Goal: Task Accomplishment & Management: Complete application form

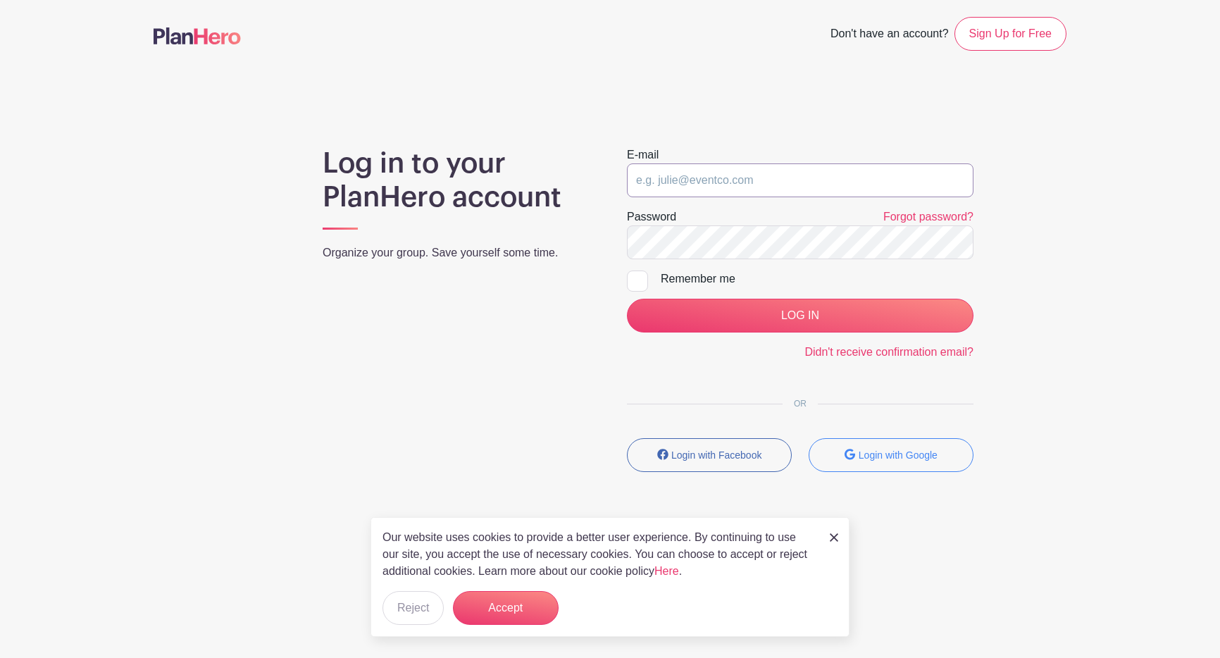
click at [656, 186] on input "email" at bounding box center [800, 180] width 346 height 34
type input "[EMAIL_ADDRESS][DOMAIN_NAME]"
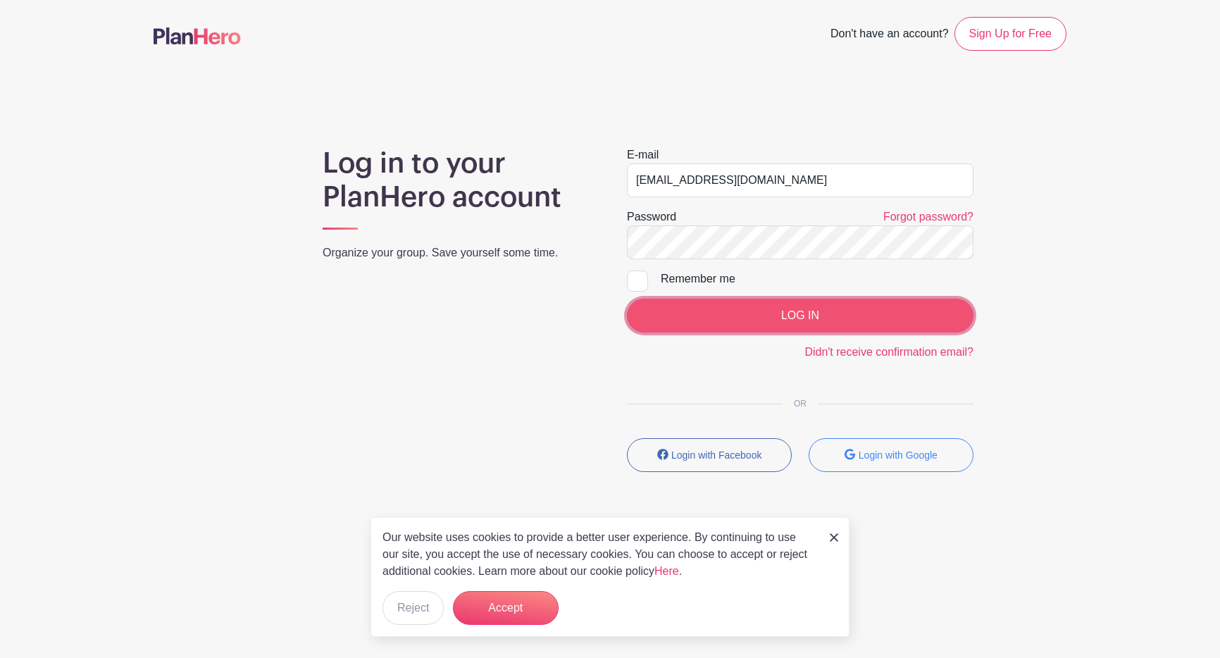
click at [754, 306] on input "LOG IN" at bounding box center [800, 316] width 346 height 34
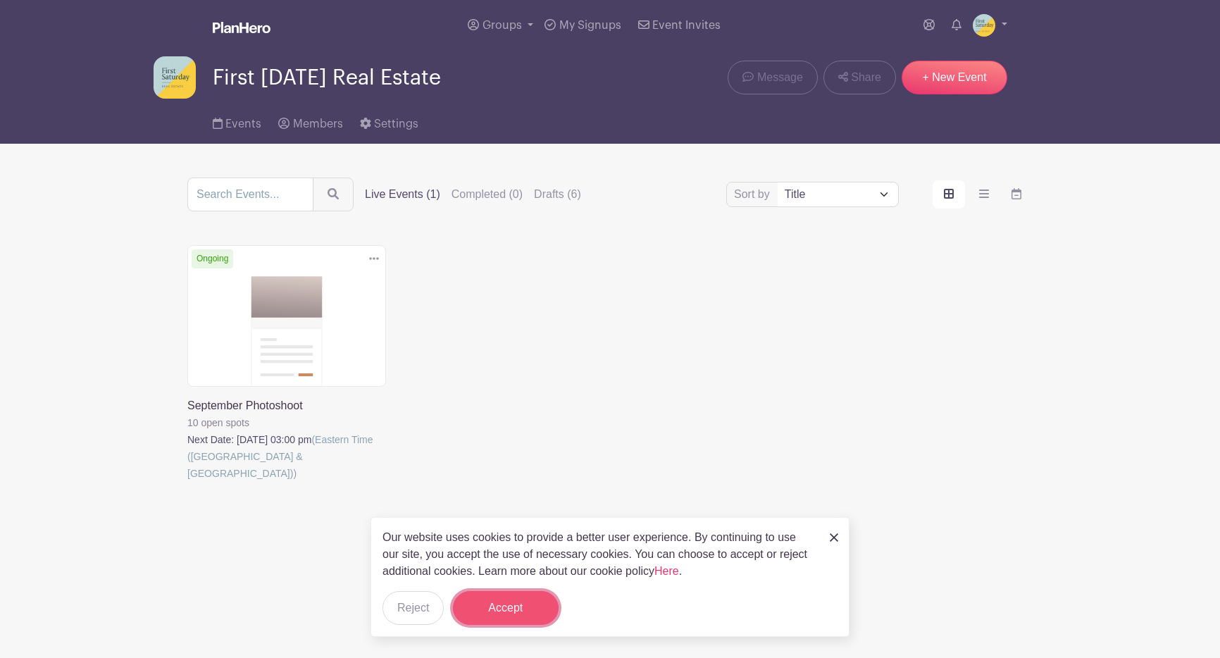
click at [504, 609] on button "Accept" at bounding box center [506, 608] width 106 height 34
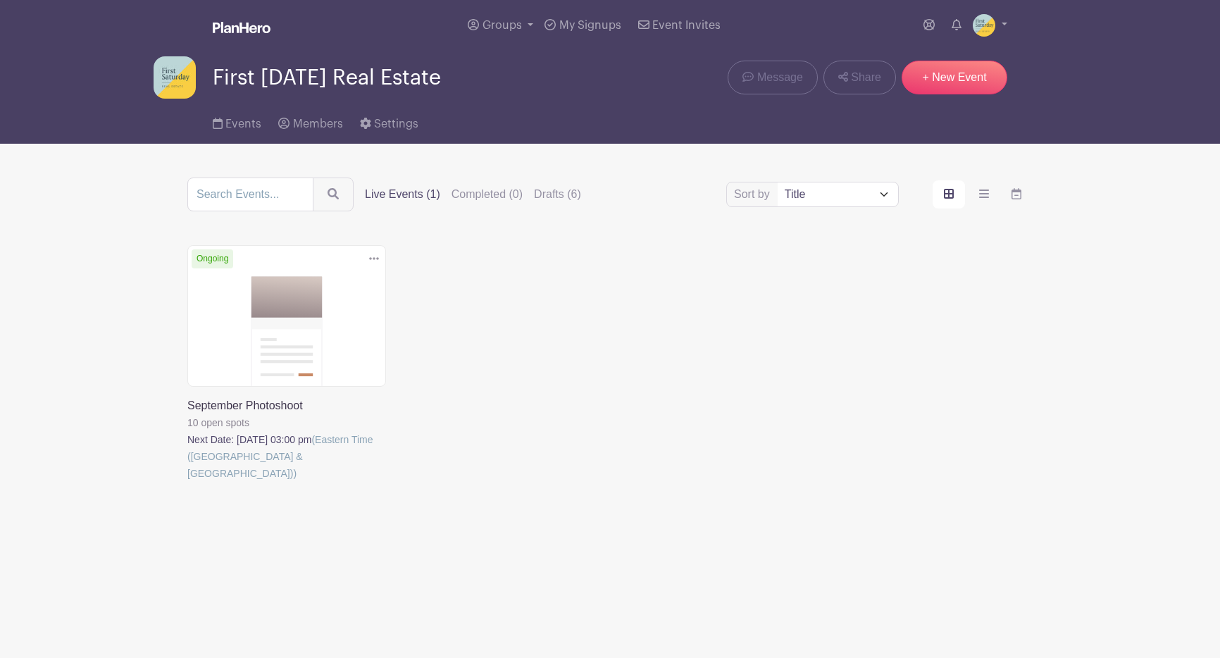
click at [187, 482] on link at bounding box center [187, 482] width 0 height 0
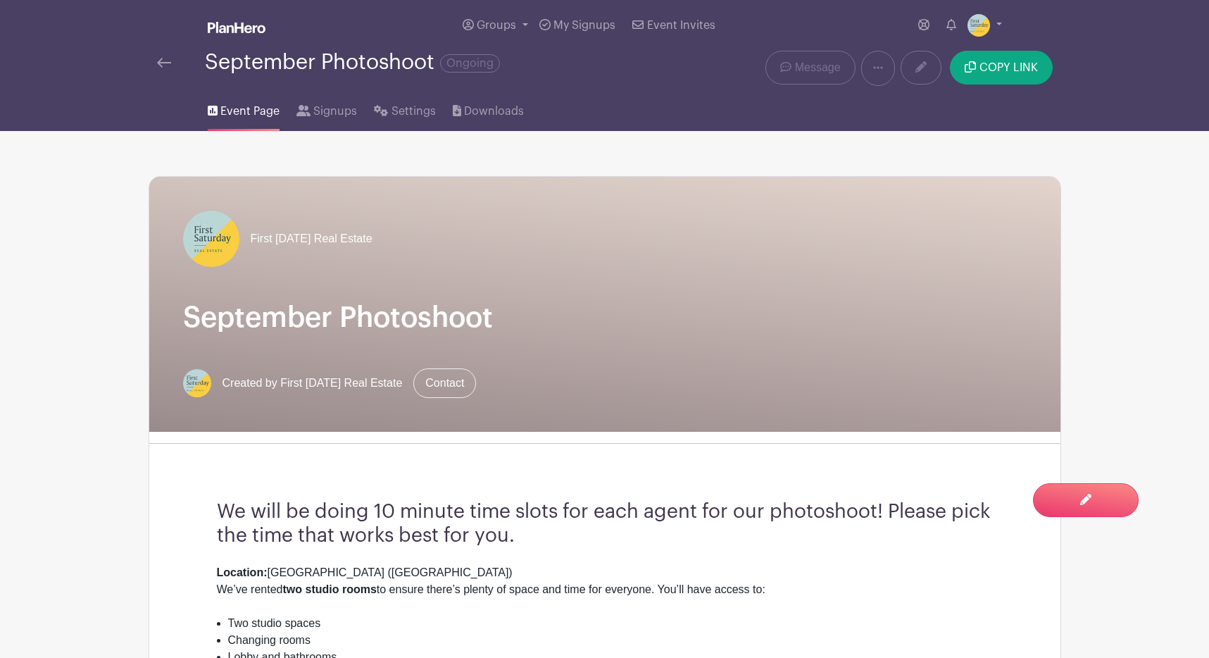
click at [161, 66] on img at bounding box center [164, 63] width 14 height 10
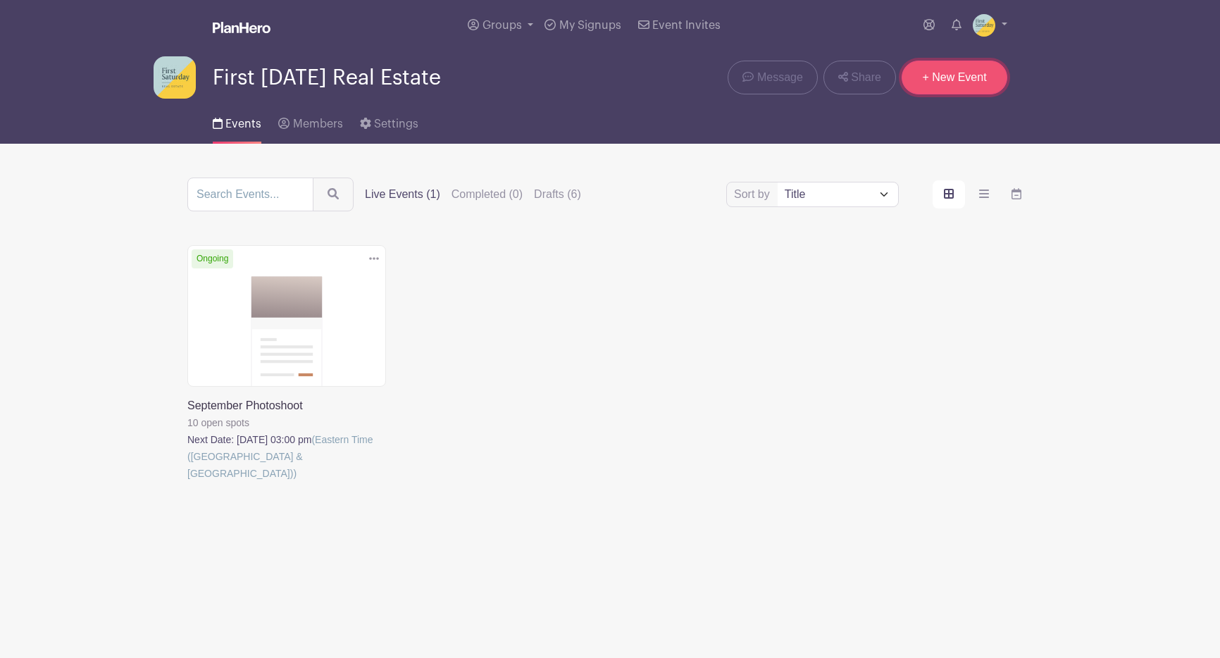
click at [951, 92] on link "+ New Event" at bounding box center [954, 78] width 106 height 34
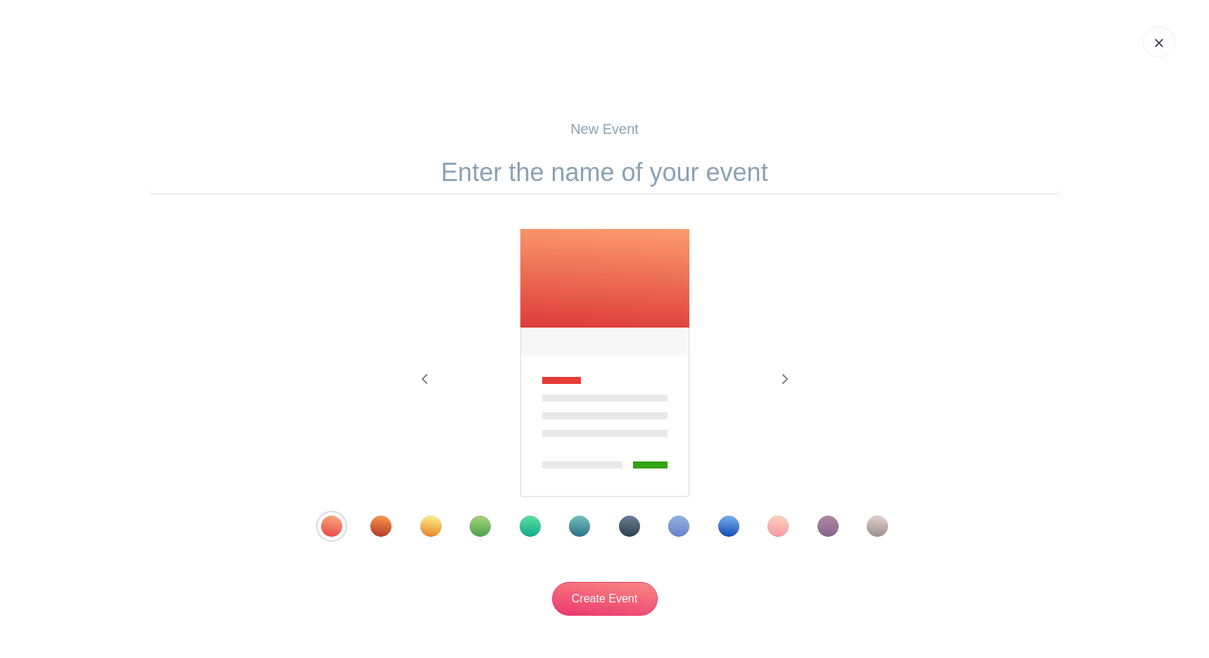
click at [771, 528] on div "Template 10" at bounding box center [778, 525] width 21 height 21
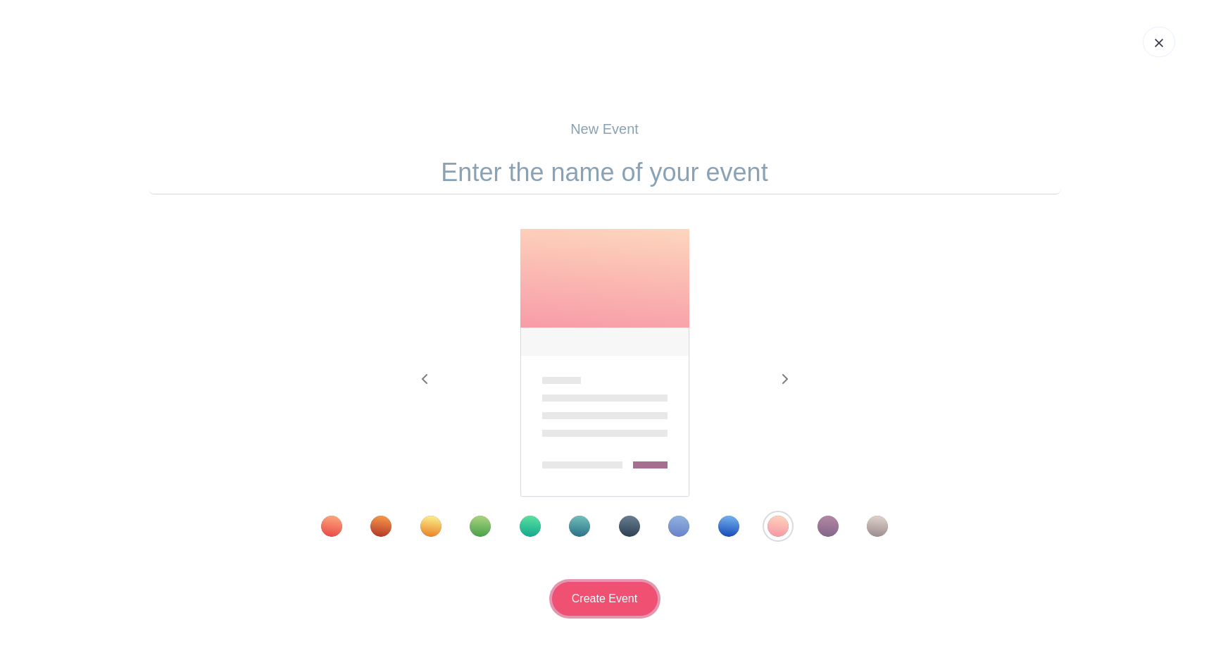
click at [599, 595] on input "Create Event" at bounding box center [605, 599] width 106 height 34
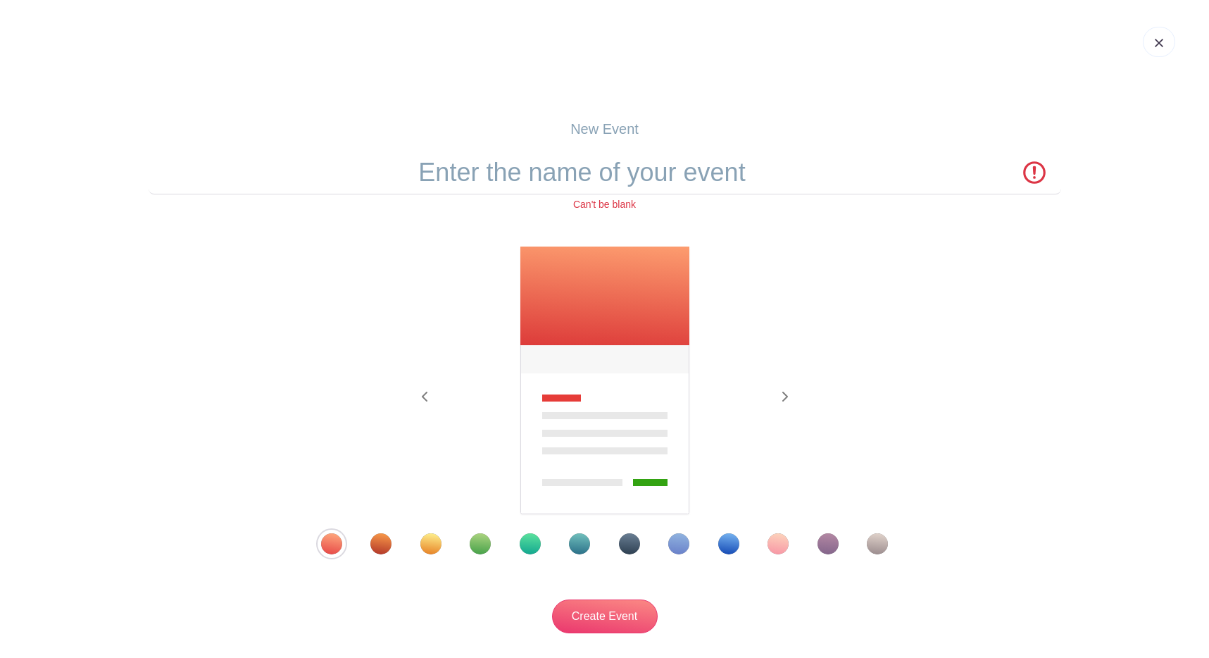
click at [780, 542] on div "Template 10" at bounding box center [778, 543] width 21 height 21
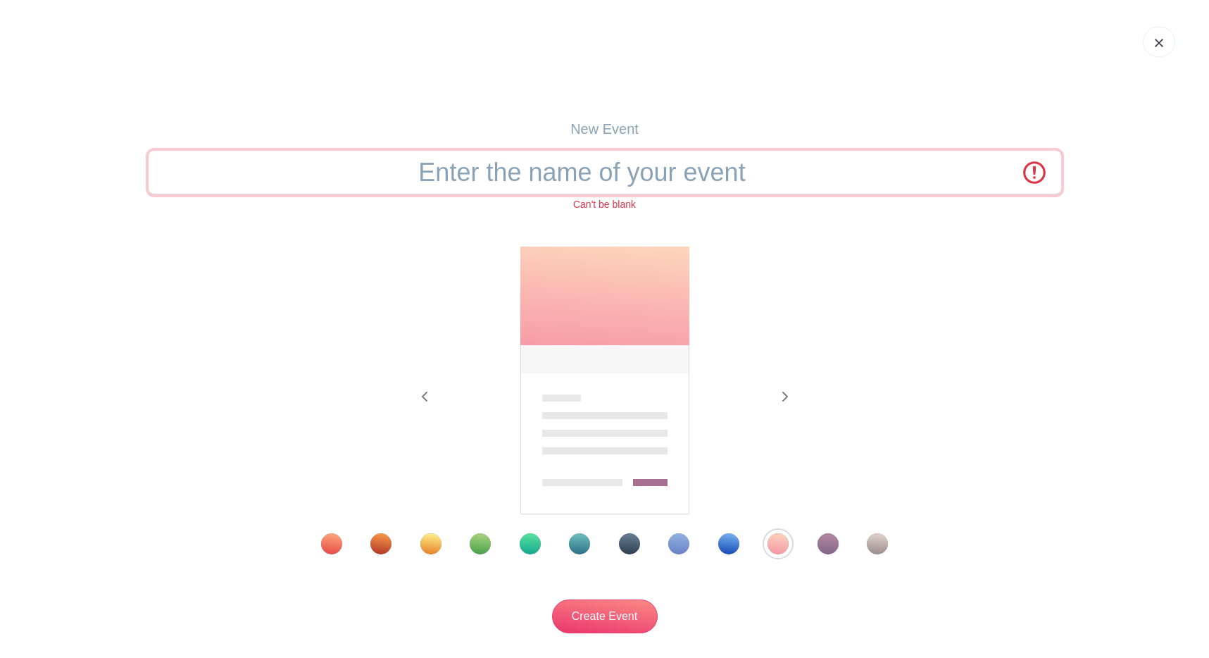
click at [656, 179] on input "text" at bounding box center [605, 173] width 913 height 44
type input "Back to School Sock Hop"
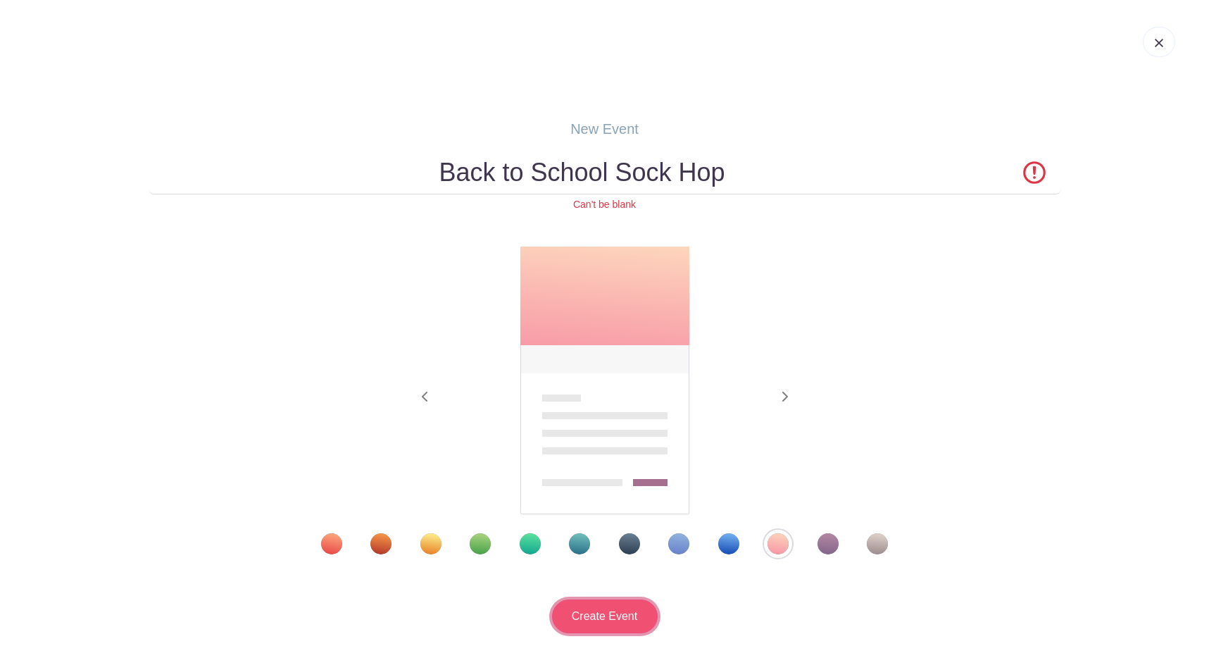
click at [599, 611] on input "Create Event" at bounding box center [605, 616] width 106 height 34
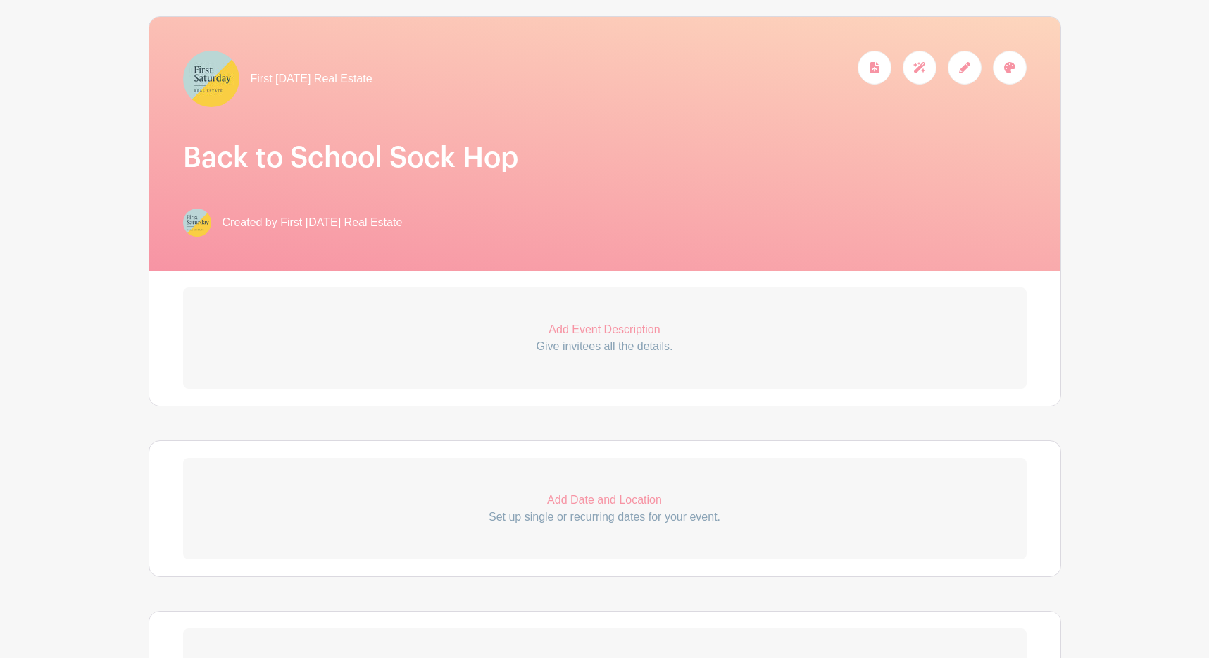
scroll to position [230, 0]
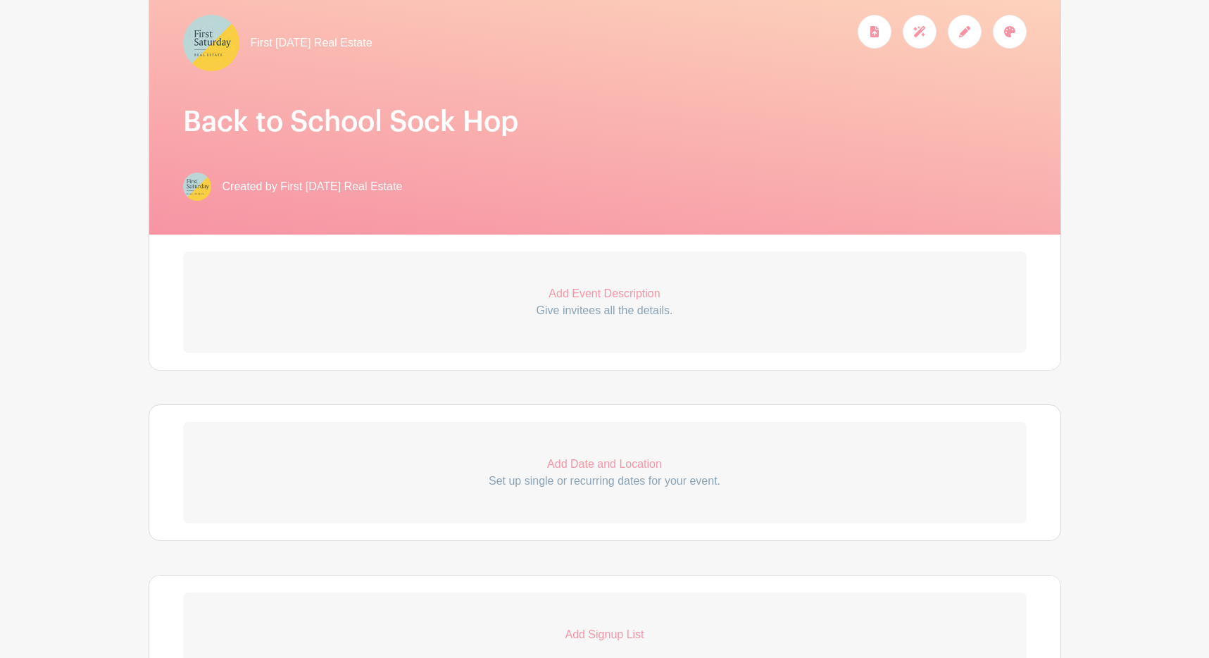
click at [603, 294] on p "Add Event Description" at bounding box center [605, 293] width 844 height 17
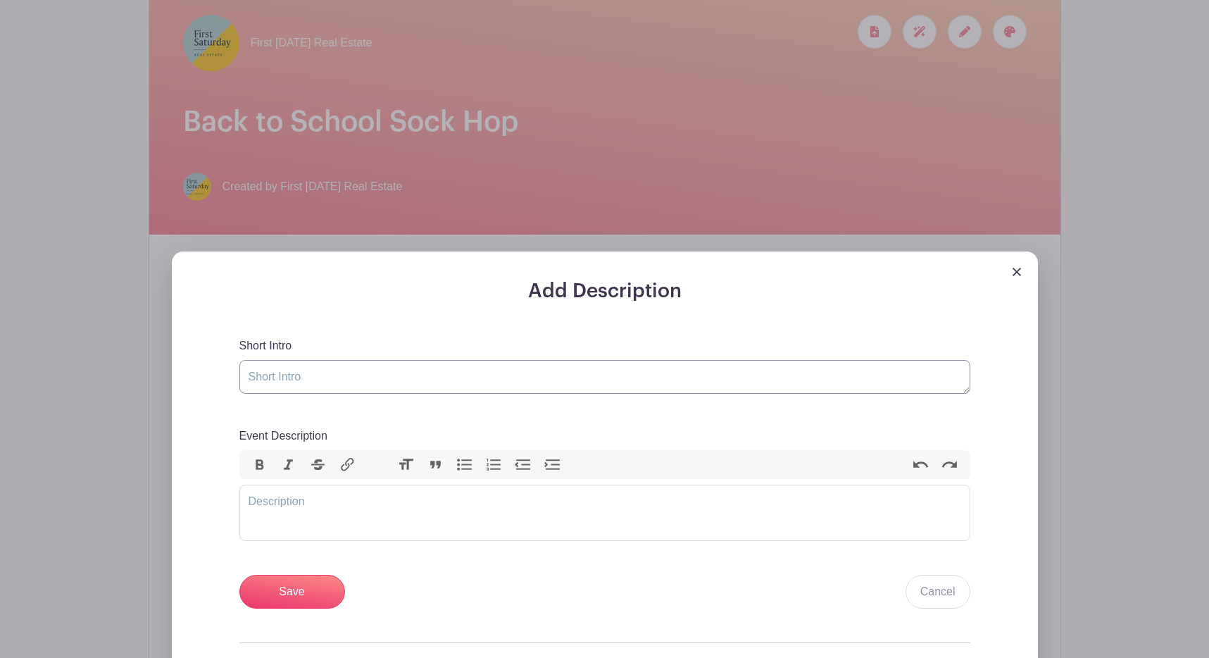
click at [390, 377] on textarea "Short Intro" at bounding box center [604, 377] width 731 height 34
type textarea "Please join us for a Back to School Sock Hop!"
click at [356, 501] on trix-editor "Event Description" at bounding box center [604, 512] width 731 height 56
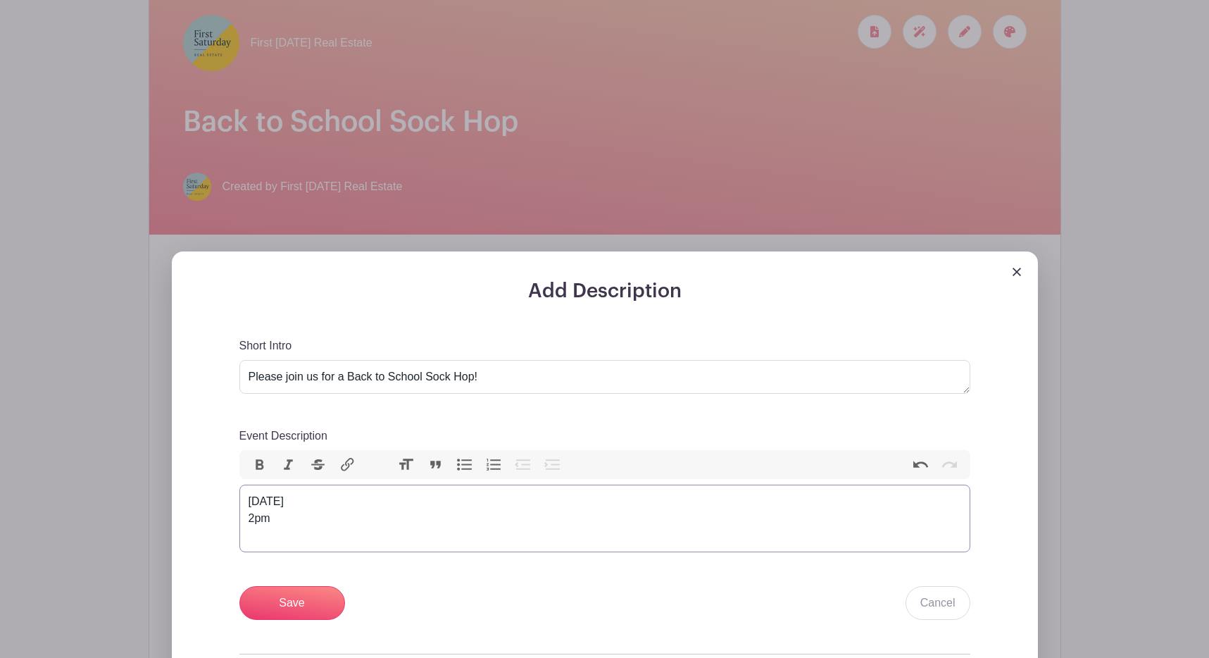
paste trix-editor "<div>Sunday, September 7th&nbsp;<br>2pm<br><strong>13050 Eastgate Park Way&nbsp…"
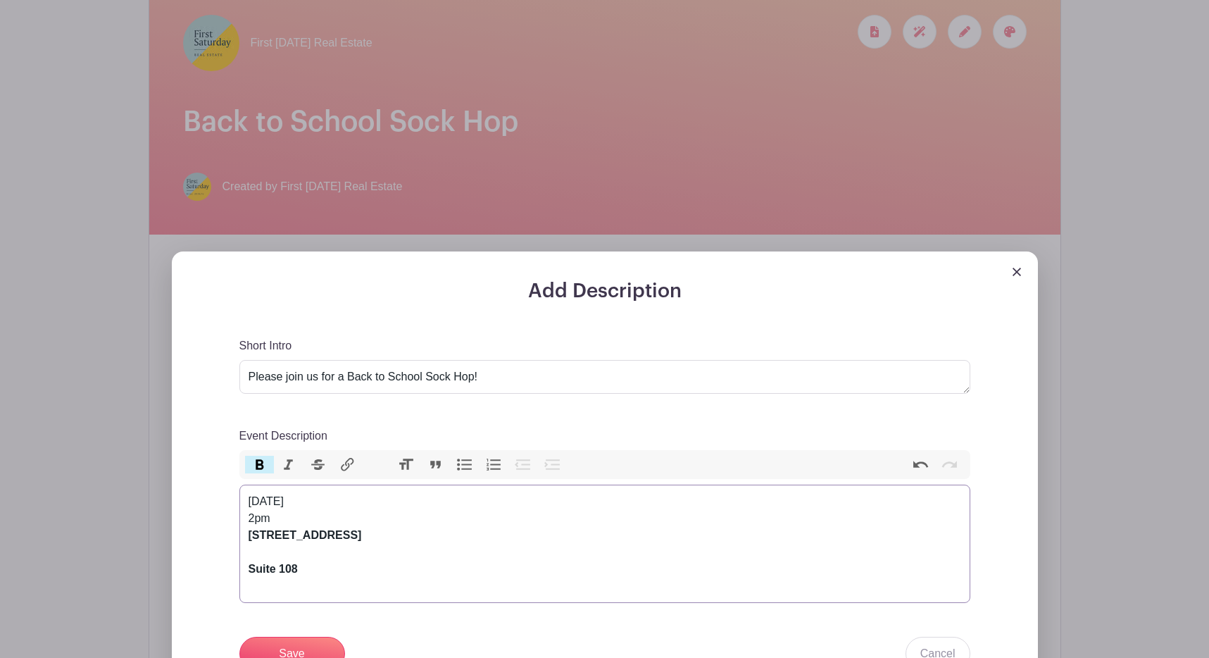
click at [243, 556] on trix-editor "Sunday, September 7th 2pm 13050 Eastgate Park Way Suite 108" at bounding box center [604, 543] width 731 height 118
click at [244, 567] on trix-editor "Sunday, September 7th 2pm 13050 Eastgate Park Way Suite 108" at bounding box center [604, 543] width 731 height 118
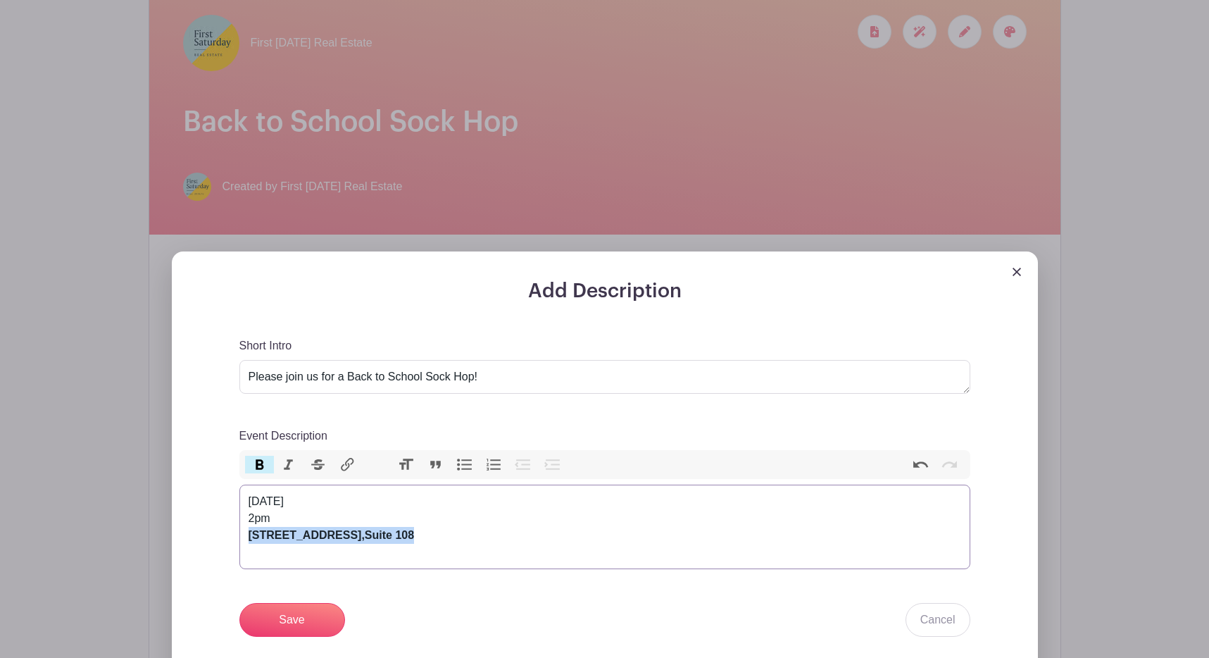
drag, startPoint x: 450, startPoint y: 535, endPoint x: 249, endPoint y: 538, distance: 201.4
click at [249, 538] on div "Sunday, September 7th 2pm 13050 Eastgate Park Way, Suite 108" at bounding box center [605, 527] width 713 height 68
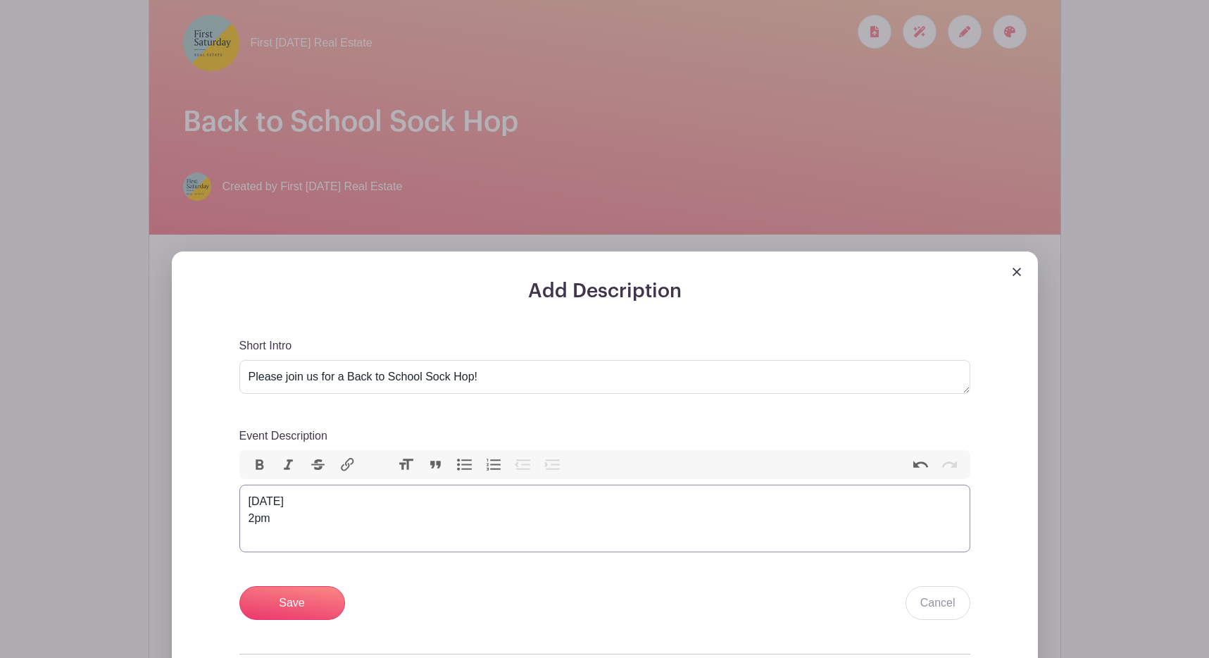
click at [275, 549] on trix-editor "Sunday, September 7th 2pm" at bounding box center [604, 518] width 731 height 68
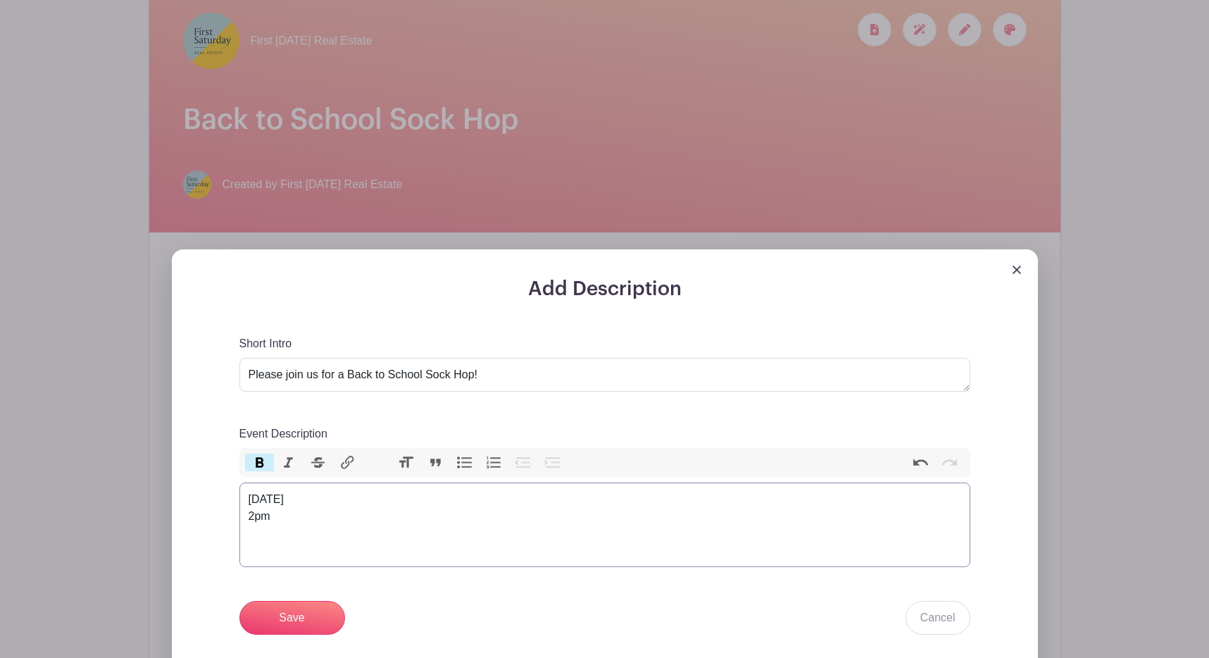
scroll to position [232, 0]
drag, startPoint x: 289, startPoint y: 551, endPoint x: 237, endPoint y: 501, distance: 72.2
click at [237, 501] on div "Add Description Short Intro Please join us for a Back to School Sock Hop! Event…" at bounding box center [605, 536] width 799 height 518
paste trix-editor "<div>Put on your poodle skirts, saddle shoes, and leather jackets—it’s time to …"
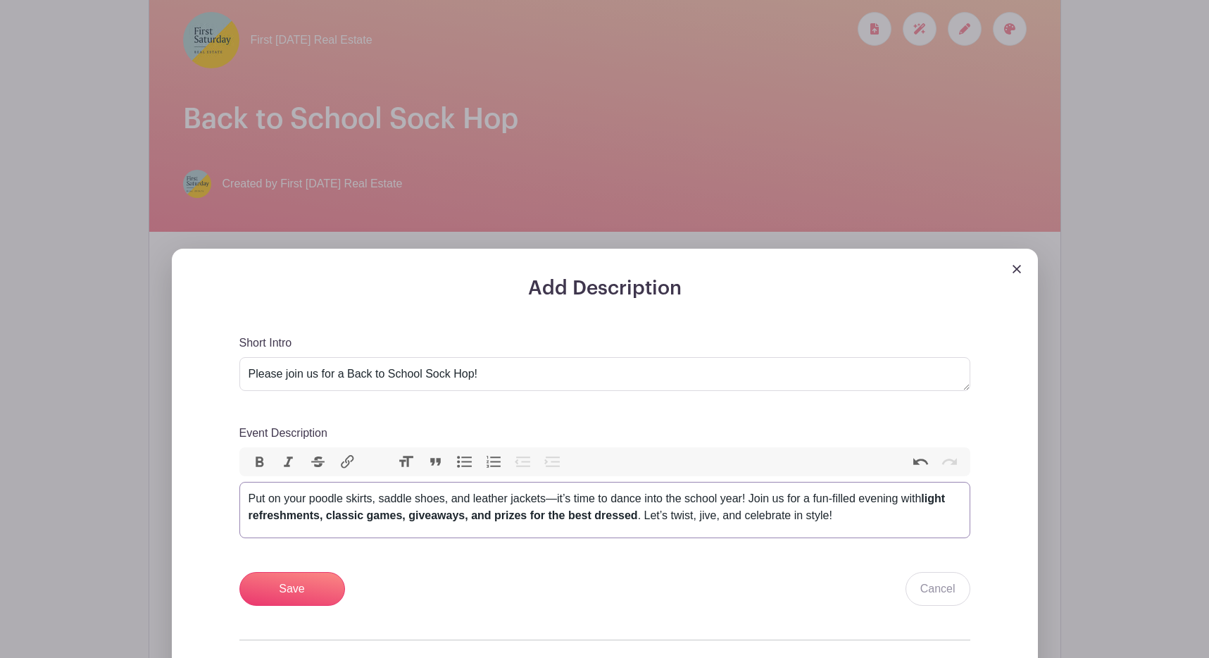
click at [882, 502] on div "Put on your poodle skirts, saddle shoes, and leather jackets—it’s time to dance…" at bounding box center [605, 507] width 713 height 34
type trix-editor "<div>Put on your poodle skirts, saddle shoes, and leather jackets—it’s time to …"
click at [903, 519] on div "Put on your poodle skirts, saddle shoes, and leather jackets—it’s time to dance…" at bounding box center [605, 507] width 713 height 34
click at [310, 590] on input "Save" at bounding box center [292, 589] width 106 height 34
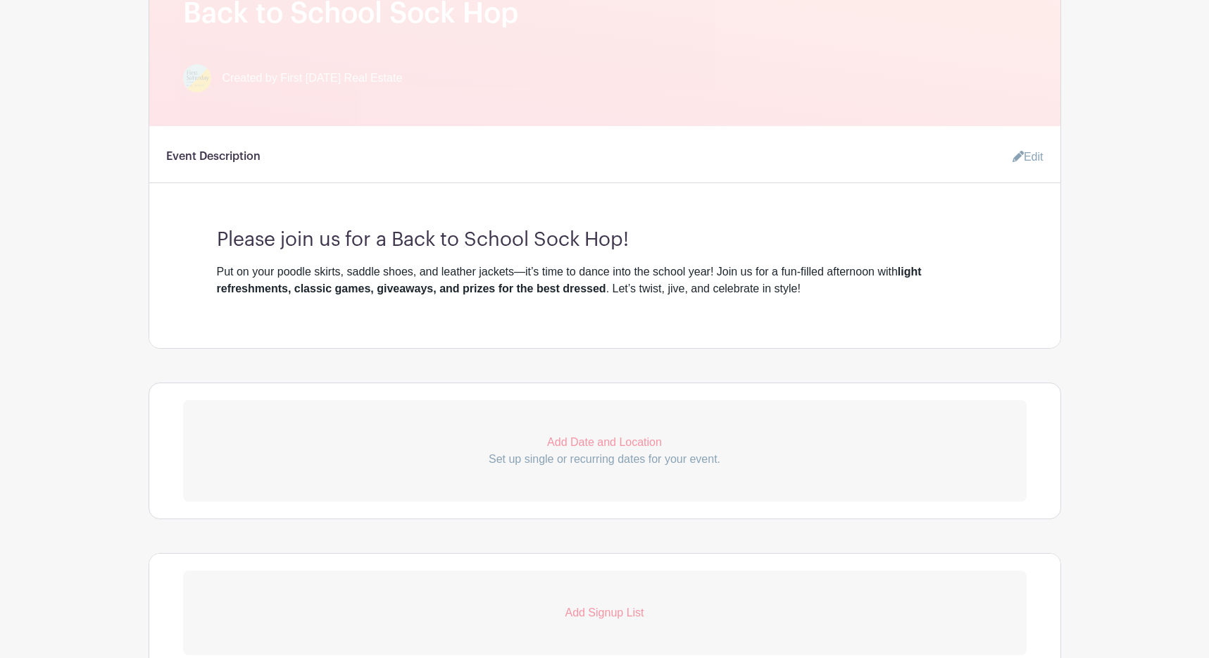
scroll to position [498, 0]
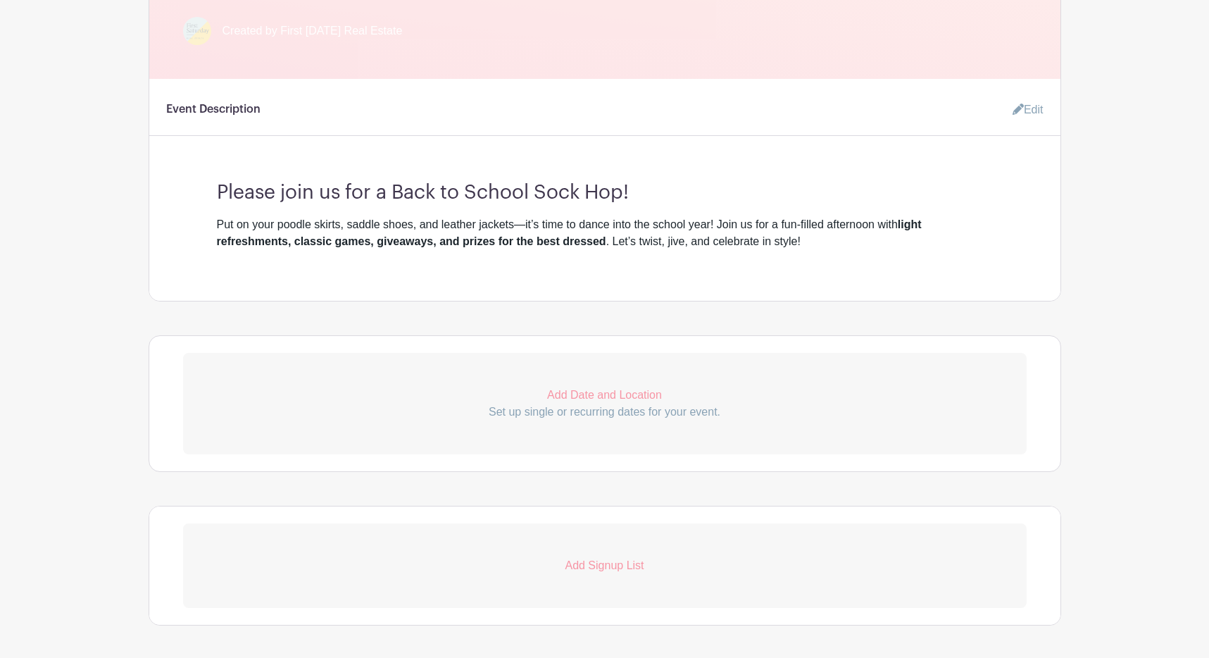
click at [531, 413] on p "Set up single or recurring dates for your event." at bounding box center [605, 412] width 844 height 17
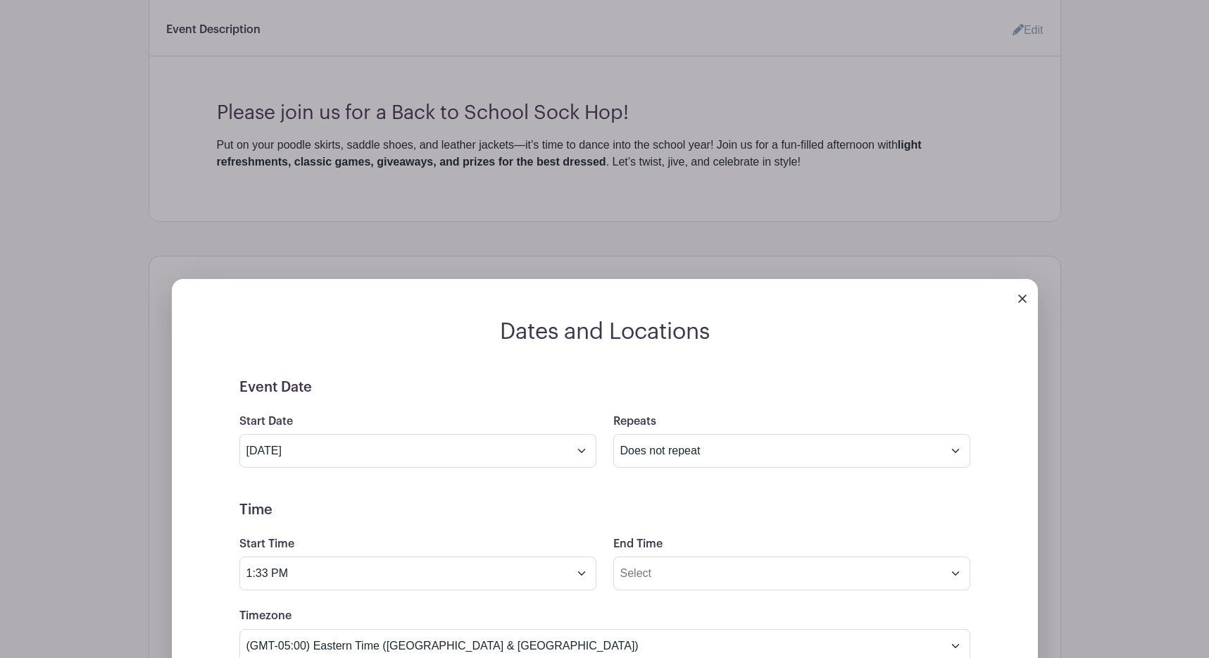
scroll to position [592, 0]
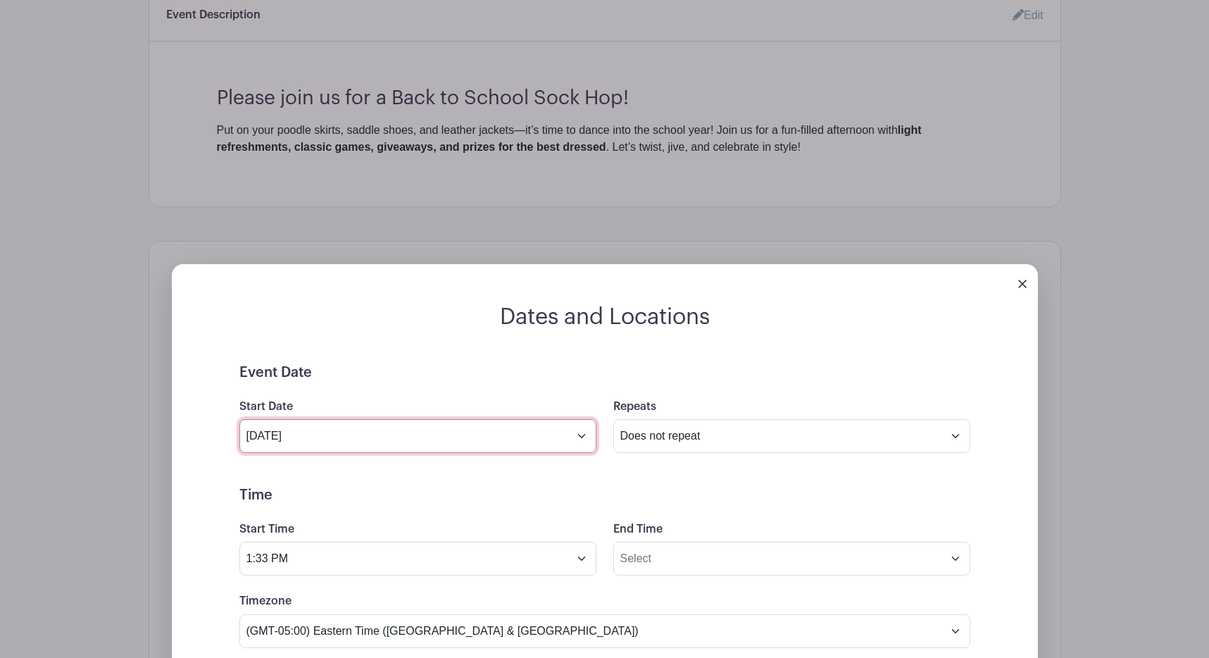
click at [323, 434] on input "Aug 13 2025" at bounding box center [417, 436] width 357 height 34
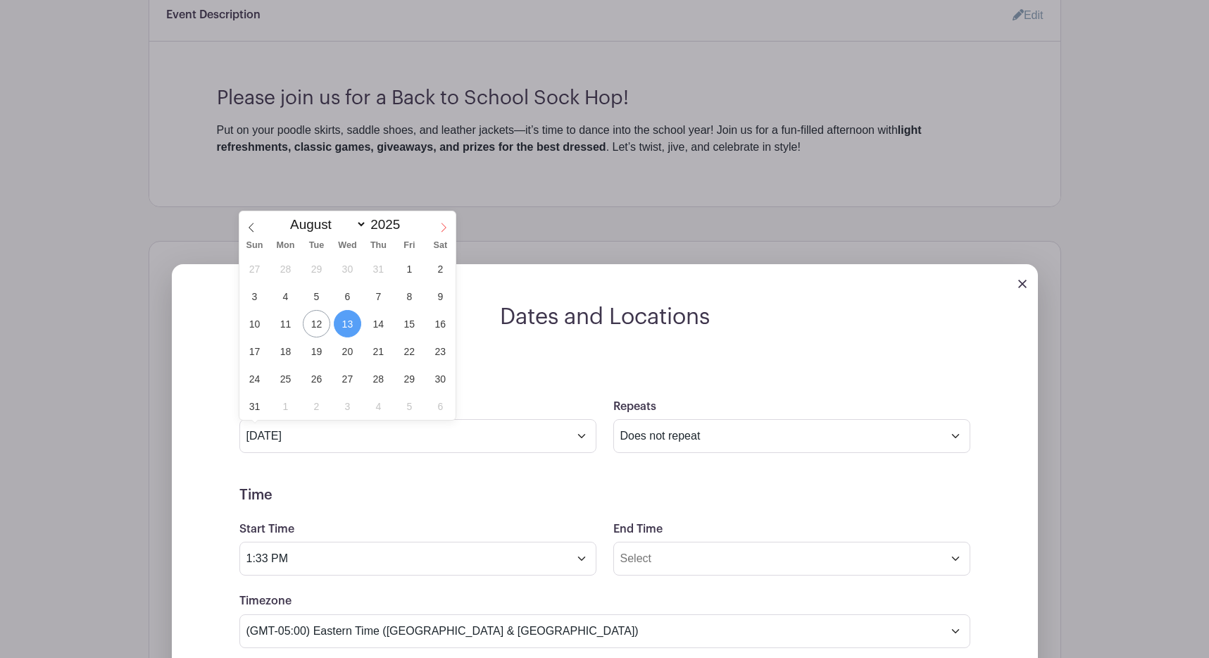
click at [446, 219] on span at bounding box center [444, 223] width 24 height 24
select select "8"
drag, startPoint x: 256, startPoint y: 301, endPoint x: 285, endPoint y: 323, distance: 35.6
click at [256, 301] on span "7" at bounding box center [254, 295] width 27 height 27
type input "Sep 7 2025"
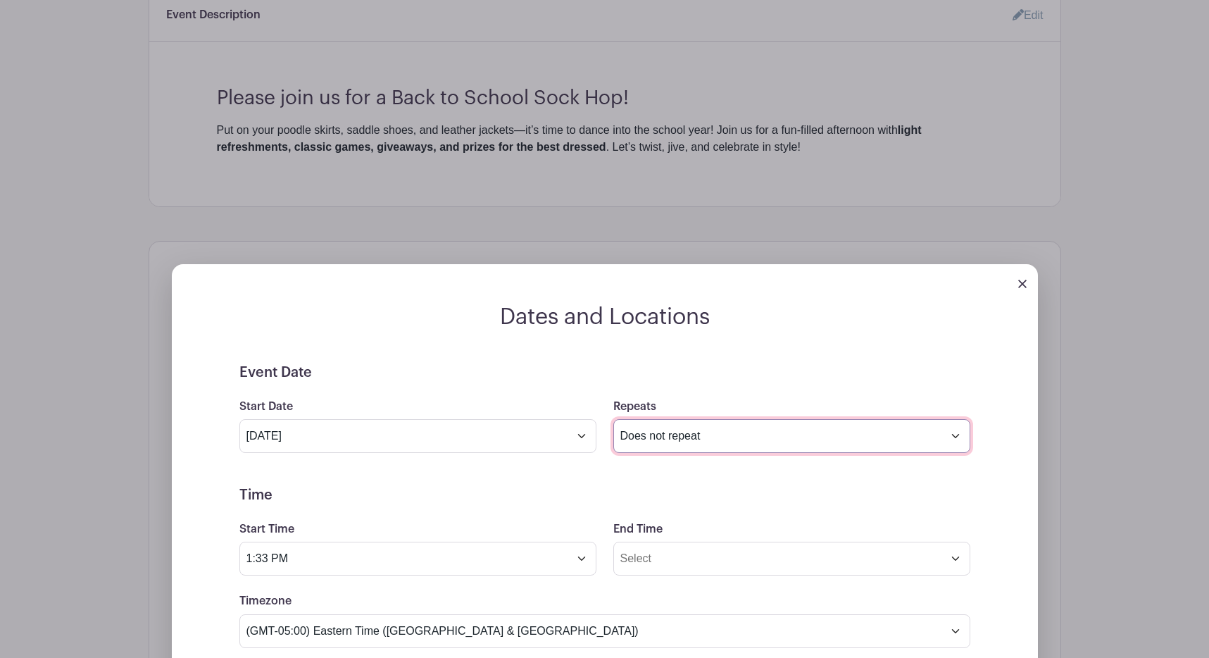
click at [666, 436] on select "Does not repeat Daily Weekly Monthly on day 7 Monthly on the first Sunday Other…" at bounding box center [791, 436] width 357 height 34
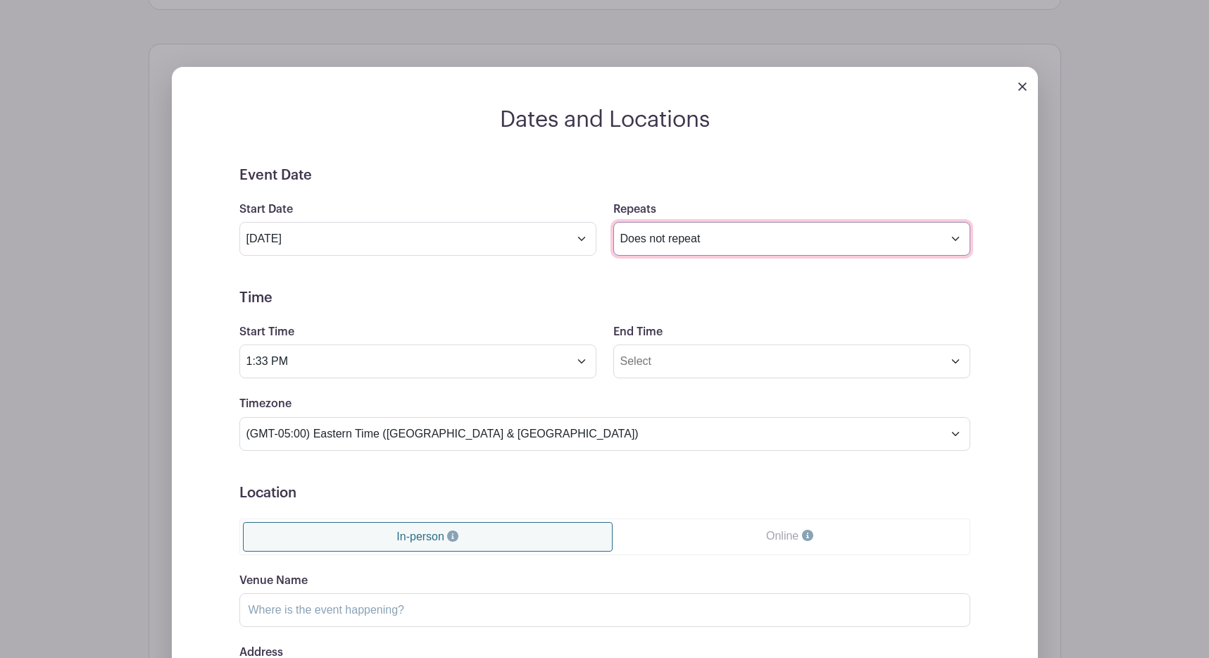
scroll to position [792, 0]
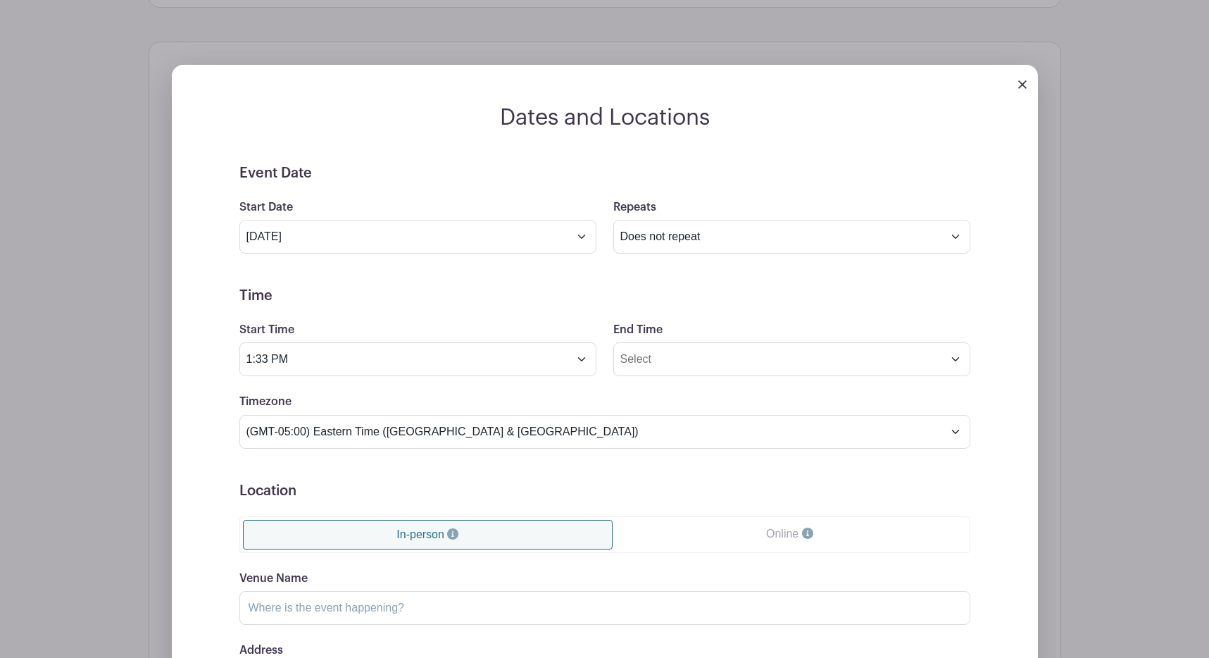
click at [289, 344] on div "Start Time 1:33 PM" at bounding box center [418, 348] width 374 height 55
click at [324, 362] on input "1:33 PM" at bounding box center [417, 359] width 357 height 34
click at [270, 425] on div "01" at bounding box center [265, 424] width 46 height 27
click at [361, 399] on div "02" at bounding box center [369, 395] width 47 height 27
click at [353, 427] on div "33" at bounding box center [357, 424] width 46 height 27
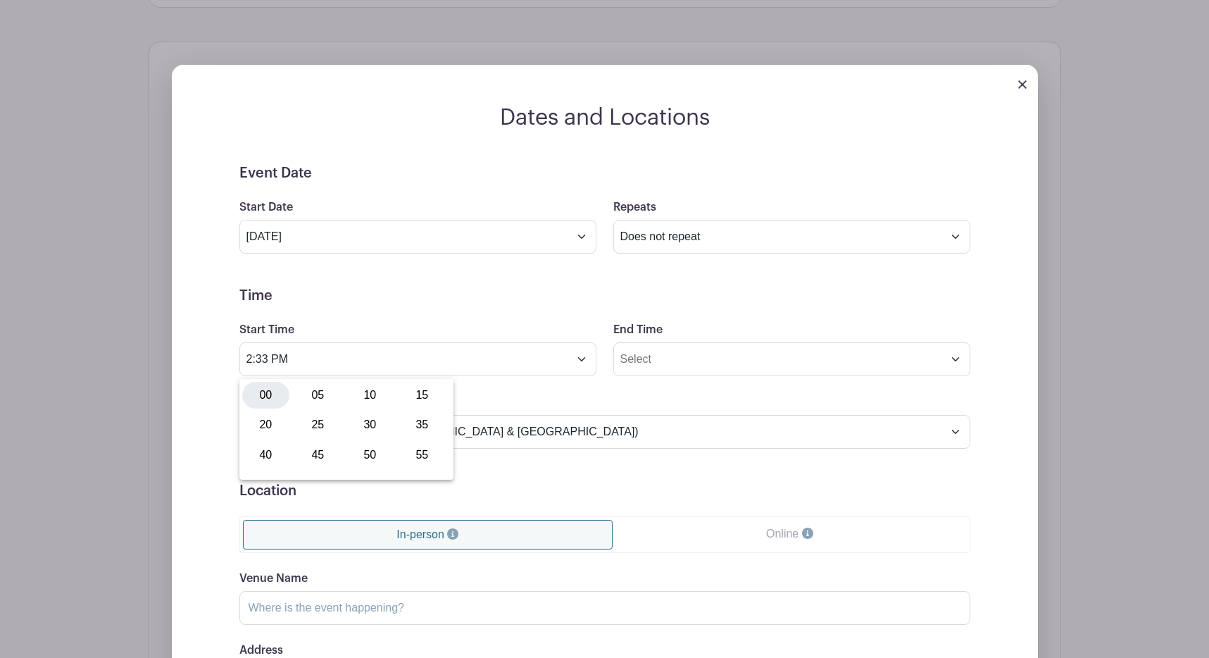
click at [261, 401] on div "00" at bounding box center [265, 395] width 47 height 27
type input "2:00 PM"
click at [495, 406] on div "Timezone (GMT-12:00) International Date Line West (GMT-11:00) American Samoa (G…" at bounding box center [605, 420] width 748 height 55
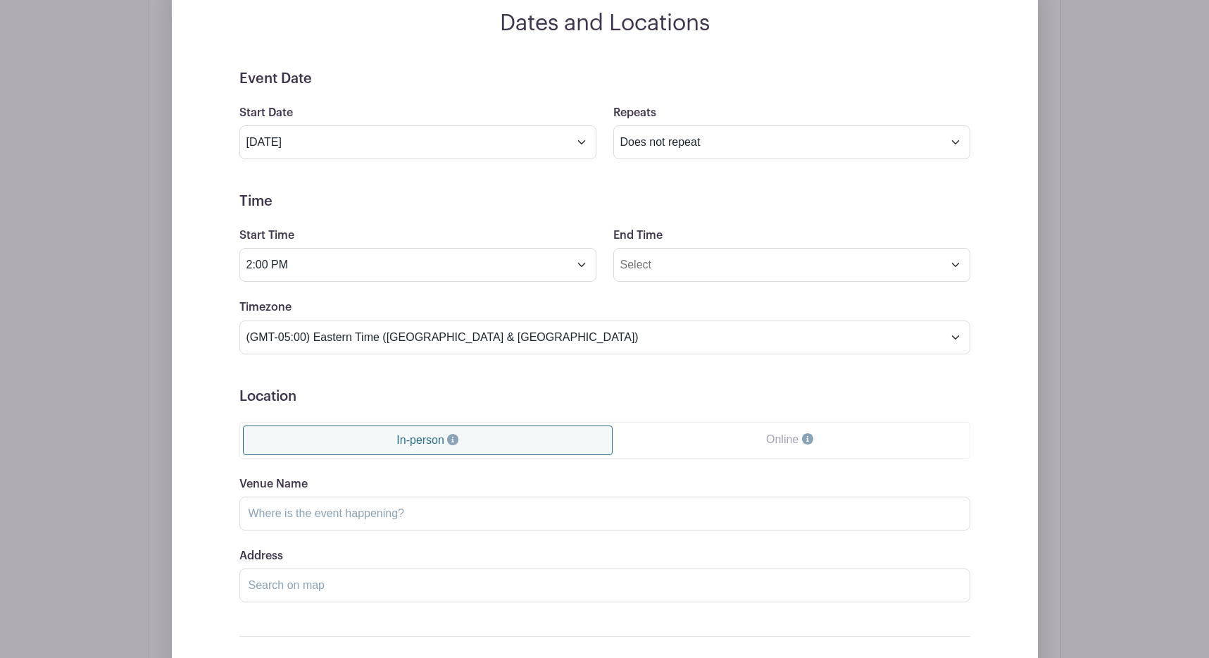
scroll to position [887, 0]
click at [684, 267] on input "End Time" at bounding box center [791, 264] width 357 height 34
type input "1:33 PM"
click at [749, 208] on h5 "Time" at bounding box center [604, 200] width 731 height 17
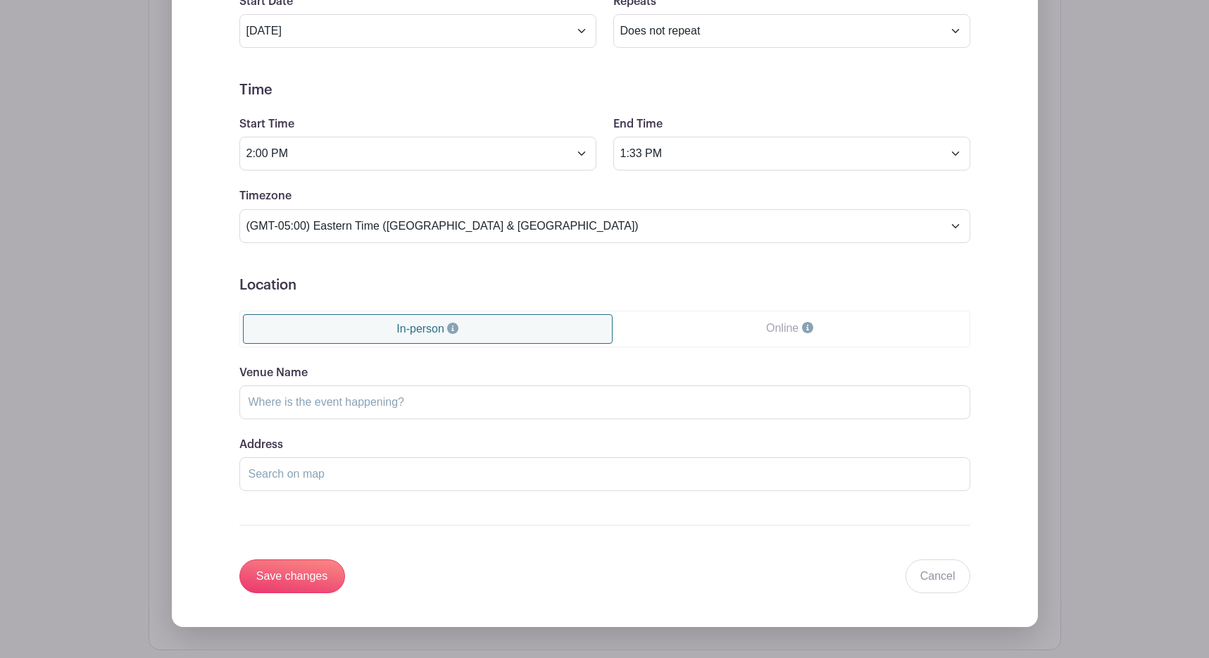
scroll to position [1005, 0]
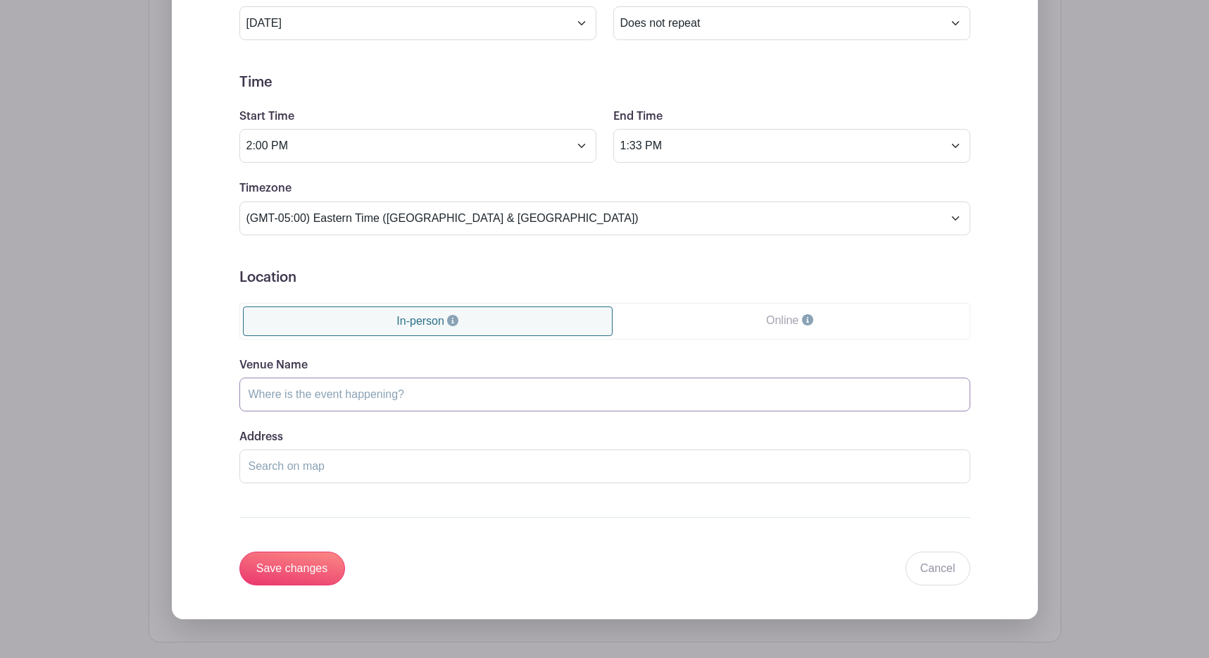
click at [341, 396] on input "Venue Name" at bounding box center [604, 394] width 731 height 34
click at [355, 399] on input "Venue Name" at bounding box center [604, 394] width 731 height 34
drag, startPoint x: 363, startPoint y: 392, endPoint x: 274, endPoint y: 401, distance: 89.1
click at [274, 401] on input "Rise Dance Center" at bounding box center [604, 394] width 731 height 34
type input "Rise Fitness"
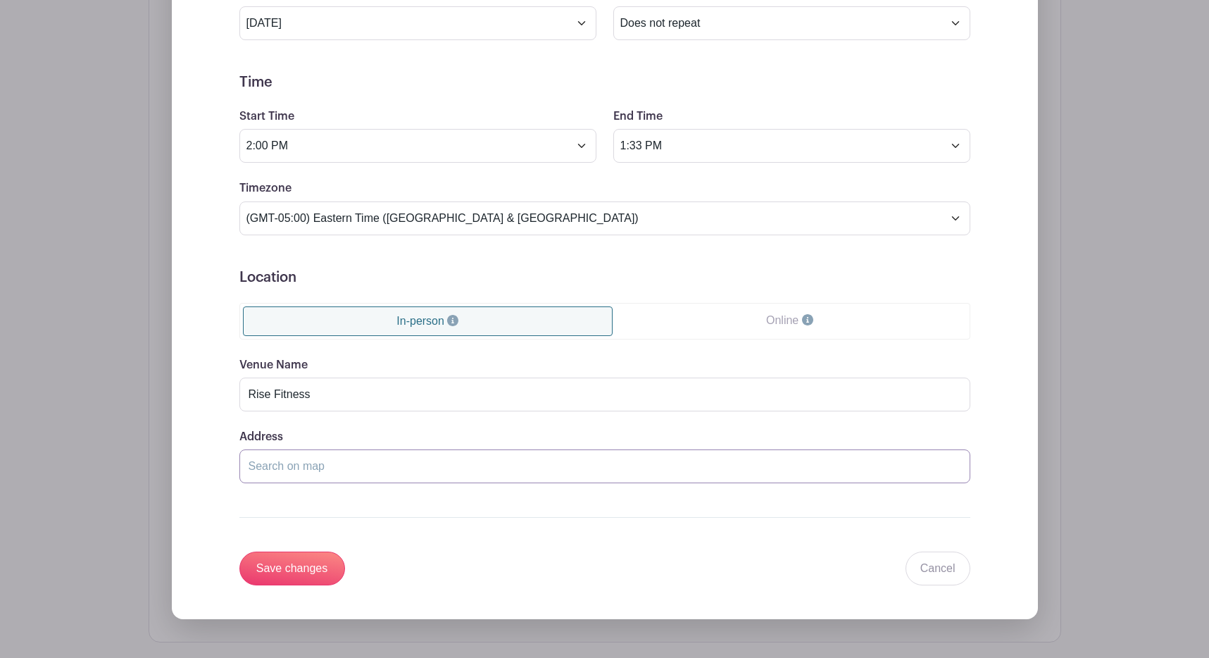
click at [321, 463] on input "Address" at bounding box center [604, 466] width 731 height 34
paste input "13050 Eastgate Park Way Suite 108"
type input "13050 Eastgate Park Way suite 108, Louisville, KY, USA"
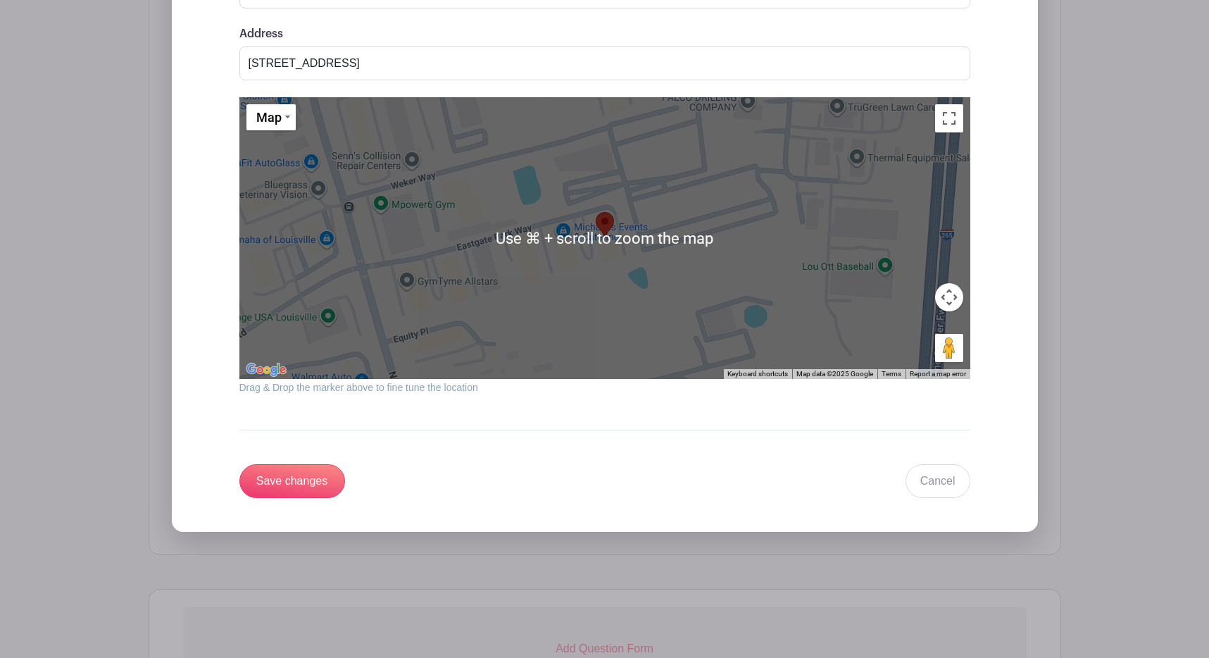
scroll to position [1456, 0]
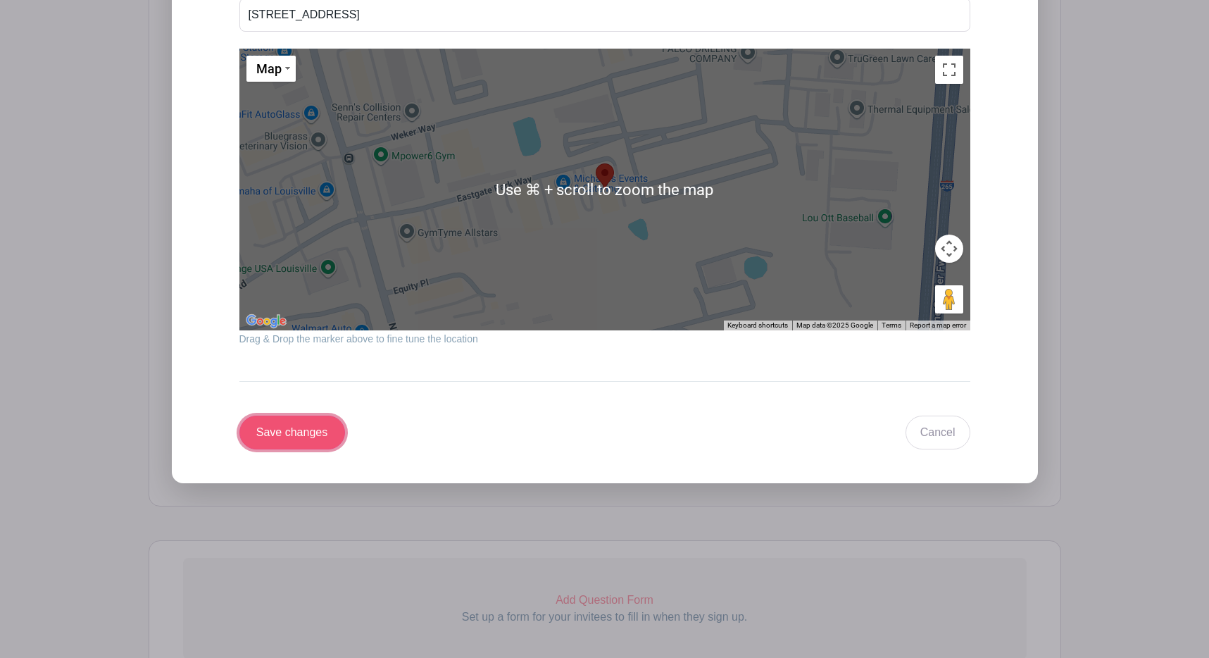
click at [309, 429] on input "Save changes" at bounding box center [292, 432] width 106 height 34
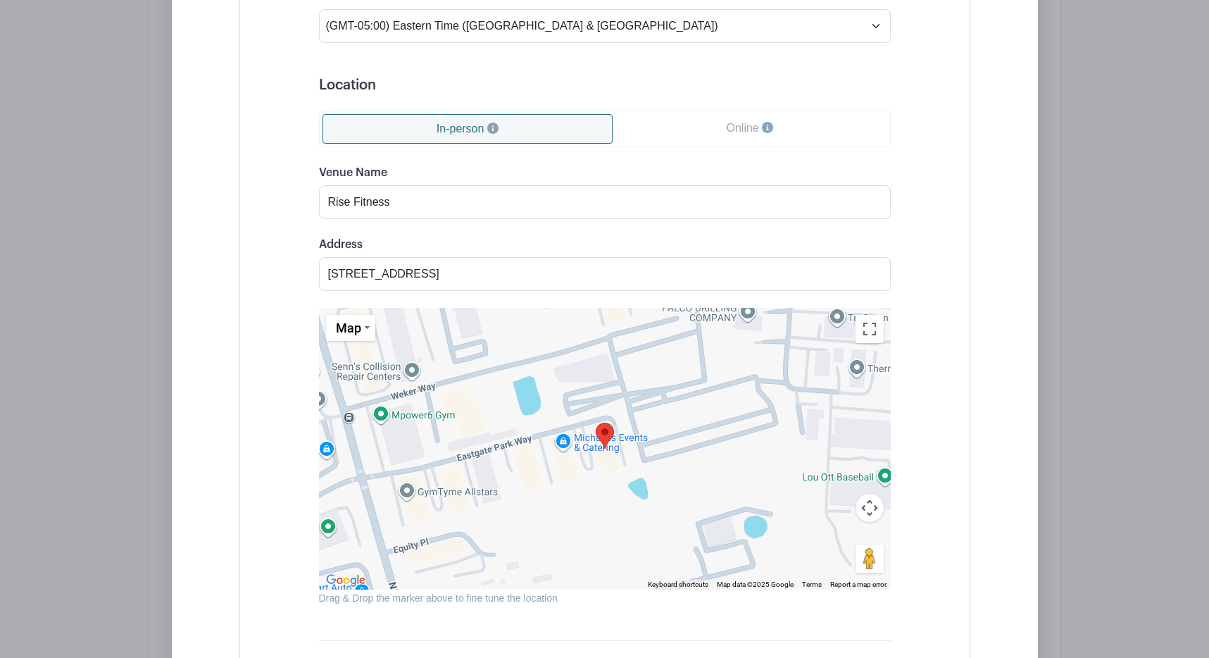
scroll to position [1244, 0]
click at [875, 337] on button "Toggle fullscreen view" at bounding box center [870, 328] width 28 height 28
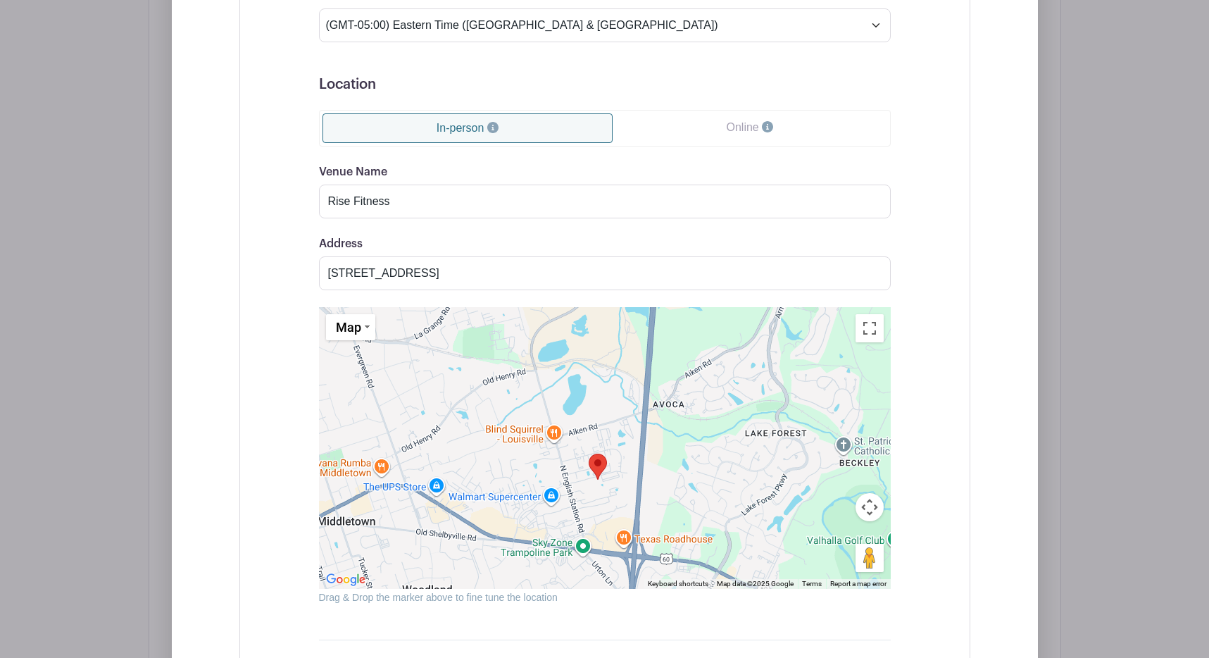
click at [1011, 131] on div "Dates and Locations Event Date Start Date Sep 7 2025 Repeats Does not repeat Da…" at bounding box center [605, 210] width 866 height 1119
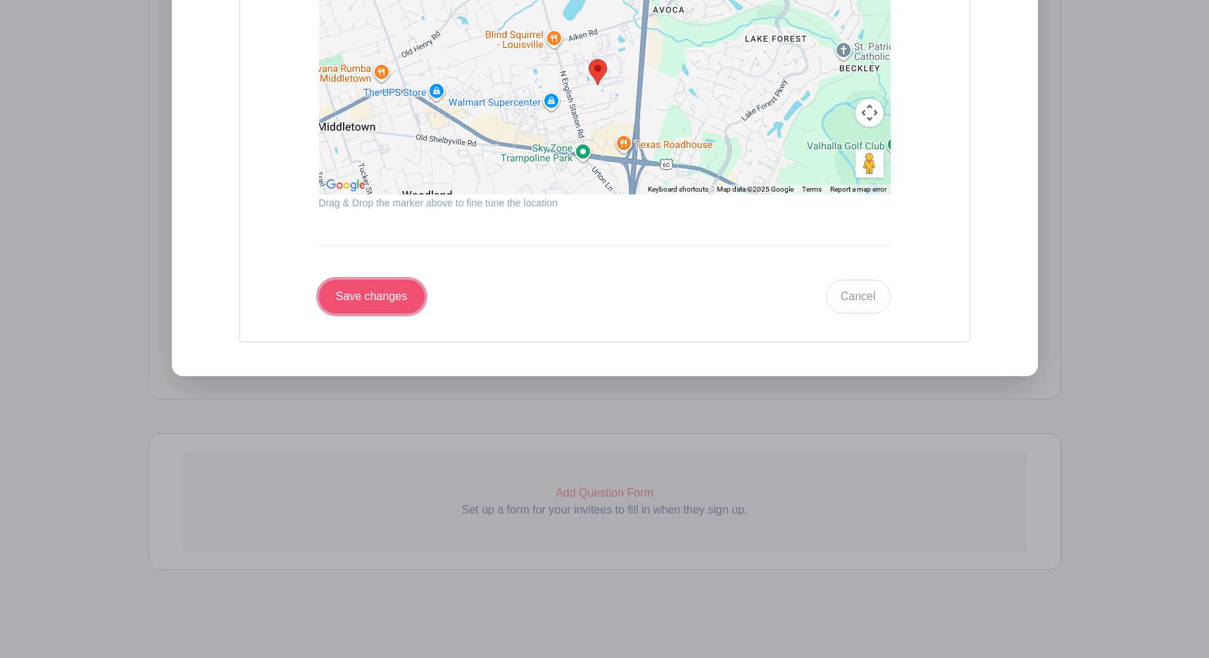
click at [336, 304] on input "Save changes" at bounding box center [372, 297] width 106 height 34
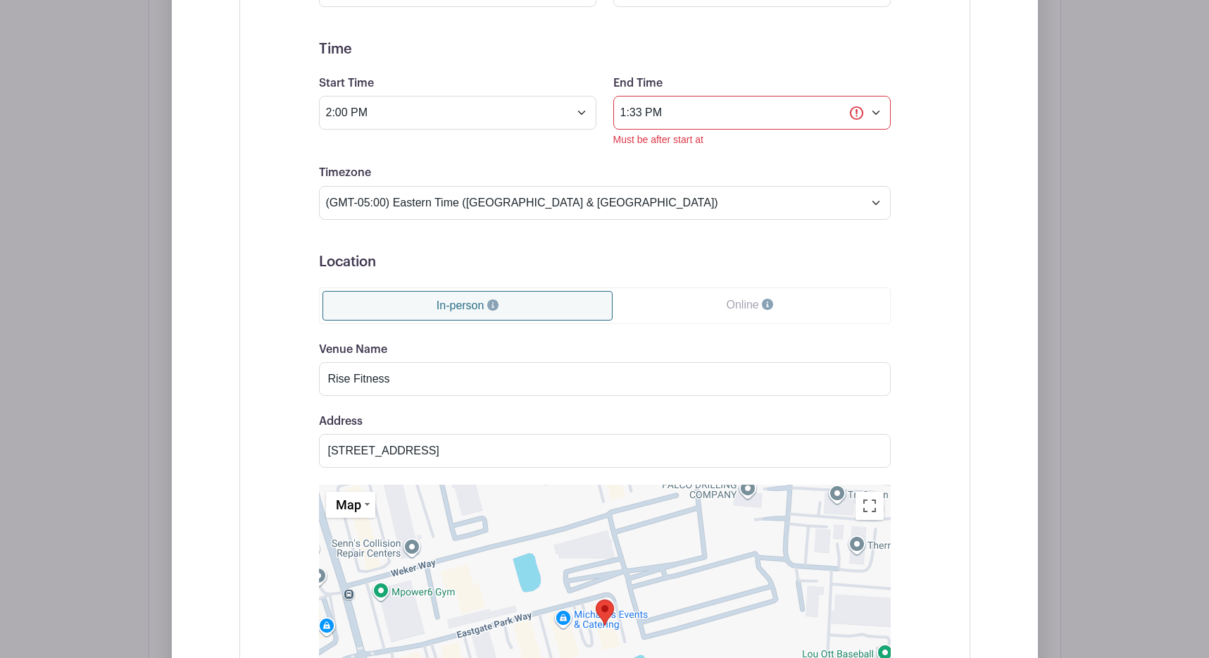
scroll to position [1049, 0]
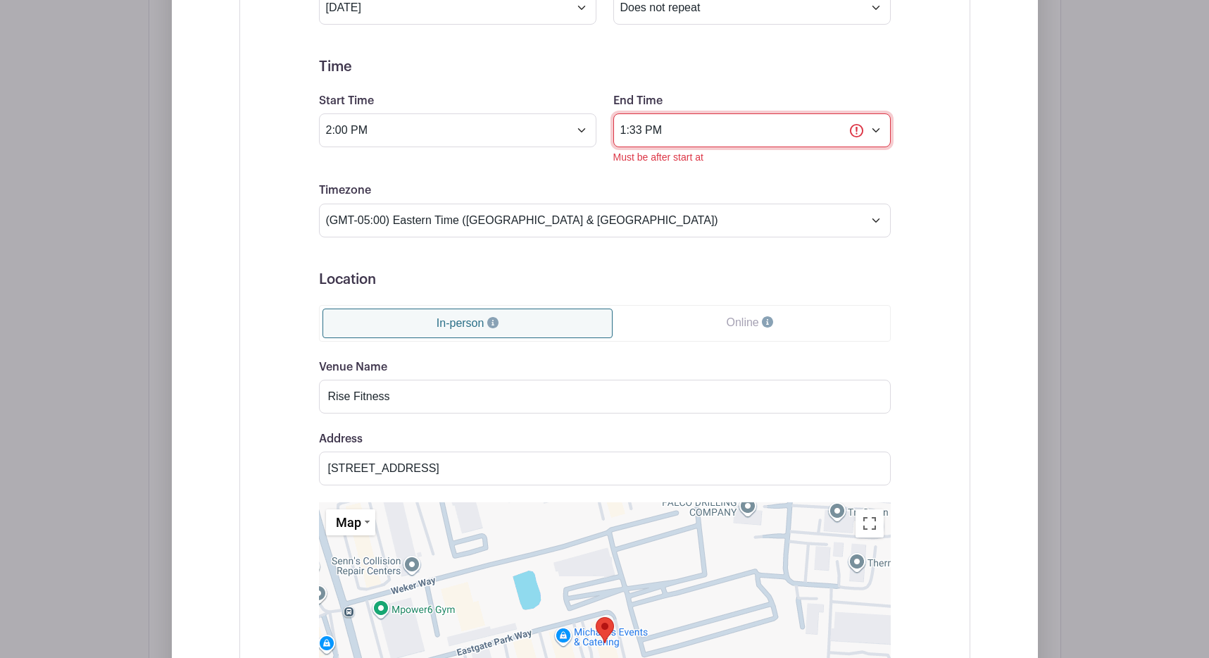
click at [728, 125] on input "1:33 PM" at bounding box center [751, 130] width 277 height 34
click at [651, 197] on div "01" at bounding box center [639, 195] width 46 height 27
click at [645, 196] on div "04" at bounding box center [639, 195] width 47 height 27
click at [739, 194] on div "33" at bounding box center [731, 195] width 46 height 27
click at [638, 167] on div "00" at bounding box center [639, 166] width 47 height 27
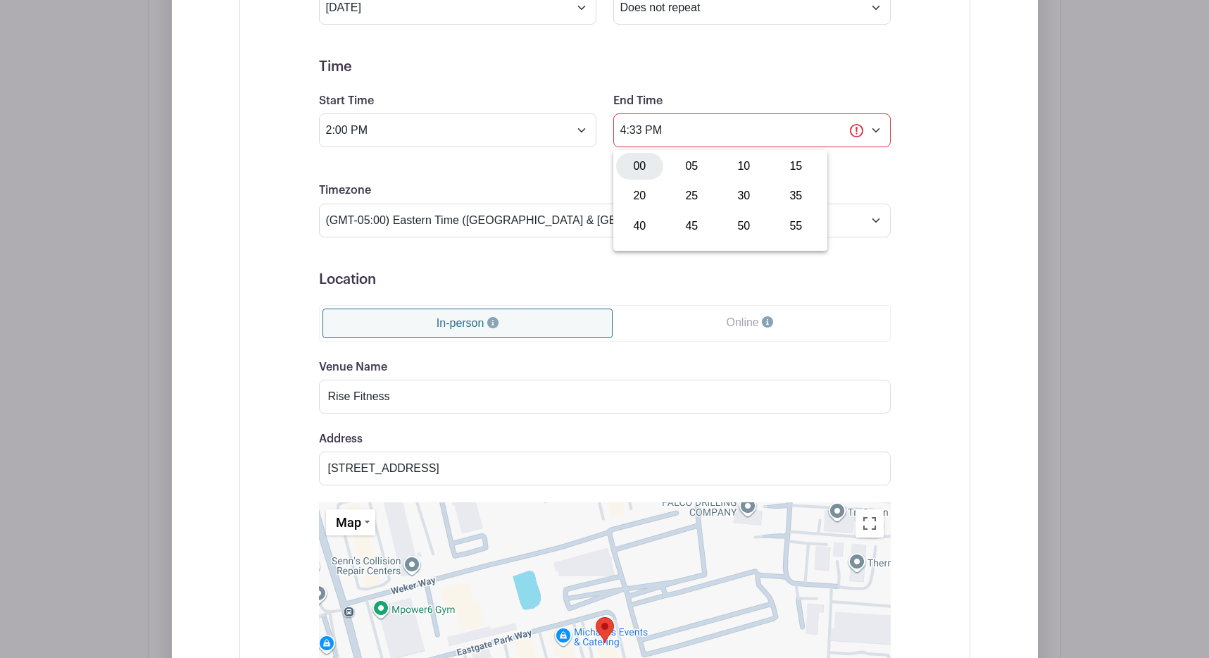
type input "4:00 PM"
click at [761, 75] on h5 "Time" at bounding box center [605, 66] width 572 height 17
click at [747, 73] on h5 "Time" at bounding box center [605, 66] width 572 height 17
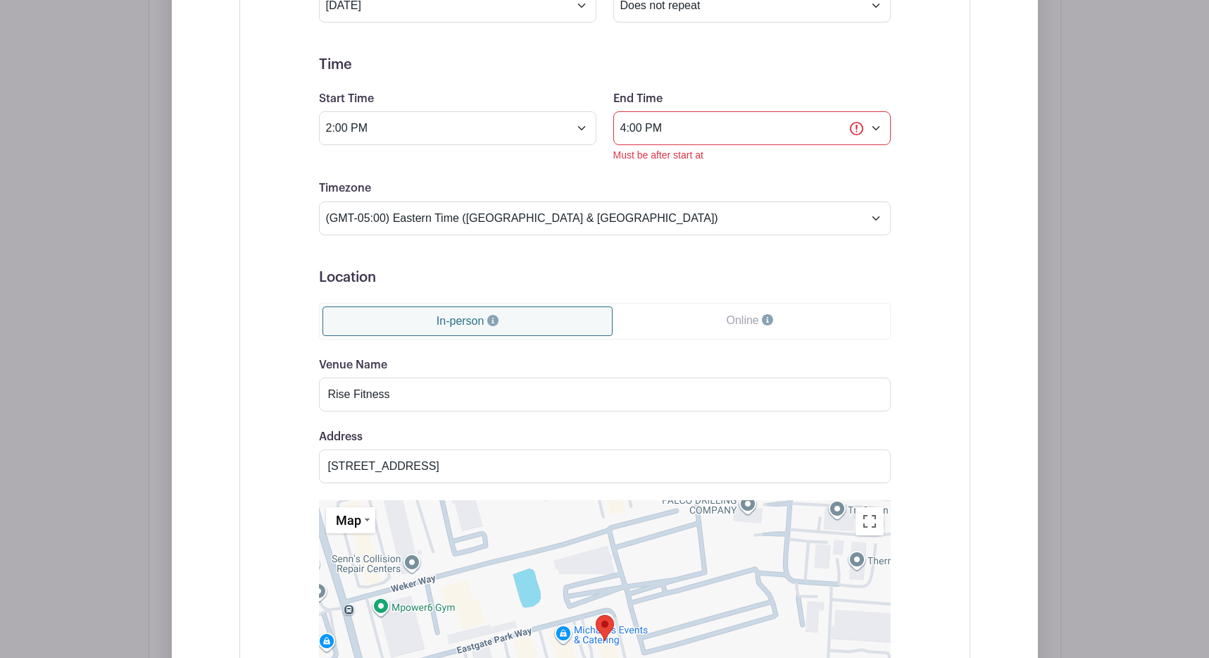
scroll to position [1052, 0]
click at [952, 185] on div "Event Date Start Date Sep 7 2025 Repeats Does not repeat Daily Weekly Monthly o…" at bounding box center [604, 416] width 731 height 1025
click at [915, 140] on div "Event Date Start Date Sep 7 2025 Repeats Does not repeat Daily Weekly Monthly o…" at bounding box center [604, 416] width 639 height 1001
click at [807, 135] on input "4:00 PM" at bounding box center [751, 128] width 277 height 34
click at [919, 85] on div "Event Date Start Date Sep 7 2025 Repeats Does not repeat Daily Weekly Monthly o…" at bounding box center [604, 416] width 639 height 1001
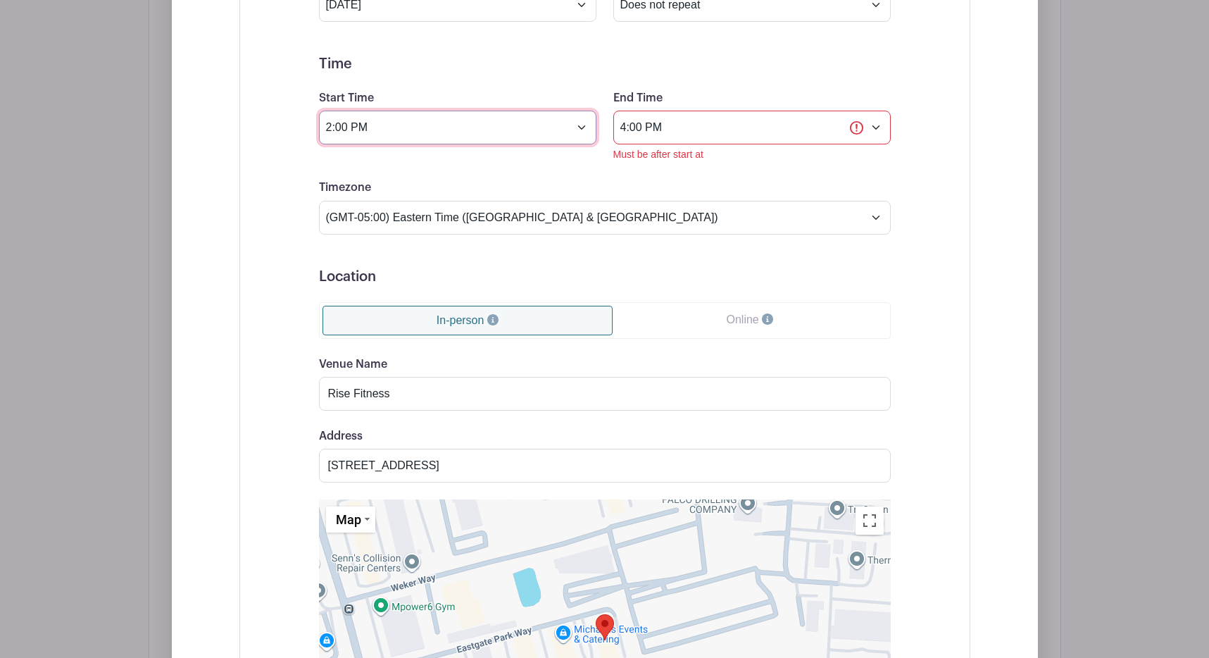
click at [489, 135] on input "2:00 PM" at bounding box center [457, 128] width 277 height 34
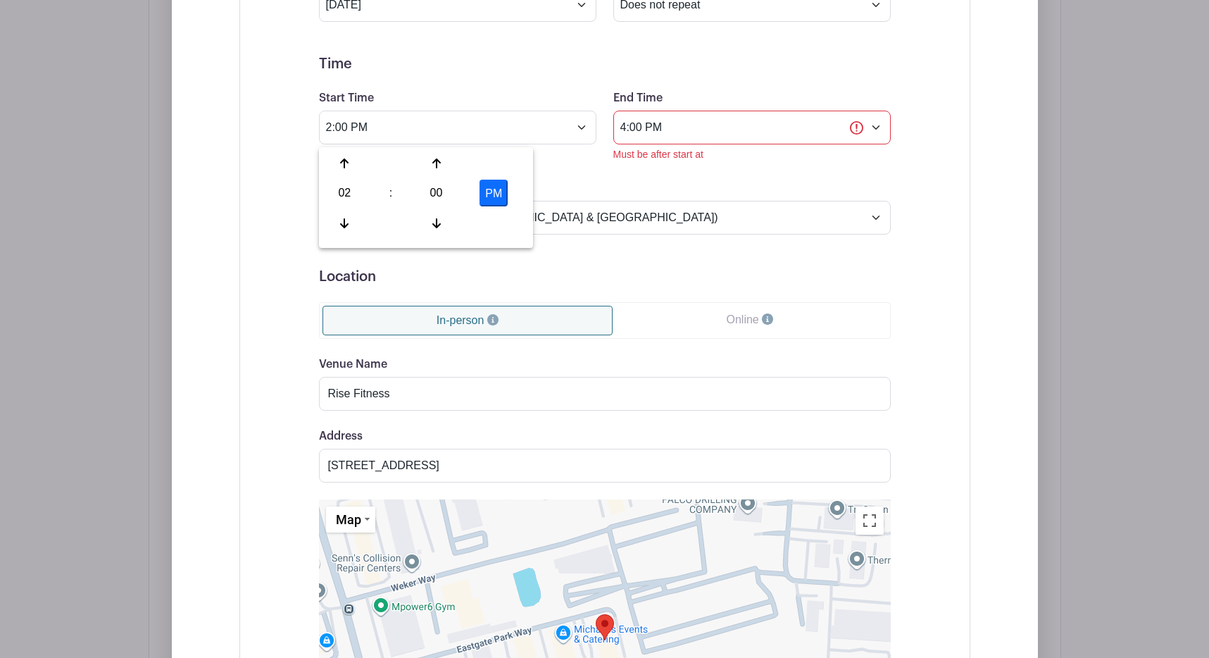
click at [611, 93] on div "End Time 4:00 PM Must be after start at" at bounding box center [752, 125] width 294 height 73
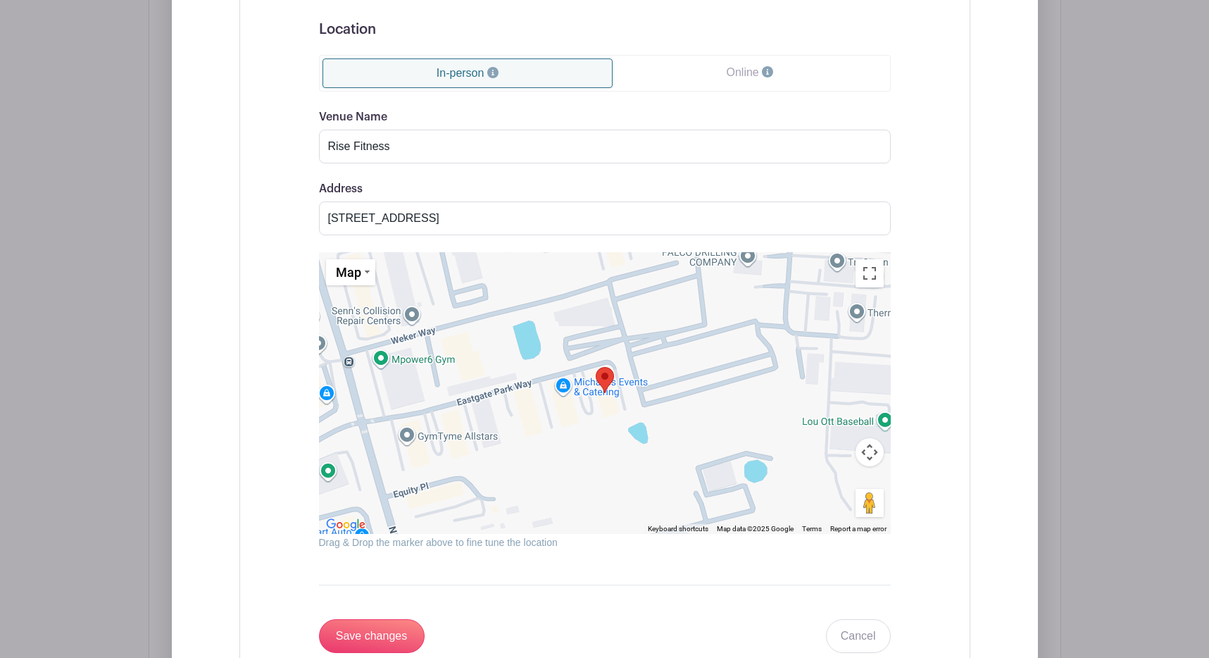
scroll to position [1644, 0]
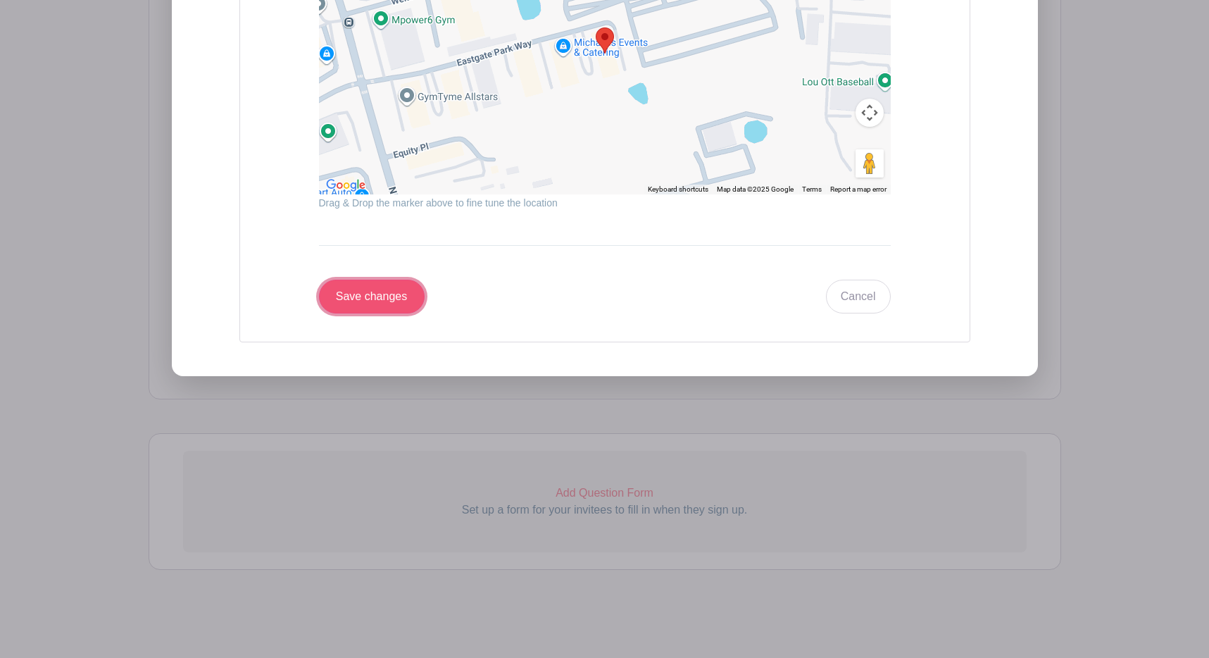
click at [359, 299] on input "Save changes" at bounding box center [372, 297] width 106 height 34
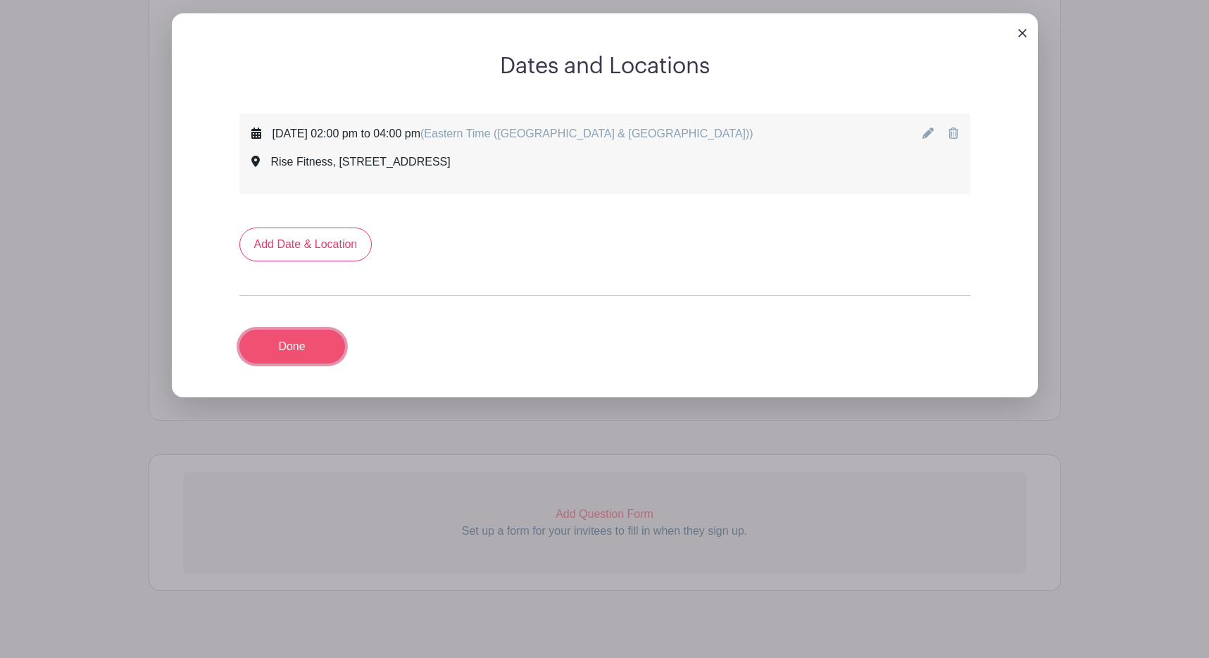
click at [294, 344] on link "Done" at bounding box center [292, 347] width 106 height 34
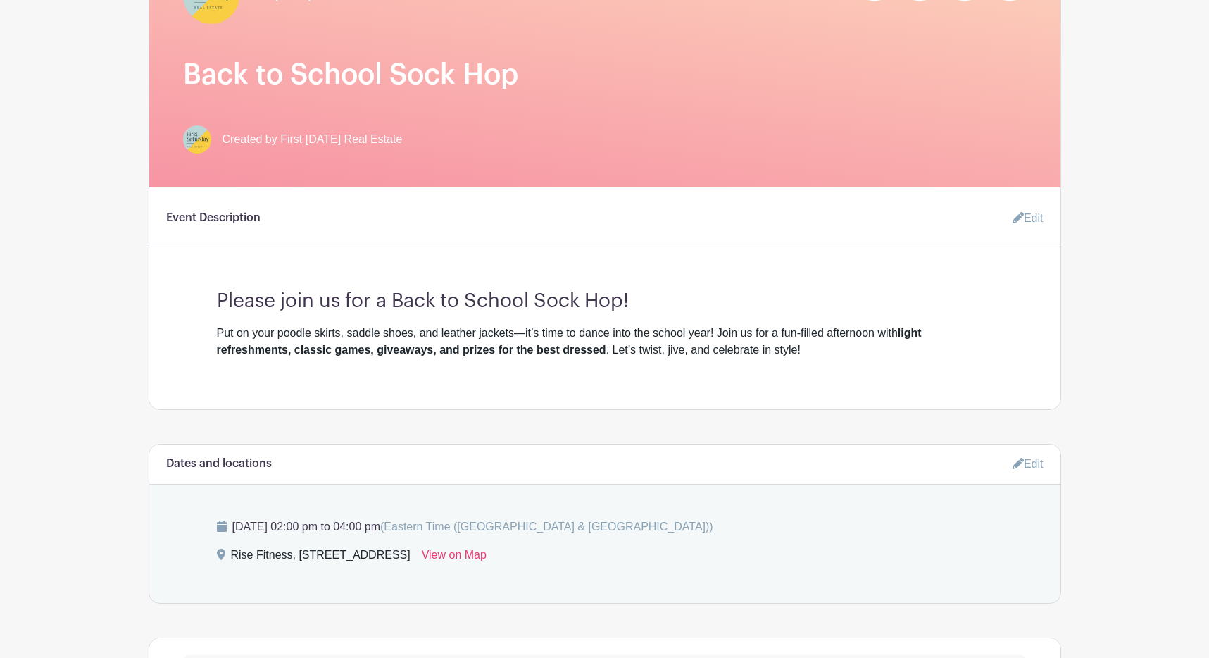
scroll to position [350, 0]
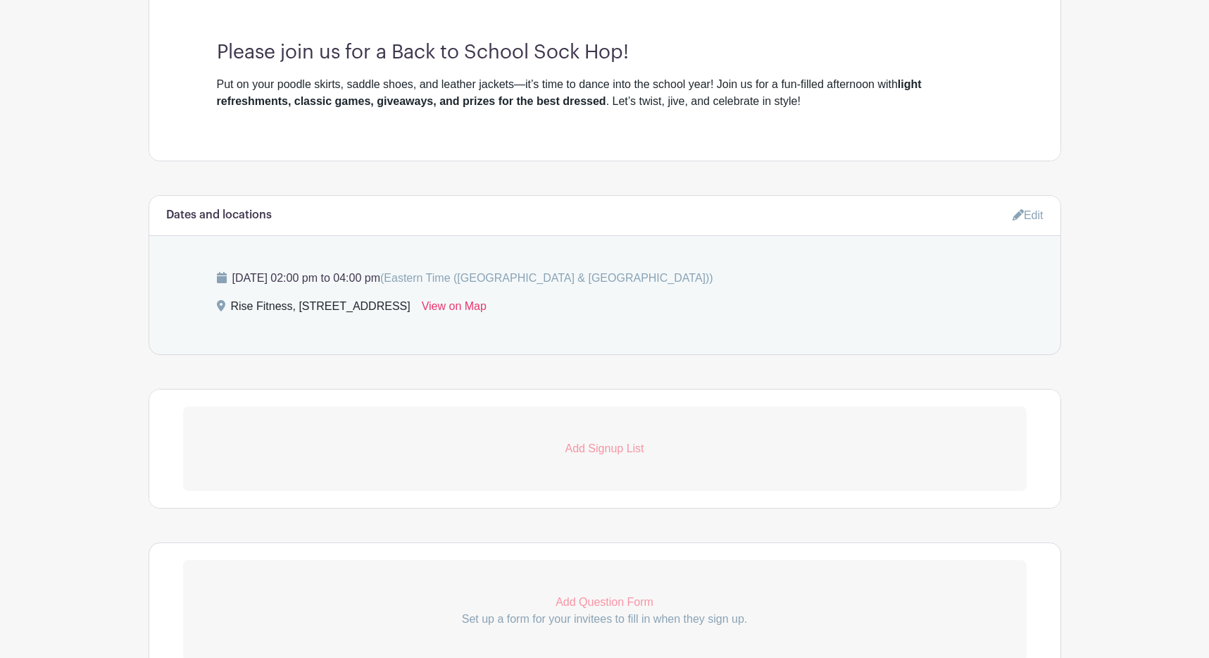
click at [606, 437] on link "Add Signup List" at bounding box center [605, 448] width 844 height 85
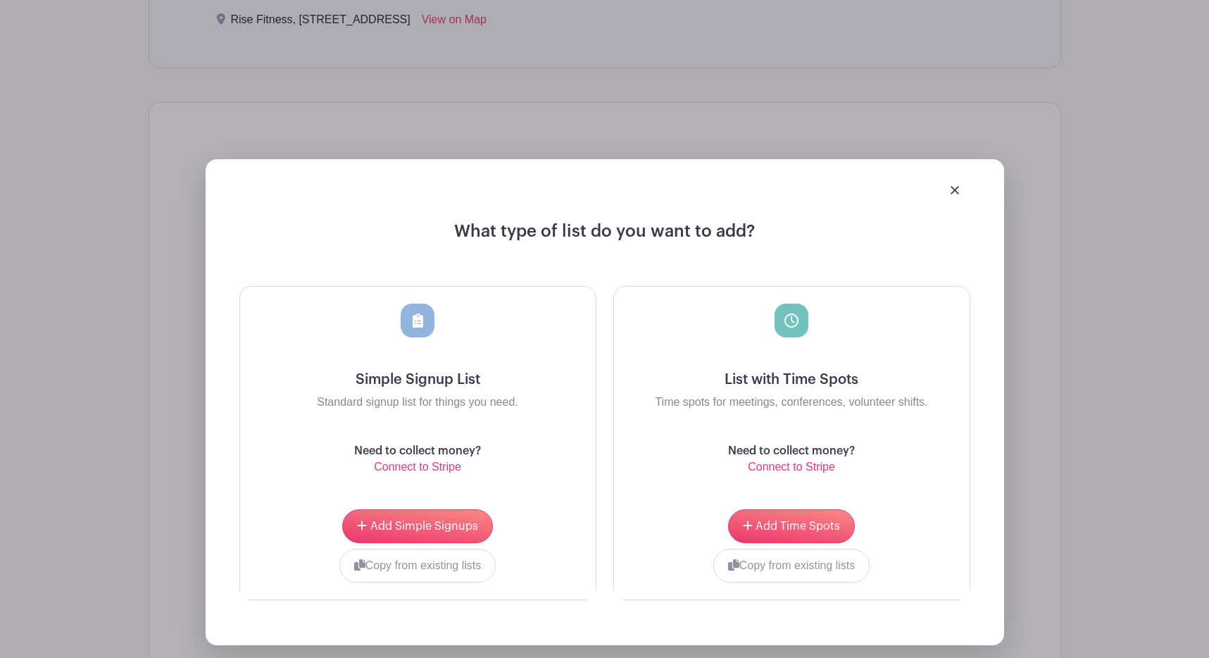
scroll to position [837, 0]
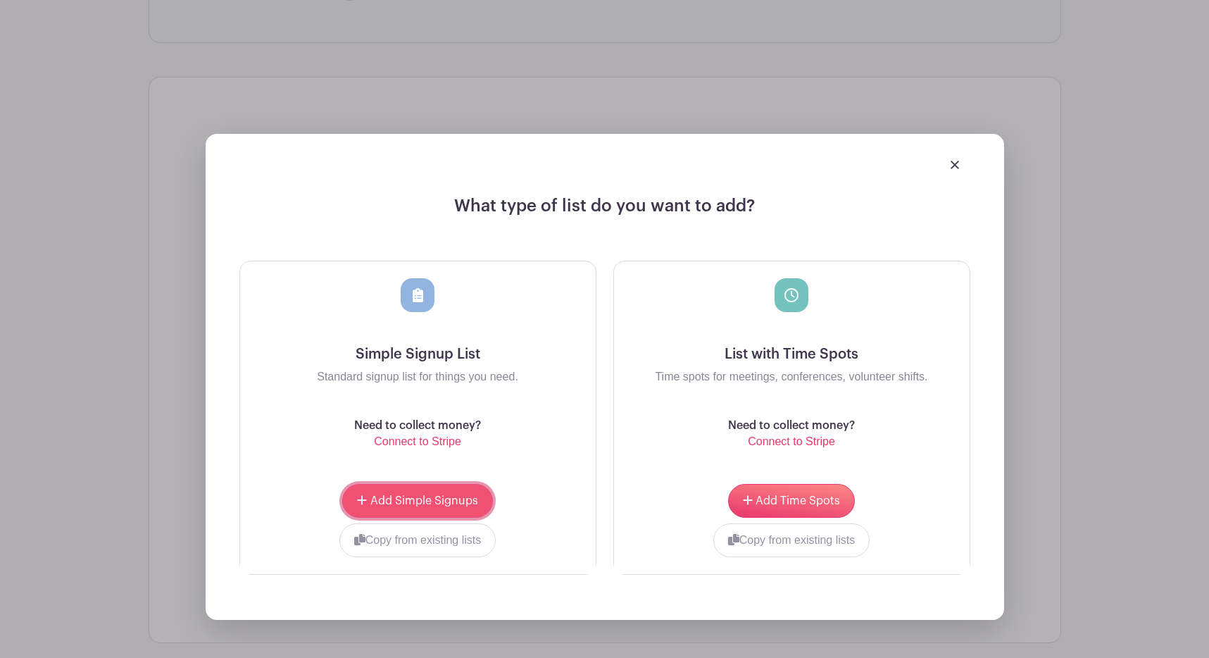
click at [456, 487] on button "Add Simple Signups" at bounding box center [417, 501] width 150 height 34
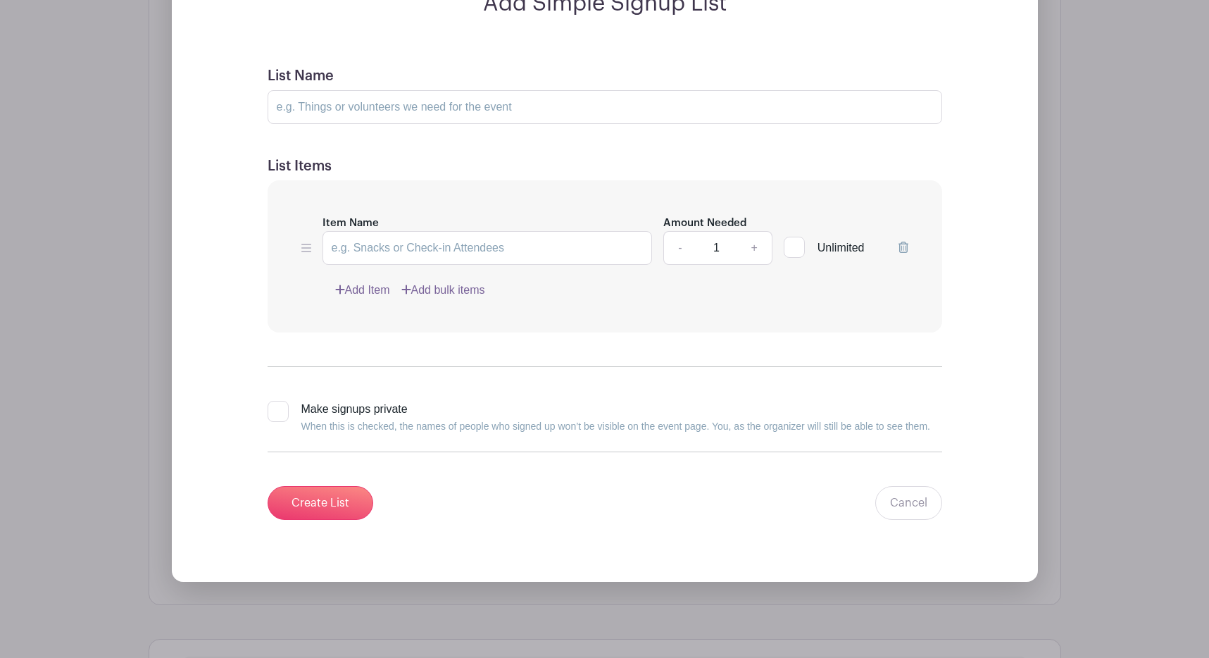
scroll to position [1153, 0]
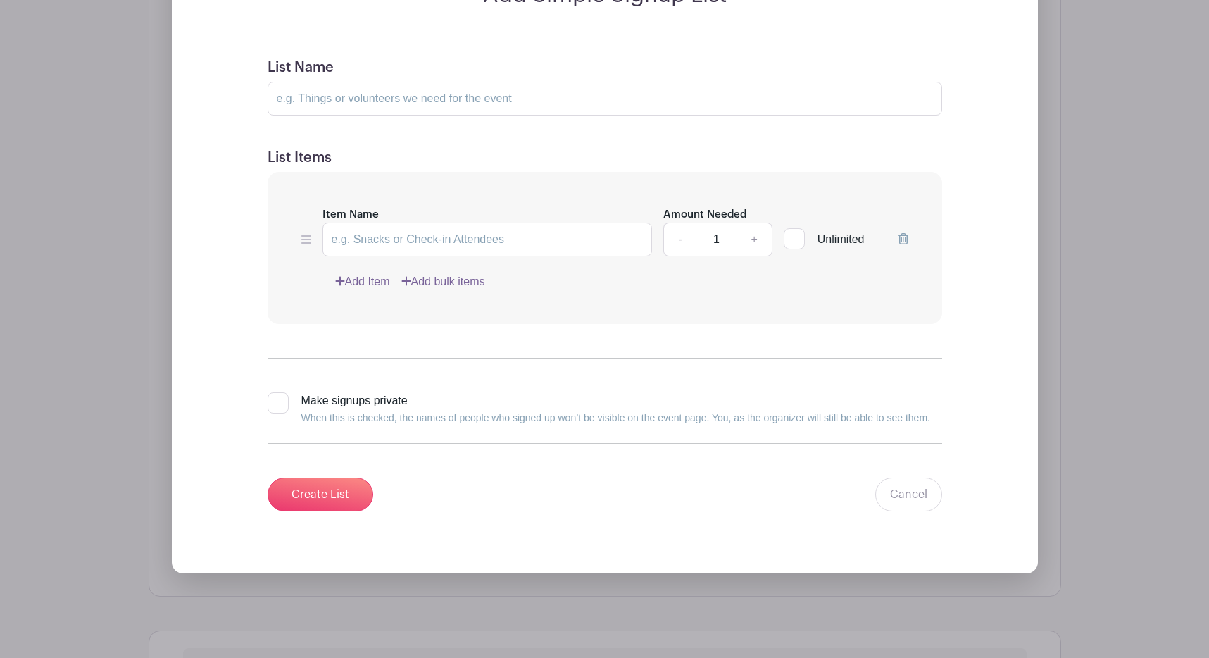
click at [279, 404] on div at bounding box center [278, 402] width 21 height 21
click at [277, 401] on input "Make signups private When this is checked, the names of people who signed up wo…" at bounding box center [272, 396] width 9 height 9
checkbox input "true"
click at [768, 242] on link "+" at bounding box center [754, 240] width 35 height 34
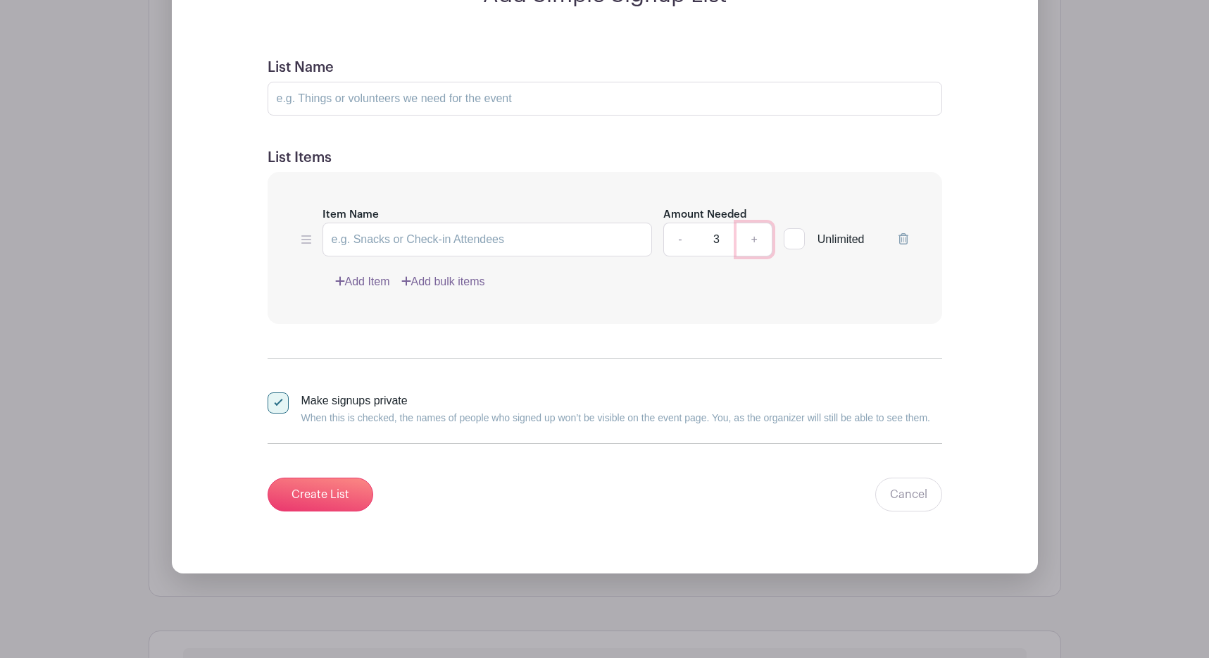
click at [768, 242] on link "+" at bounding box center [754, 240] width 35 height 34
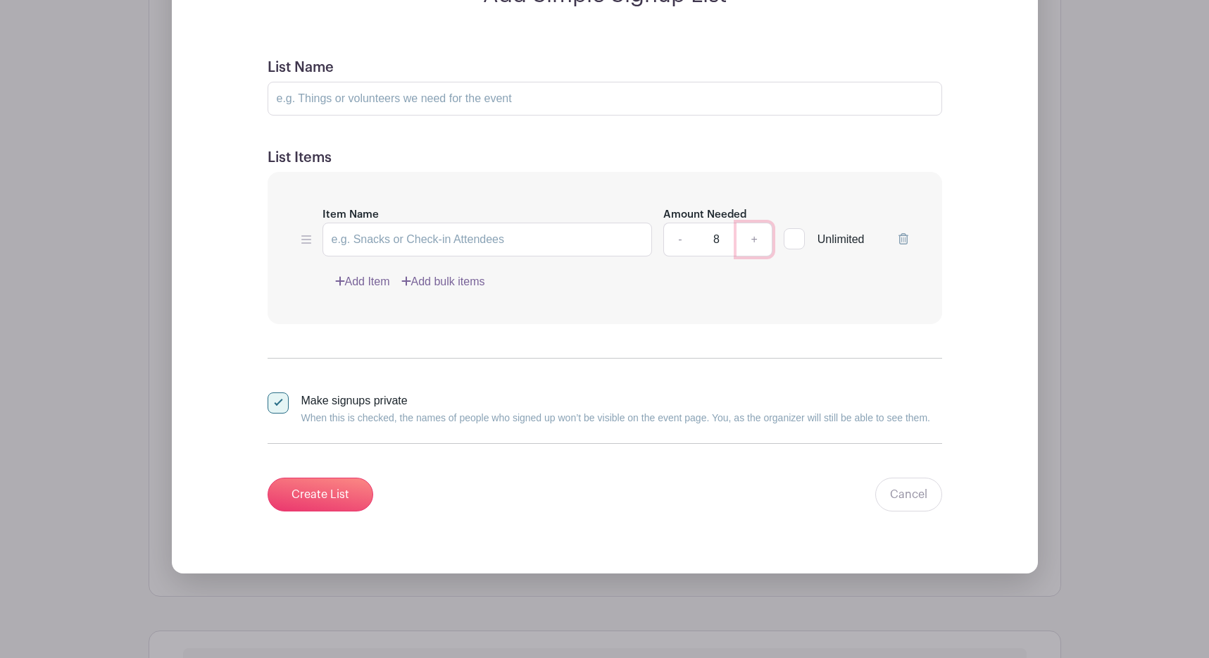
click at [768, 242] on link "+" at bounding box center [754, 240] width 35 height 34
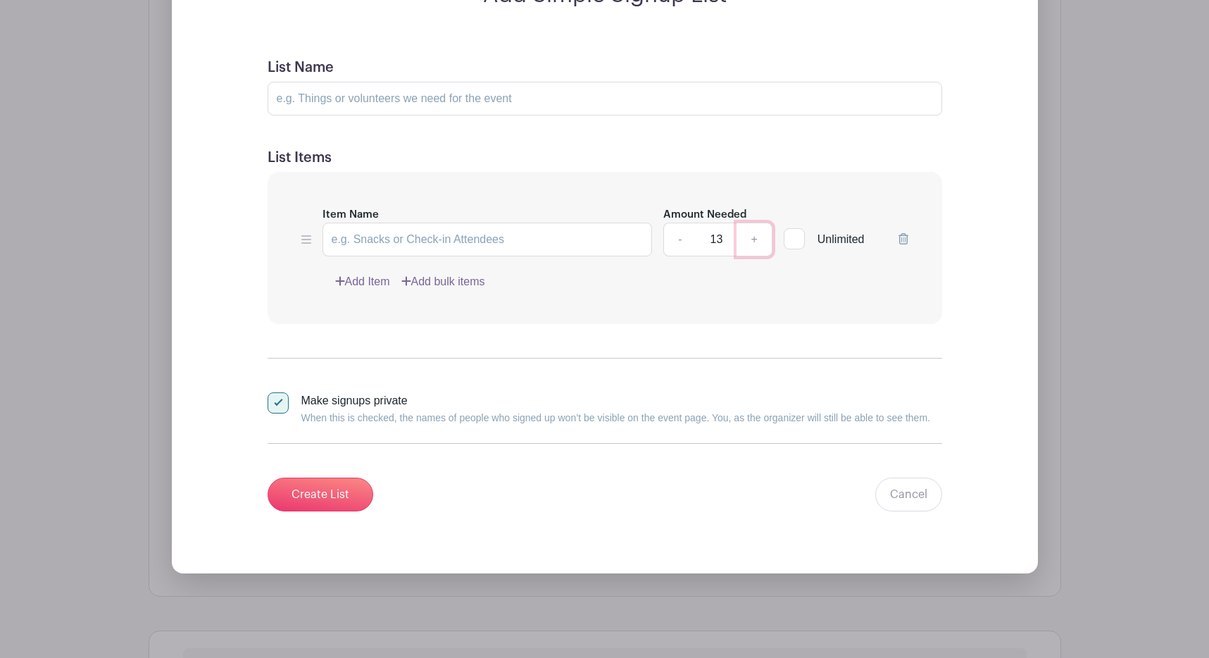
click at [768, 242] on link "+" at bounding box center [754, 240] width 35 height 34
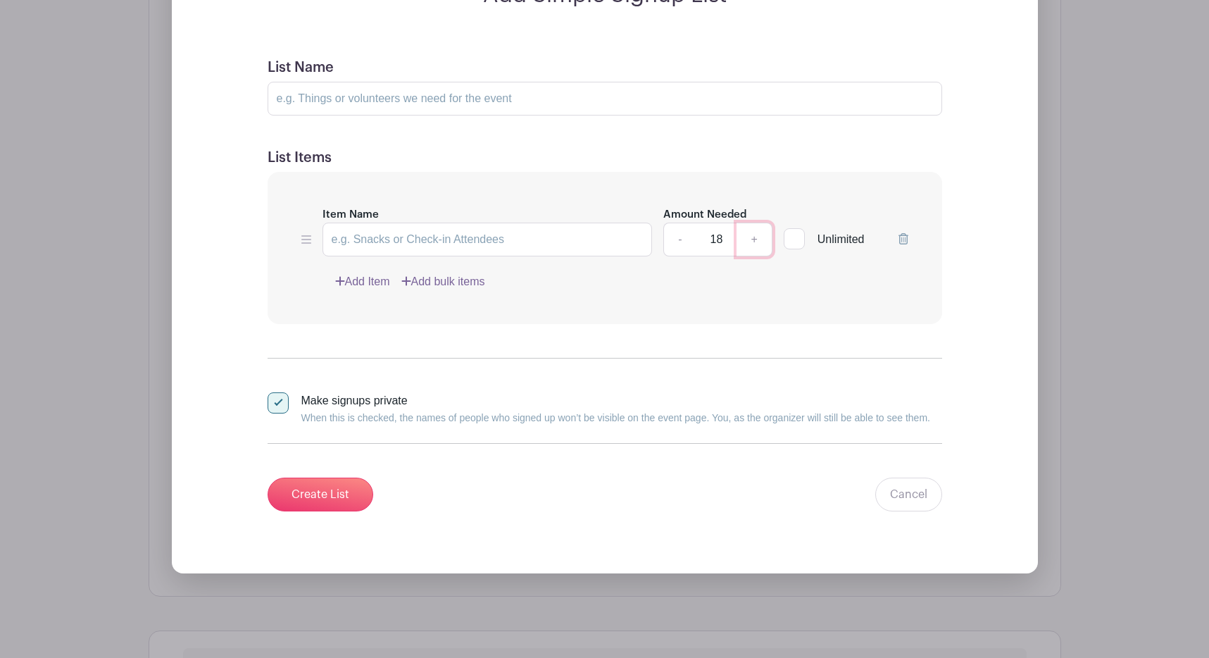
click at [768, 242] on link "+" at bounding box center [754, 240] width 35 height 34
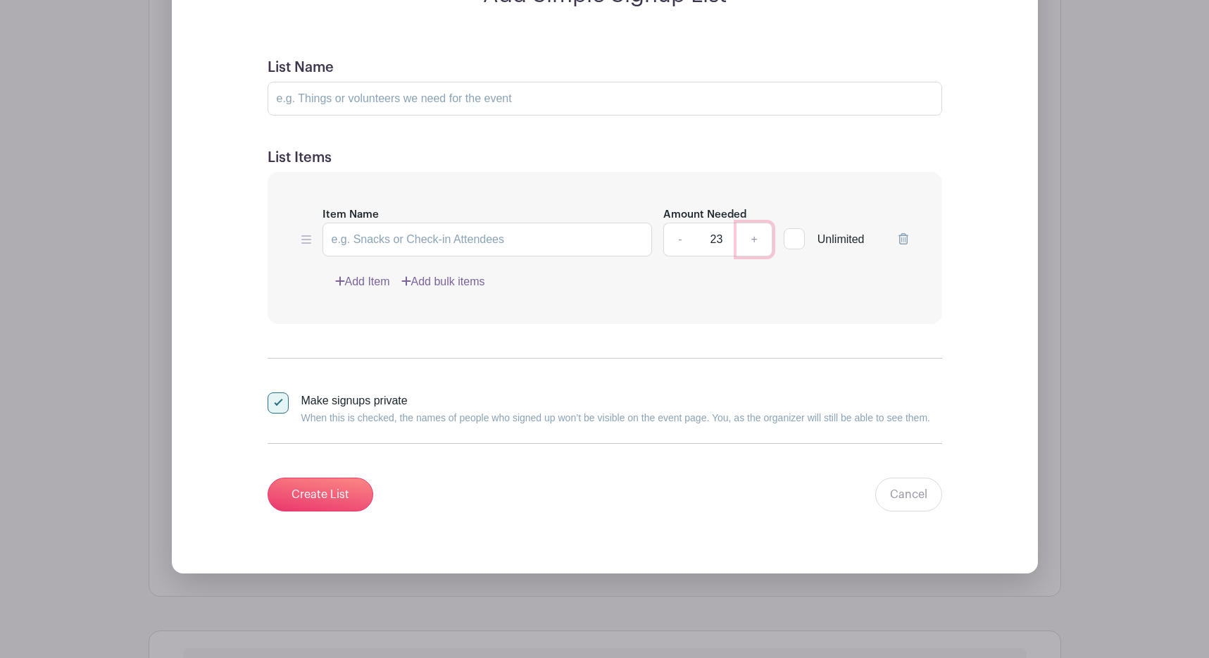
click at [768, 242] on link "+" at bounding box center [754, 240] width 35 height 34
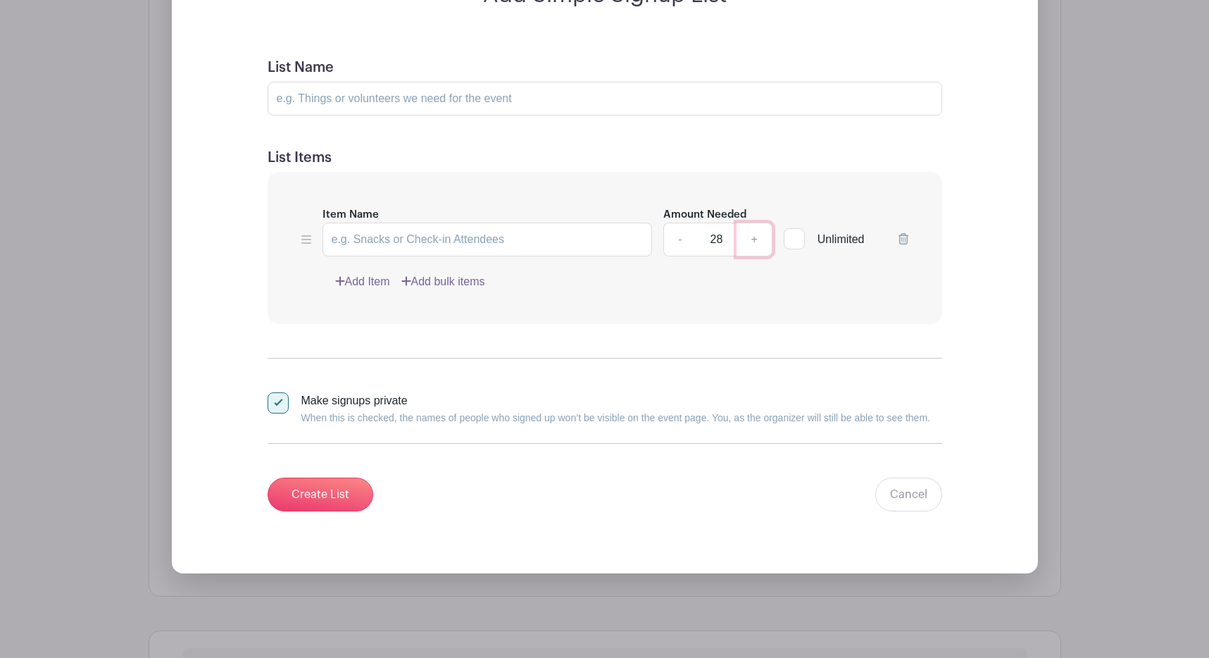
click at [768, 242] on link "+" at bounding box center [754, 240] width 35 height 34
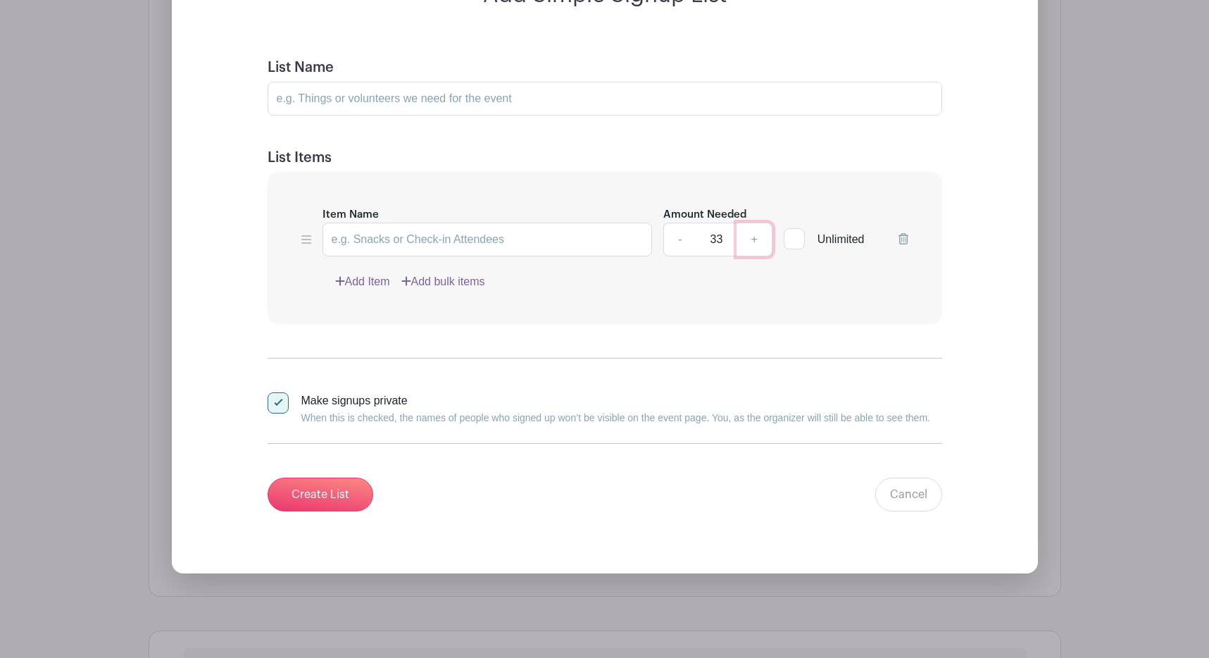
click at [768, 242] on link "+" at bounding box center [754, 240] width 35 height 34
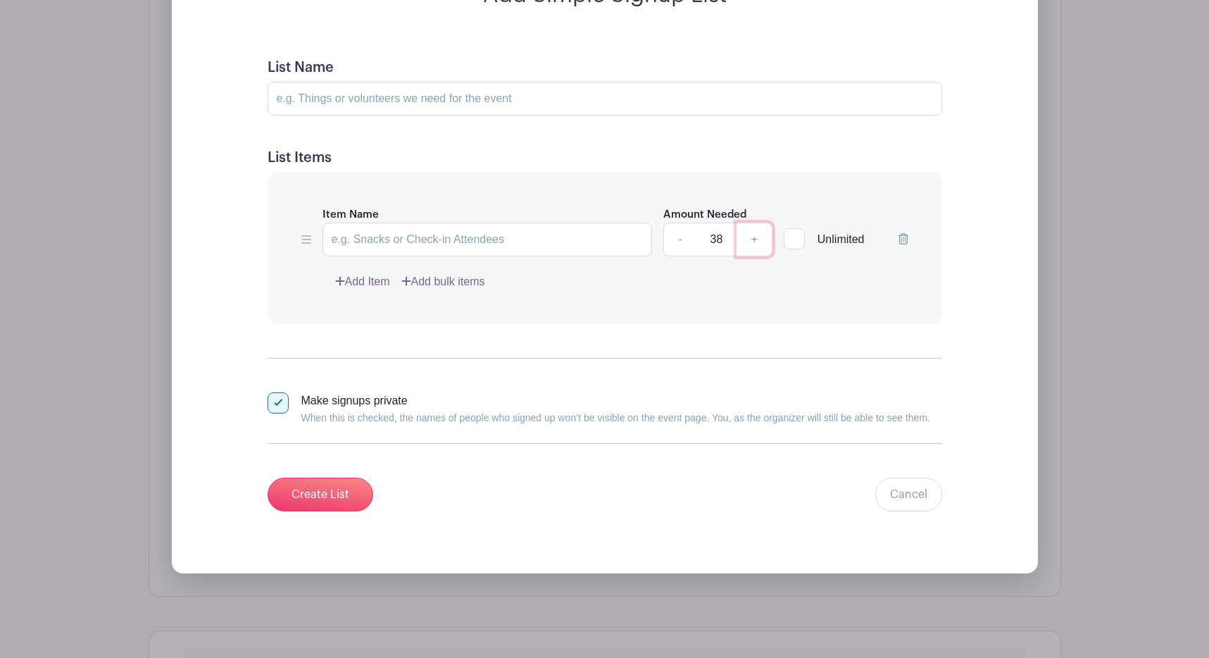
click at [768, 242] on link "+" at bounding box center [754, 240] width 35 height 34
click at [674, 238] on link "-" at bounding box center [679, 240] width 32 height 34
type input "40"
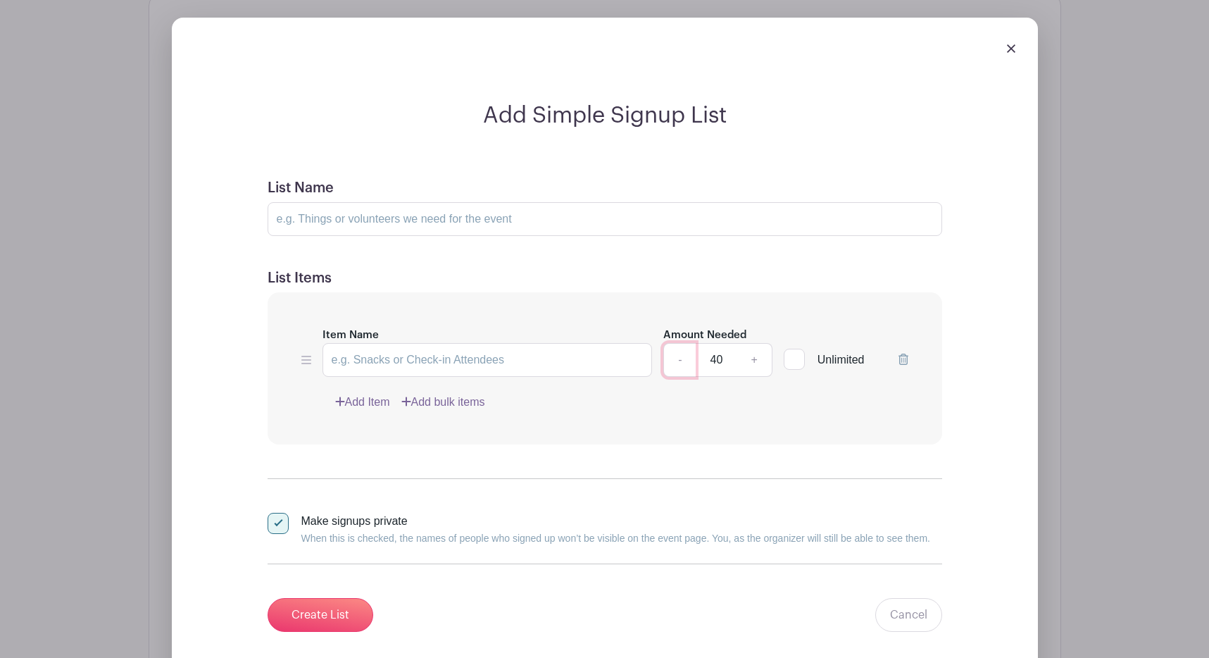
scroll to position [1029, 0]
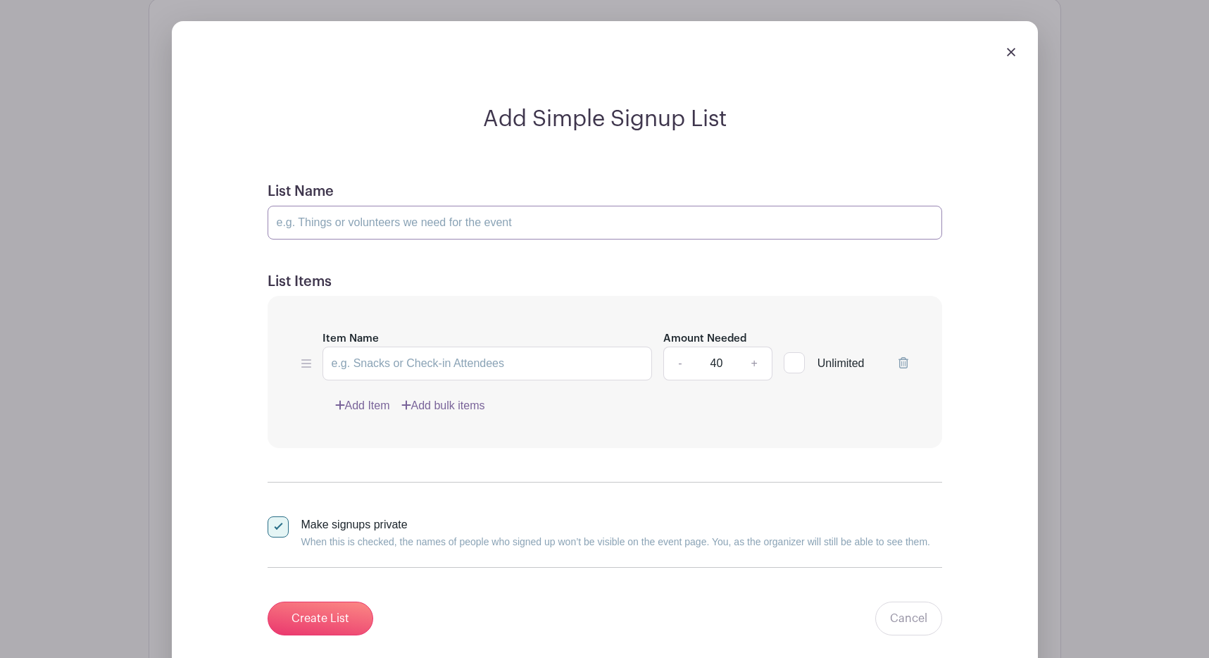
click at [344, 232] on input "List Name" at bounding box center [605, 223] width 675 height 34
click at [1004, 51] on div at bounding box center [605, 51] width 844 height 39
click at [1010, 54] on img at bounding box center [1011, 52] width 8 height 8
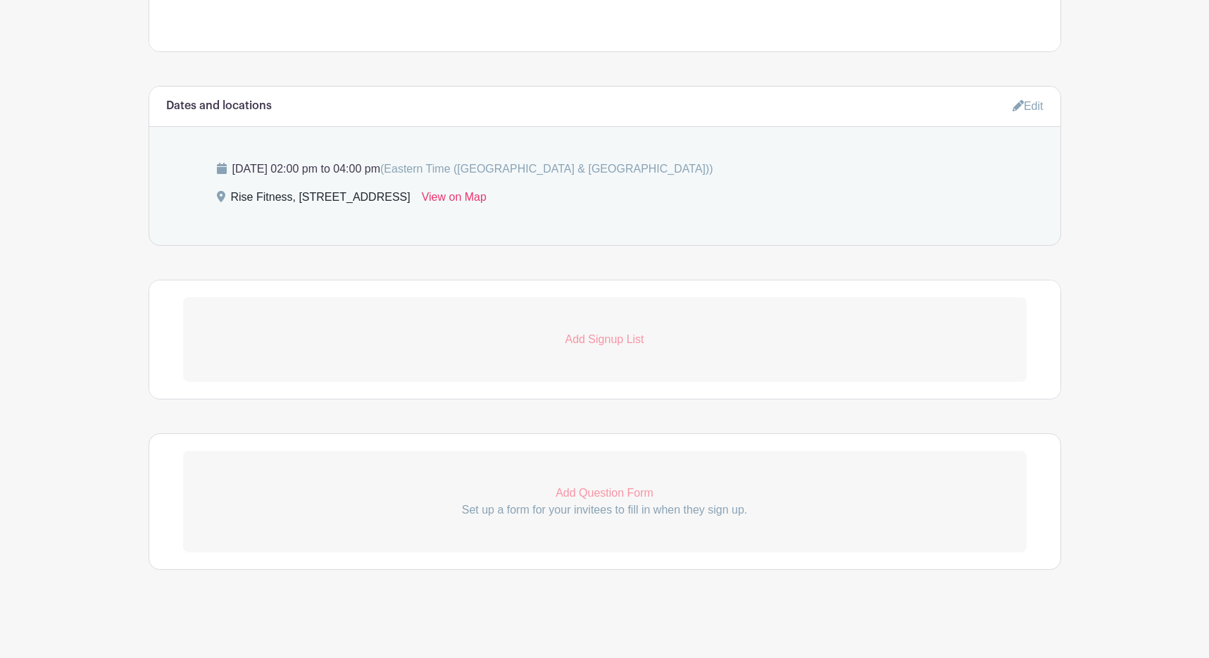
click at [604, 347] on p "Add Signup List" at bounding box center [605, 339] width 844 height 17
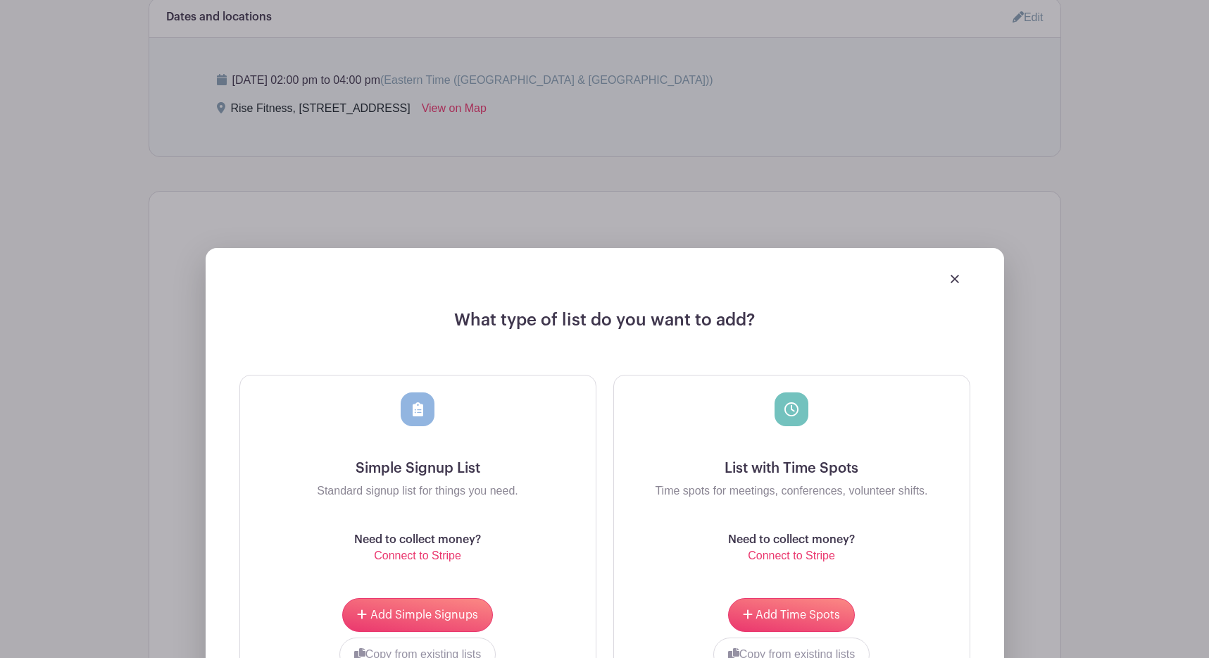
scroll to position [1019, 0]
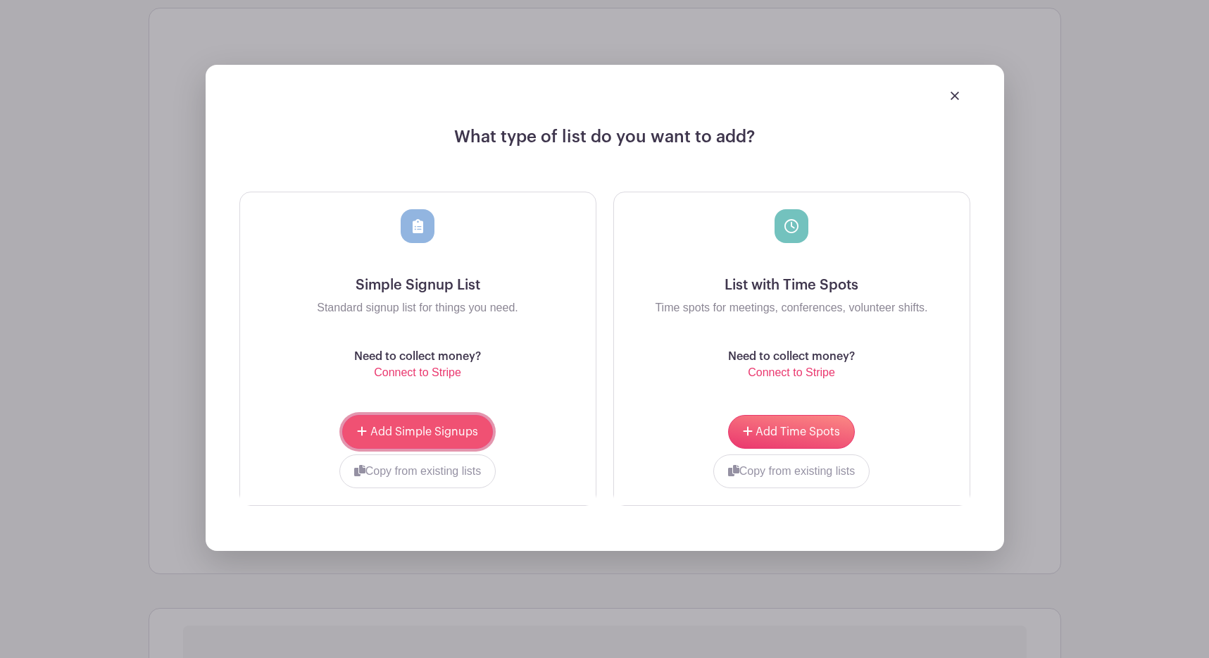
click at [430, 429] on span "Add Simple Signups" at bounding box center [424, 431] width 108 height 11
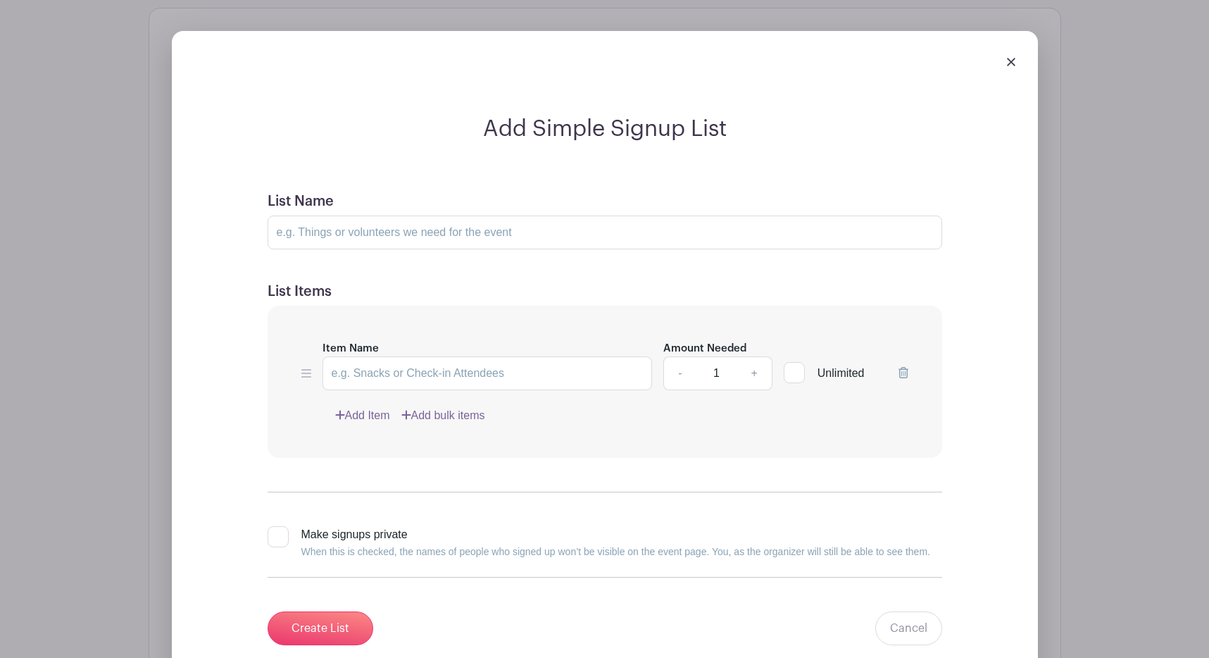
click at [712, 373] on input "1" at bounding box center [716, 373] width 42 height 34
type input "40"
click at [882, 285] on h5 "List Items" at bounding box center [605, 291] width 675 height 17
click at [400, 384] on input "Item Name" at bounding box center [488, 373] width 330 height 34
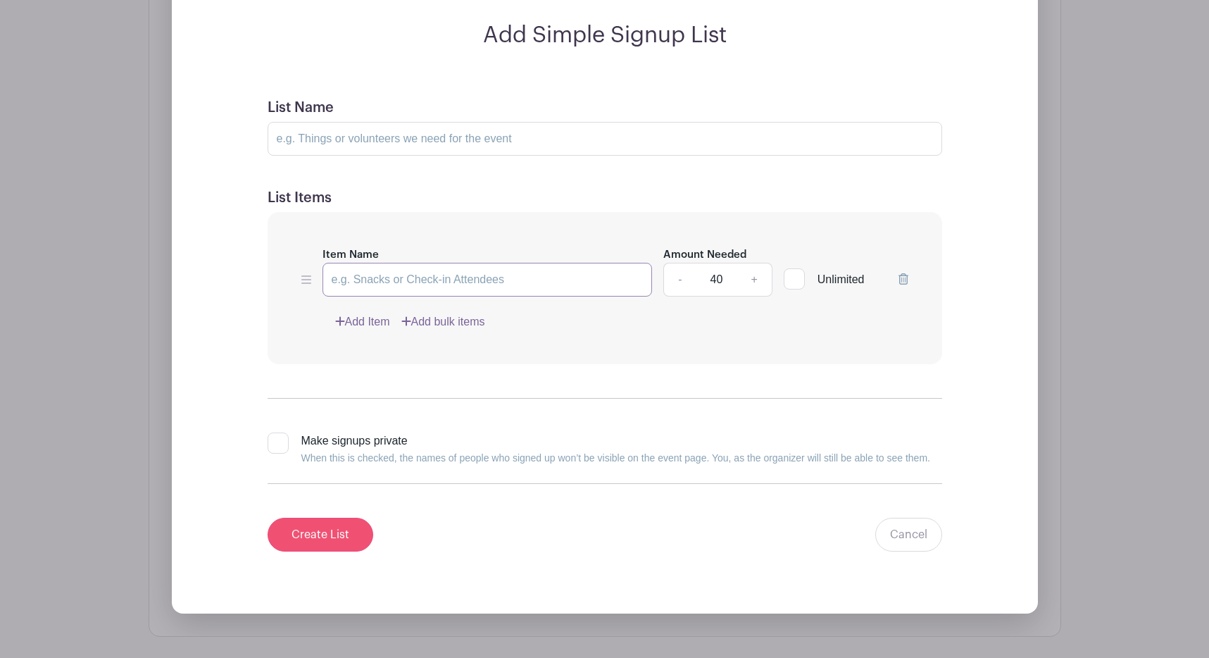
scroll to position [1114, 0]
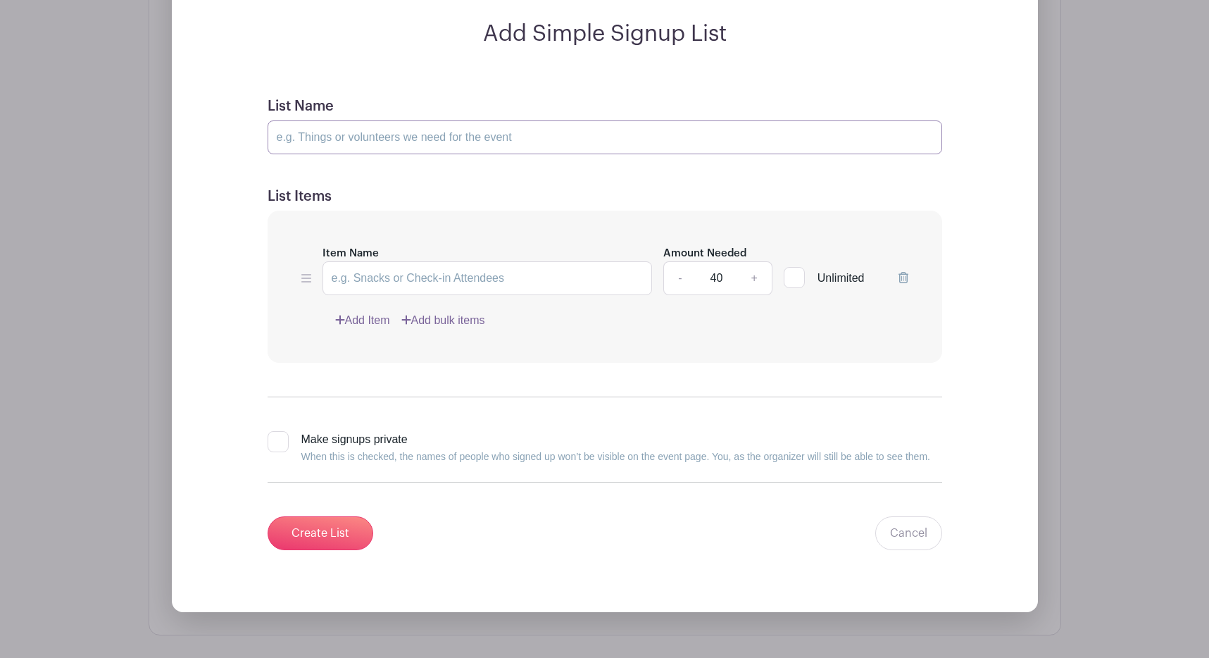
click at [377, 139] on input "List Name" at bounding box center [605, 137] width 675 height 34
click at [503, 134] on input "Please add your name(s) below to sign up! Limited spots available." at bounding box center [605, 137] width 675 height 34
type input "Please add your name(s) below to sign up! There are limited spots available."
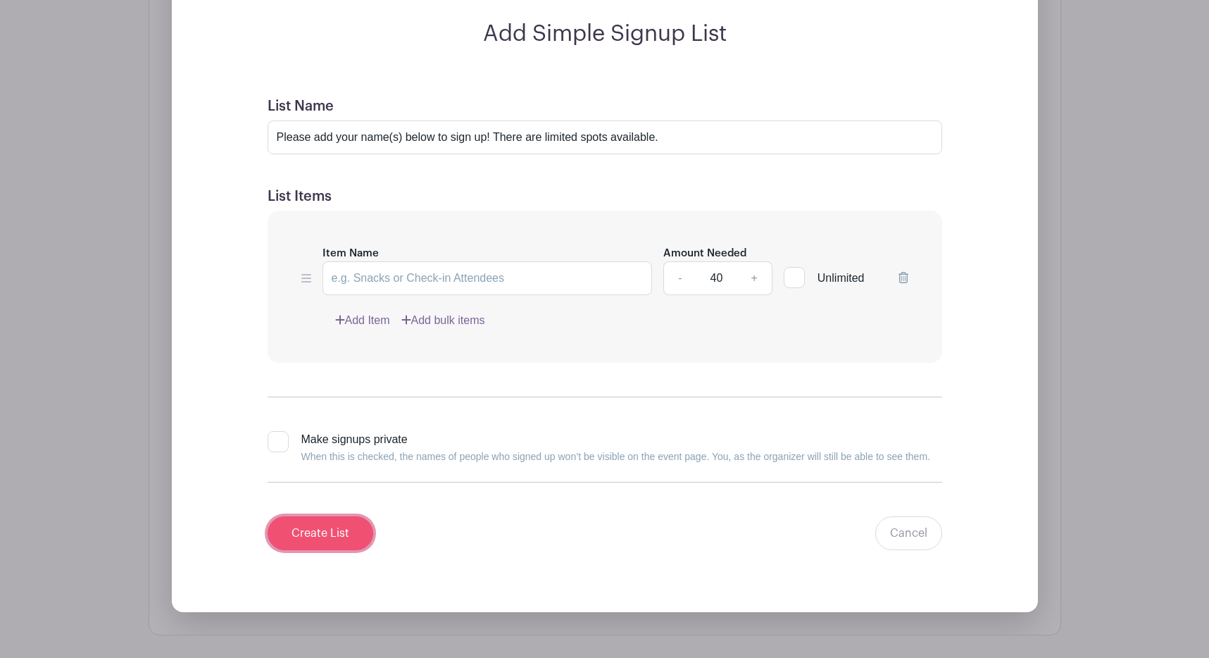
click at [330, 528] on input "Create List" at bounding box center [321, 533] width 106 height 34
click at [430, 283] on input "Item Name" at bounding box center [488, 278] width 330 height 34
type input "S"
click at [897, 525] on link "Cancel" at bounding box center [908, 533] width 67 height 34
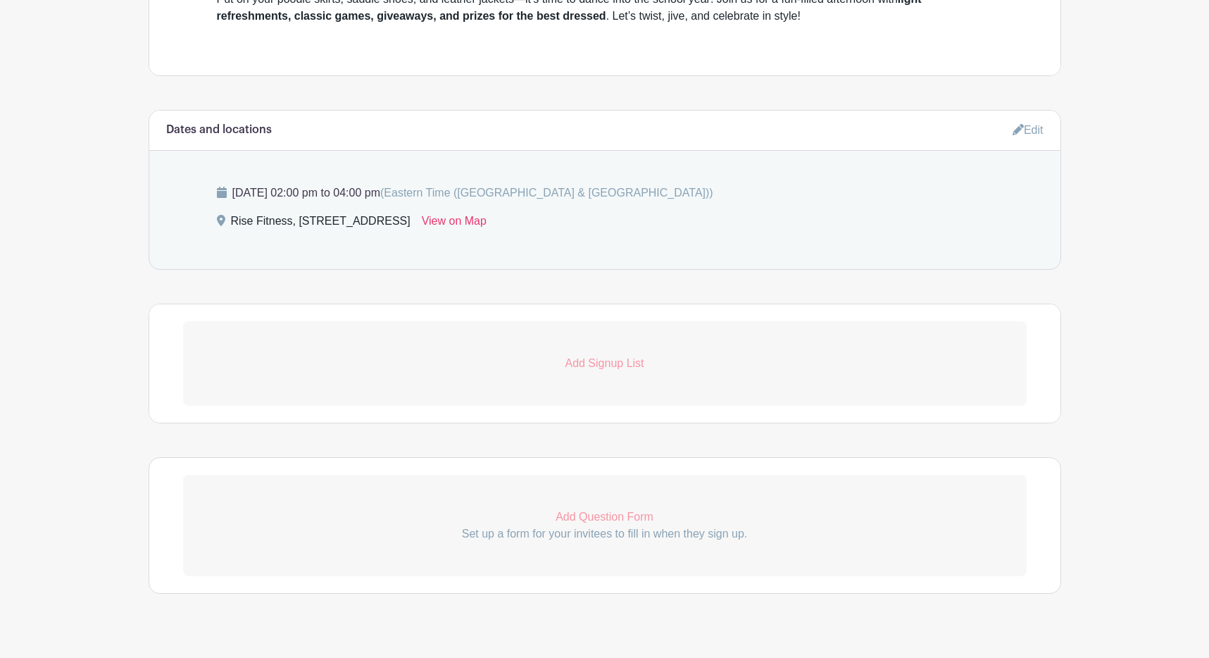
scroll to position [723, 0]
click at [580, 518] on p "Add Question Form" at bounding box center [605, 517] width 844 height 17
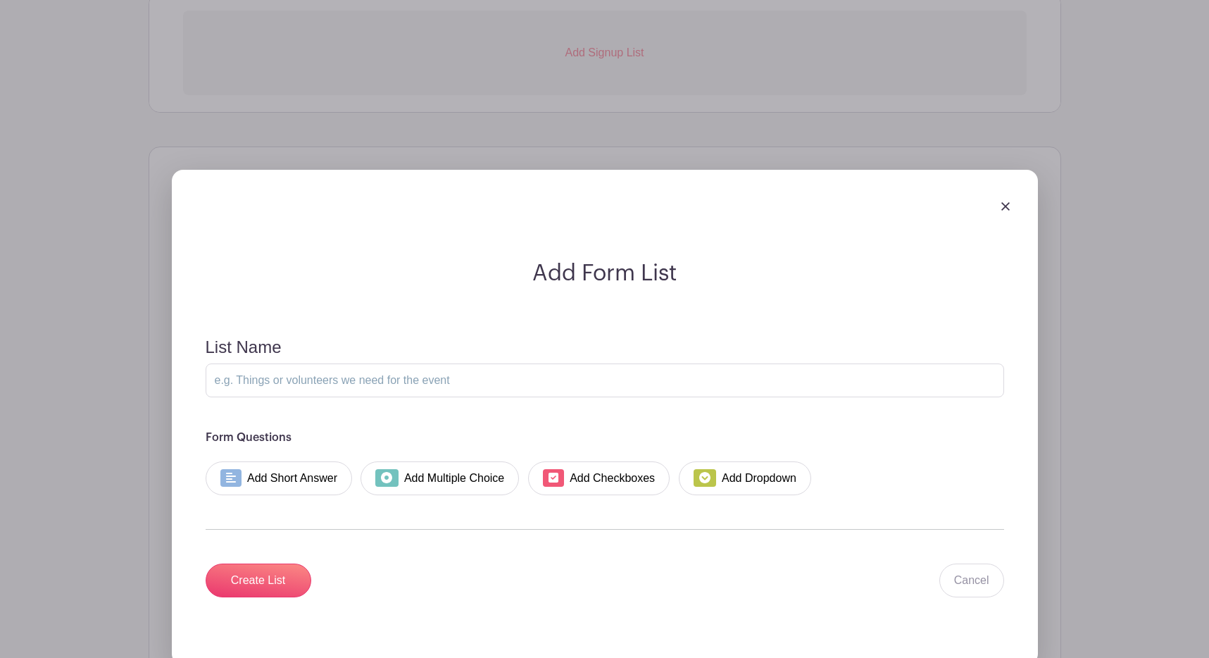
scroll to position [1034, 0]
click at [268, 475] on link "Add Short Answer" at bounding box center [279, 478] width 147 height 34
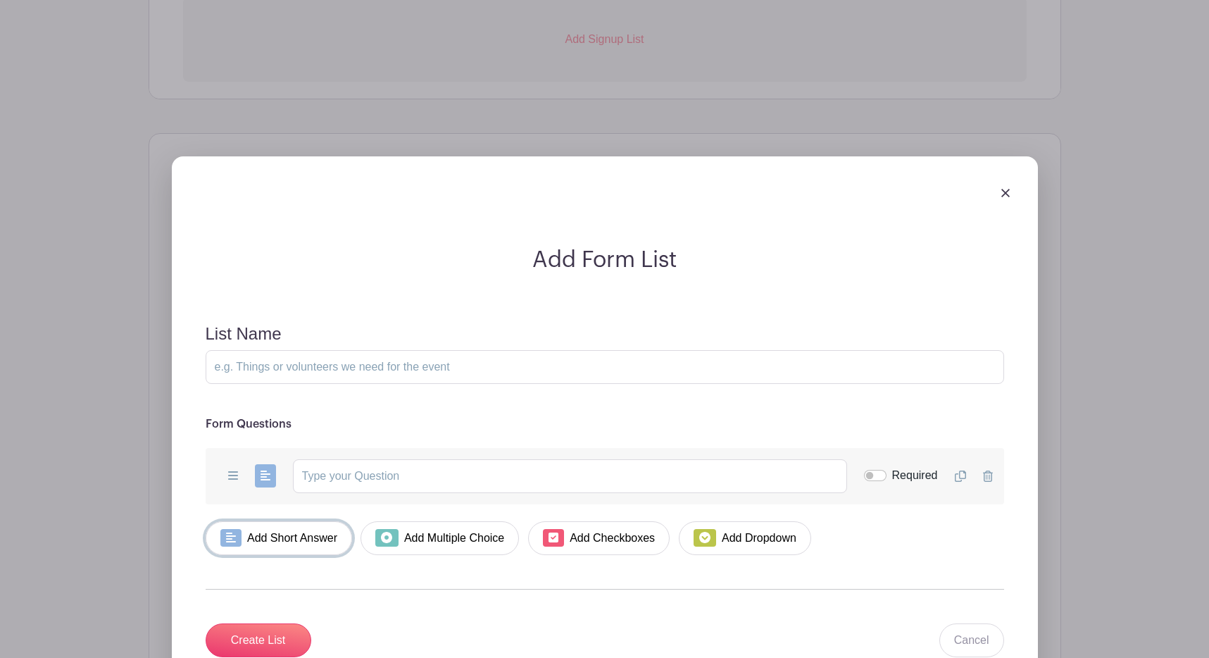
scroll to position [936, 0]
click at [341, 471] on input "text" at bounding box center [570, 475] width 554 height 34
click at [431, 421] on h6 "Form Questions" at bounding box center [605, 422] width 799 height 13
click at [1011, 194] on div at bounding box center [605, 191] width 832 height 39
click at [1008, 196] on img at bounding box center [1005, 191] width 8 height 8
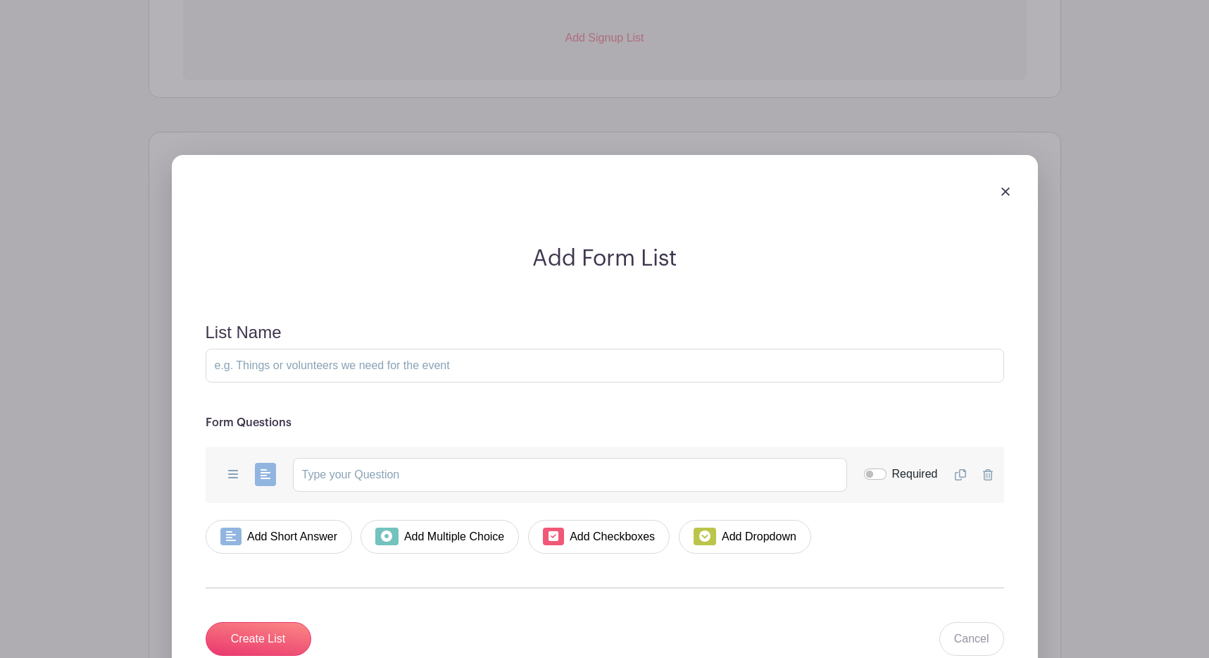
scroll to position [636, 0]
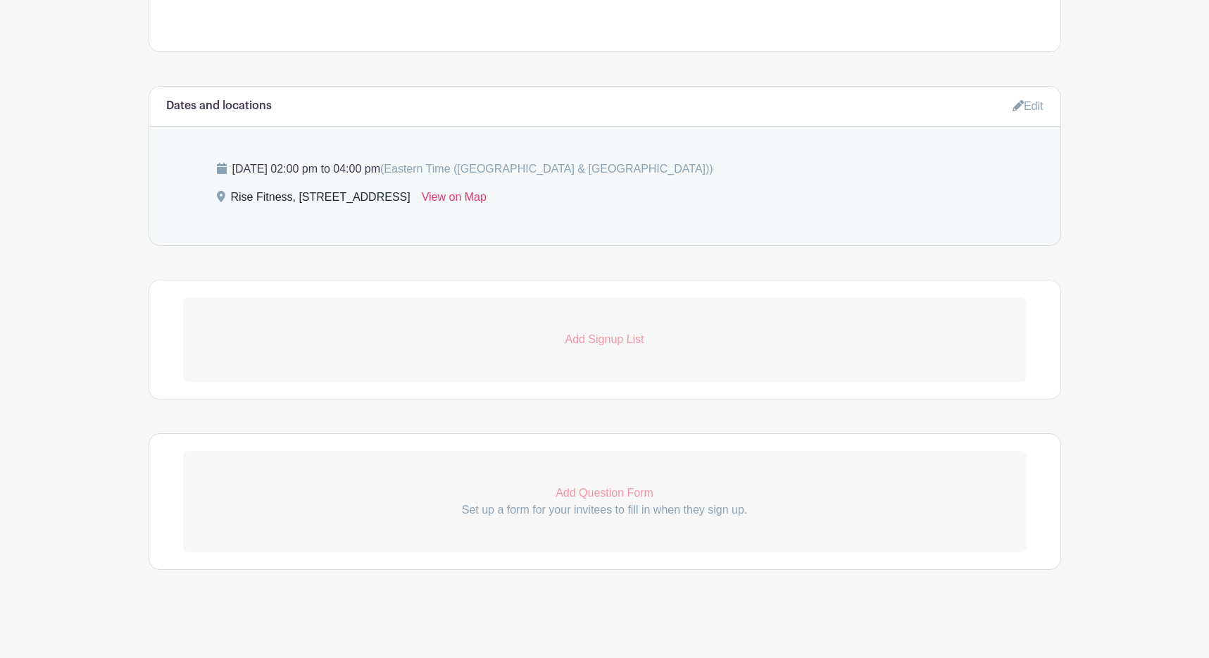
click at [592, 325] on link "Add Signup List" at bounding box center [605, 339] width 844 height 85
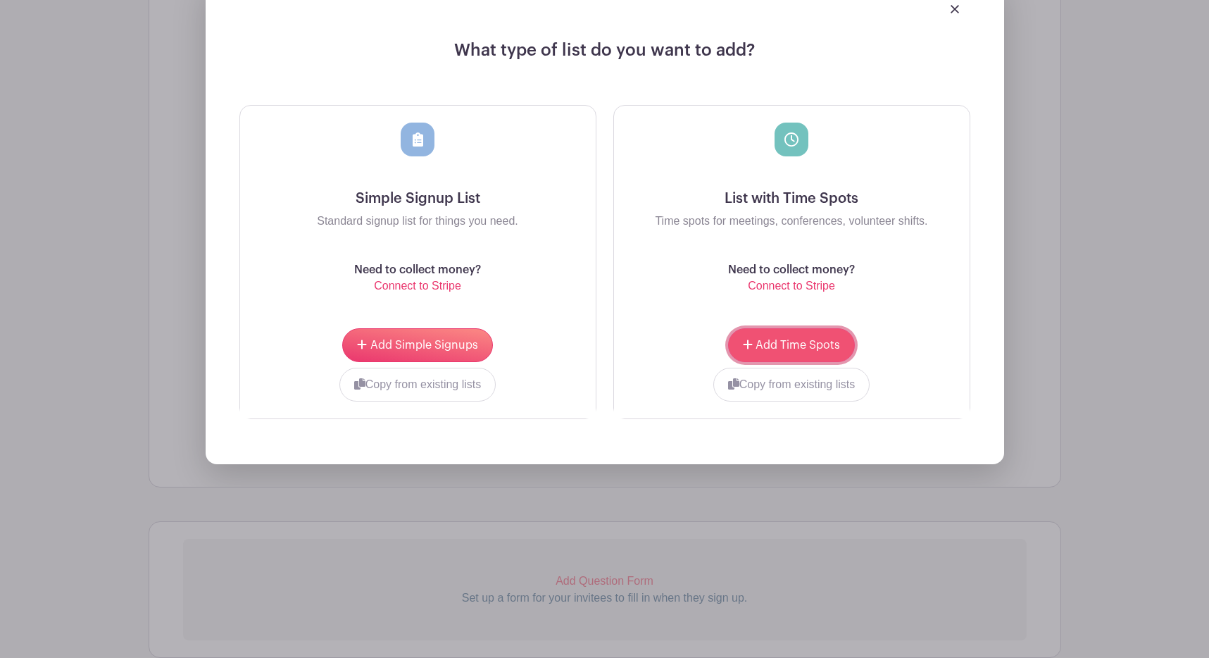
click at [798, 339] on button "Add Time Spots" at bounding box center [791, 345] width 127 height 34
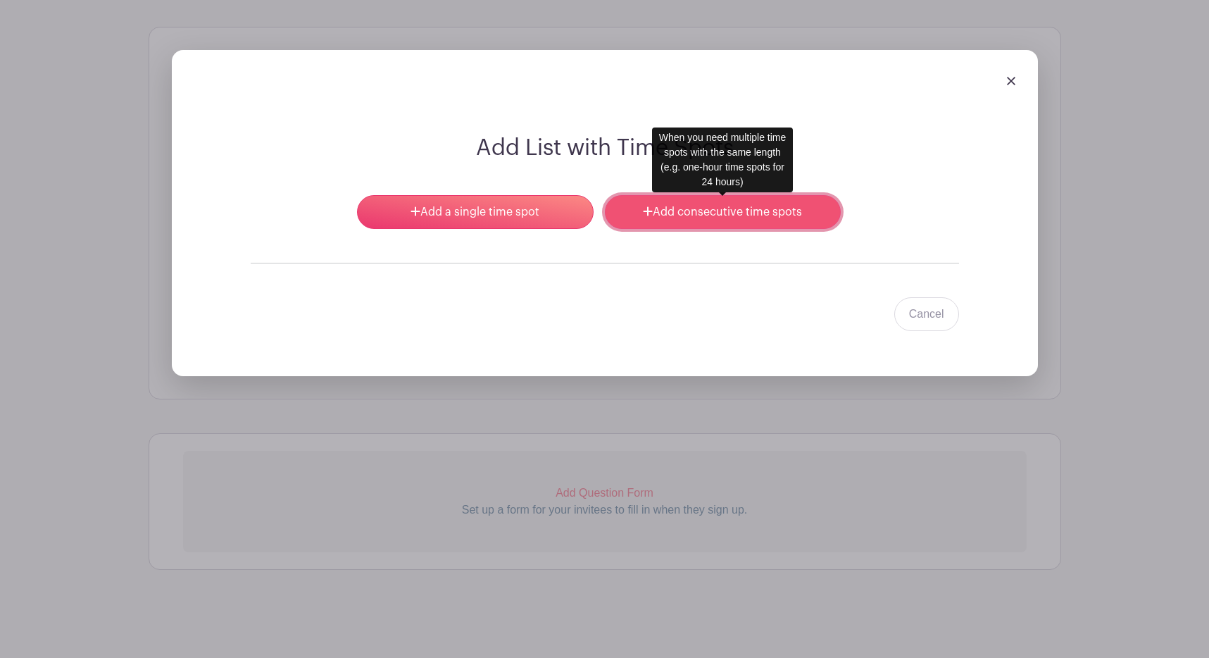
click at [685, 209] on link "Add consecutive time spots" at bounding box center [723, 212] width 236 height 34
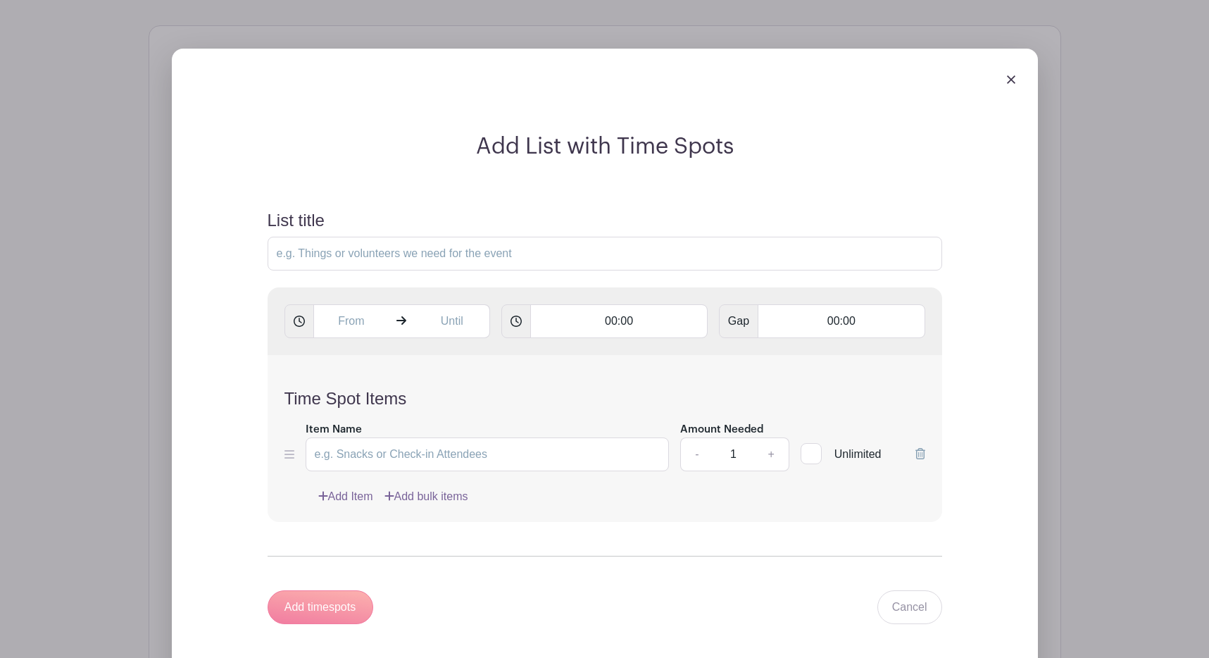
click at [1013, 82] on img at bounding box center [1011, 79] width 8 height 8
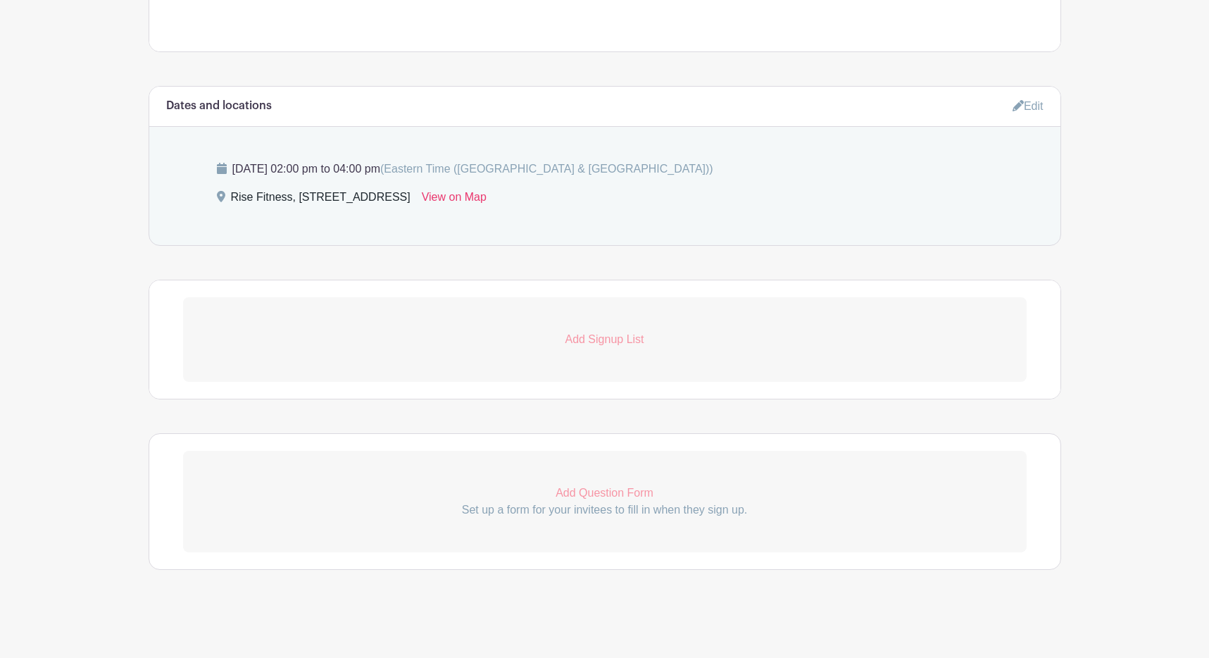
click at [589, 337] on p "Add Signup List" at bounding box center [605, 339] width 844 height 17
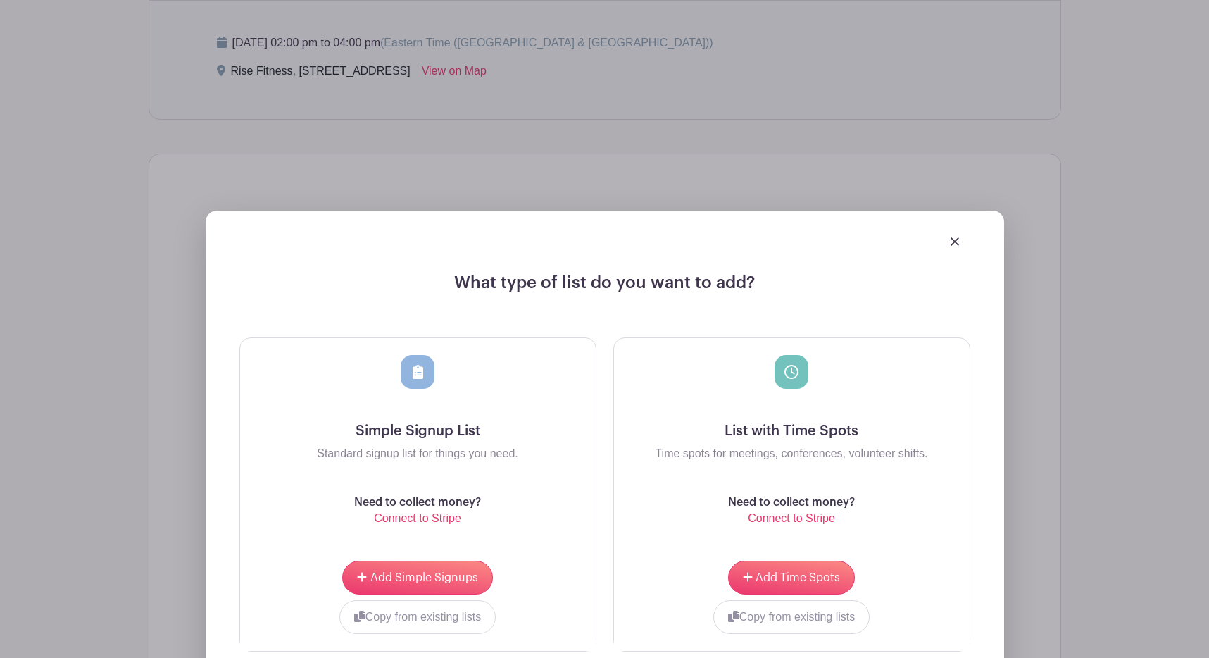
scroll to position [875, 0]
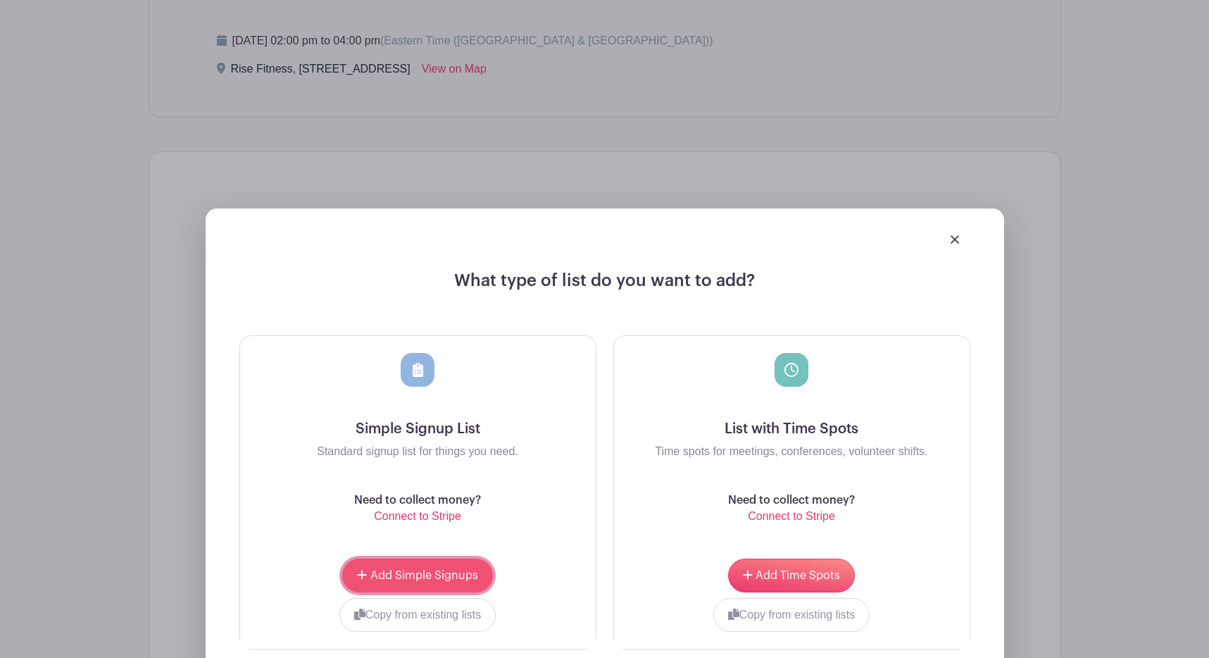
click at [434, 580] on span "Add Simple Signups" at bounding box center [424, 575] width 108 height 11
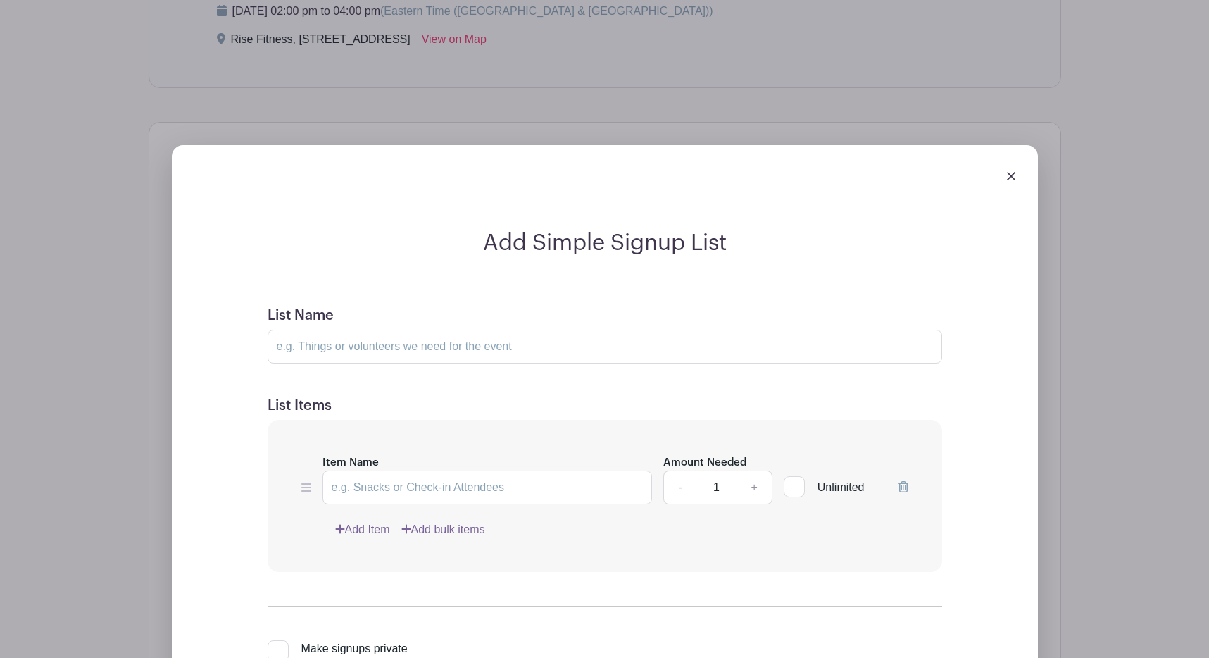
scroll to position [1123, 0]
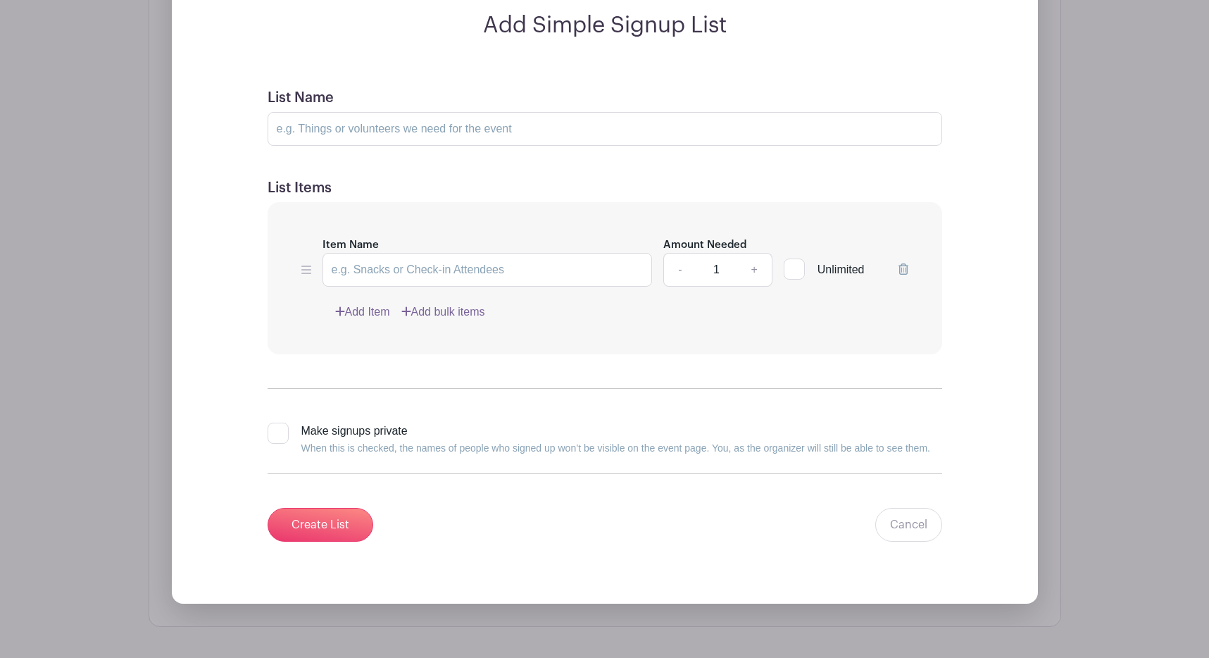
click at [358, 318] on link "Add Item" at bounding box center [362, 312] width 55 height 17
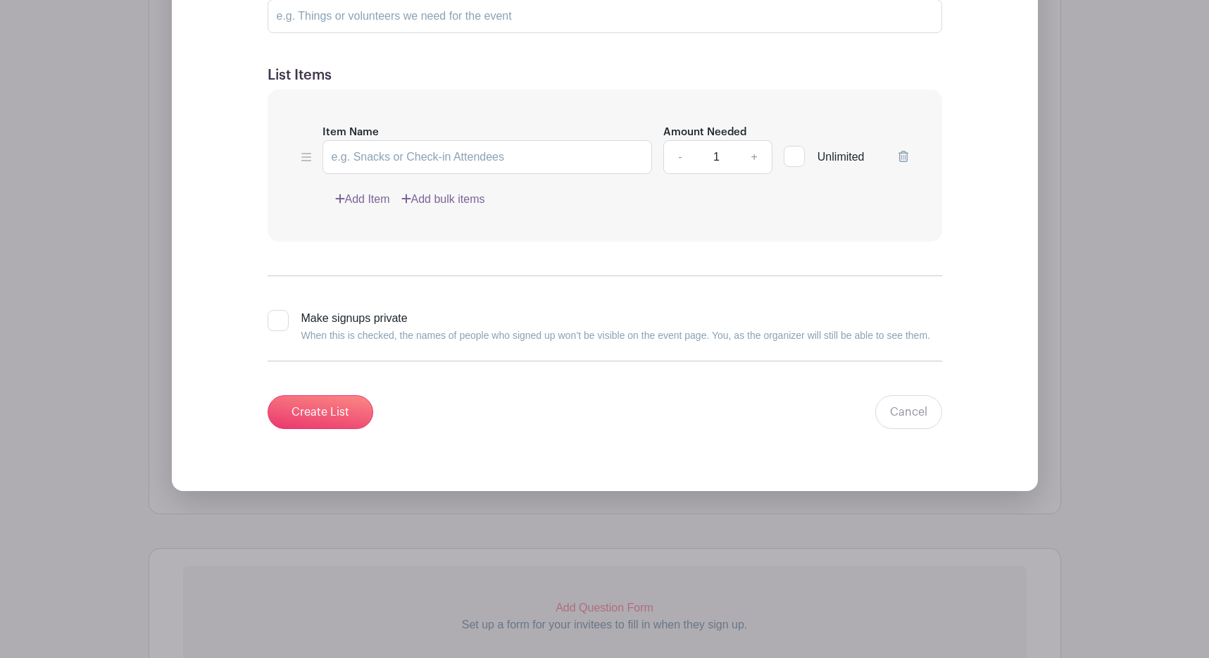
scroll to position [1010, 0]
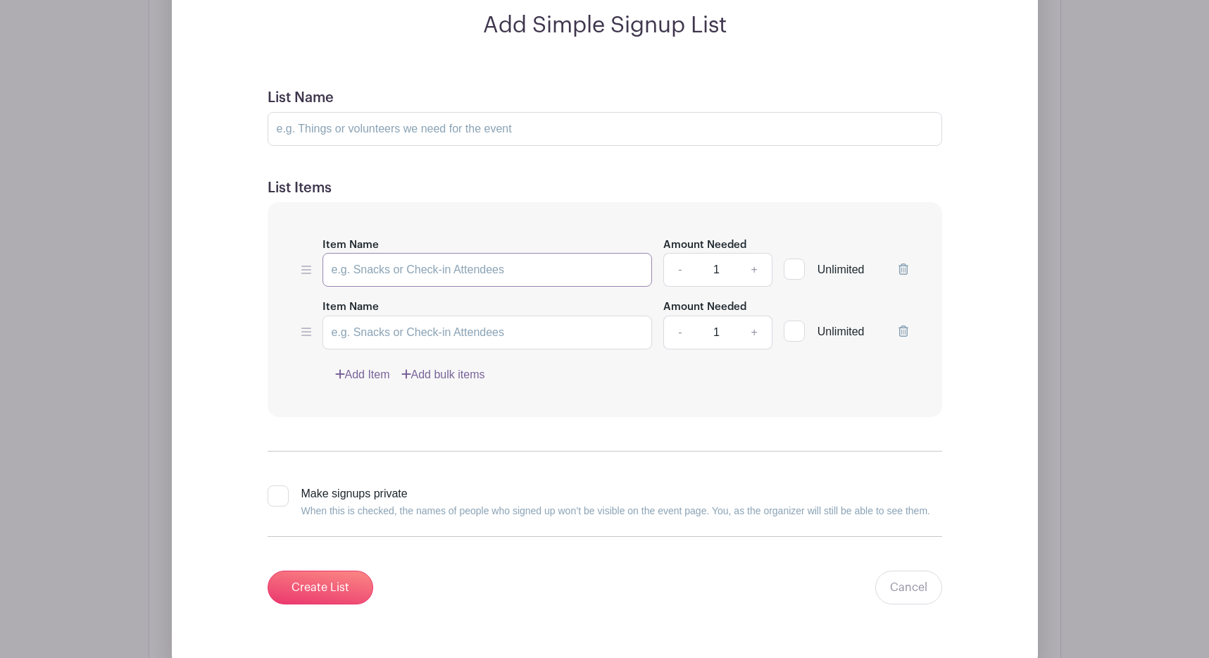
click at [422, 275] on input "Item Name" at bounding box center [488, 270] width 330 height 34
click at [904, 337] on icon at bounding box center [904, 330] width 10 height 11
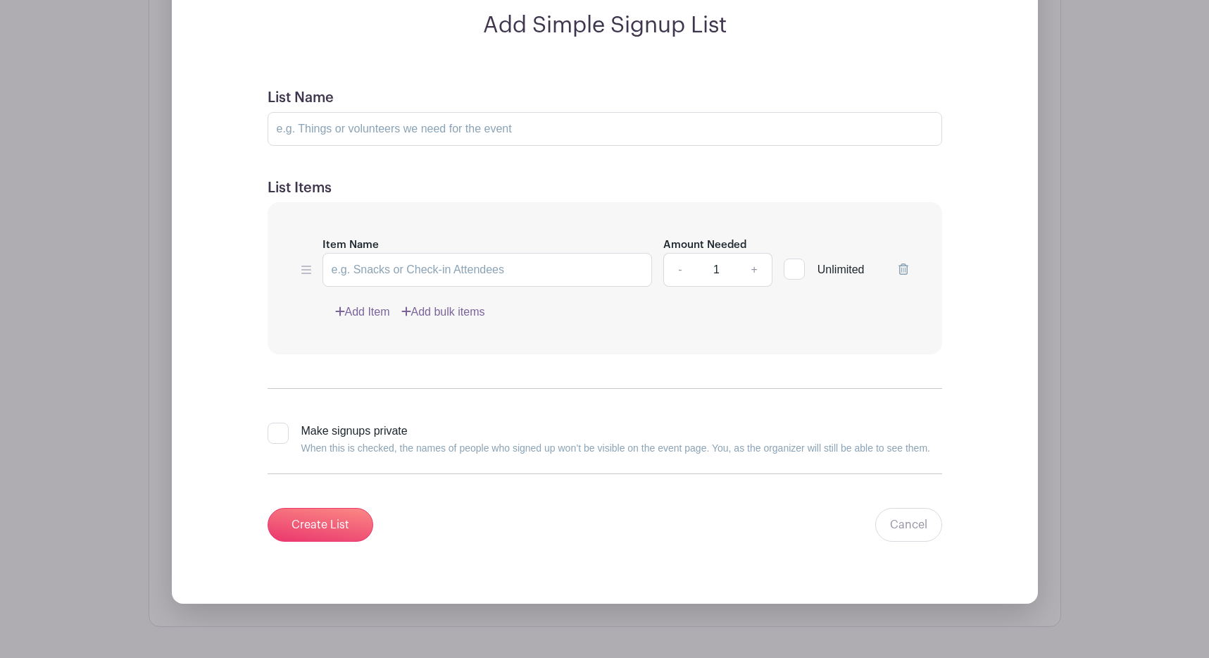
click at [538, 237] on div "Item Name" at bounding box center [488, 261] width 330 height 51
click at [312, 273] on div "Item Name Amount Needed - 1 + Unlimited" at bounding box center [604, 261] width 607 height 51
click at [361, 126] on input "List Name" at bounding box center [605, 129] width 675 height 34
type input "Please add your name(s) below to sign up! There are limited spots available."
click at [392, 265] on input "Item Name" at bounding box center [488, 270] width 330 height 34
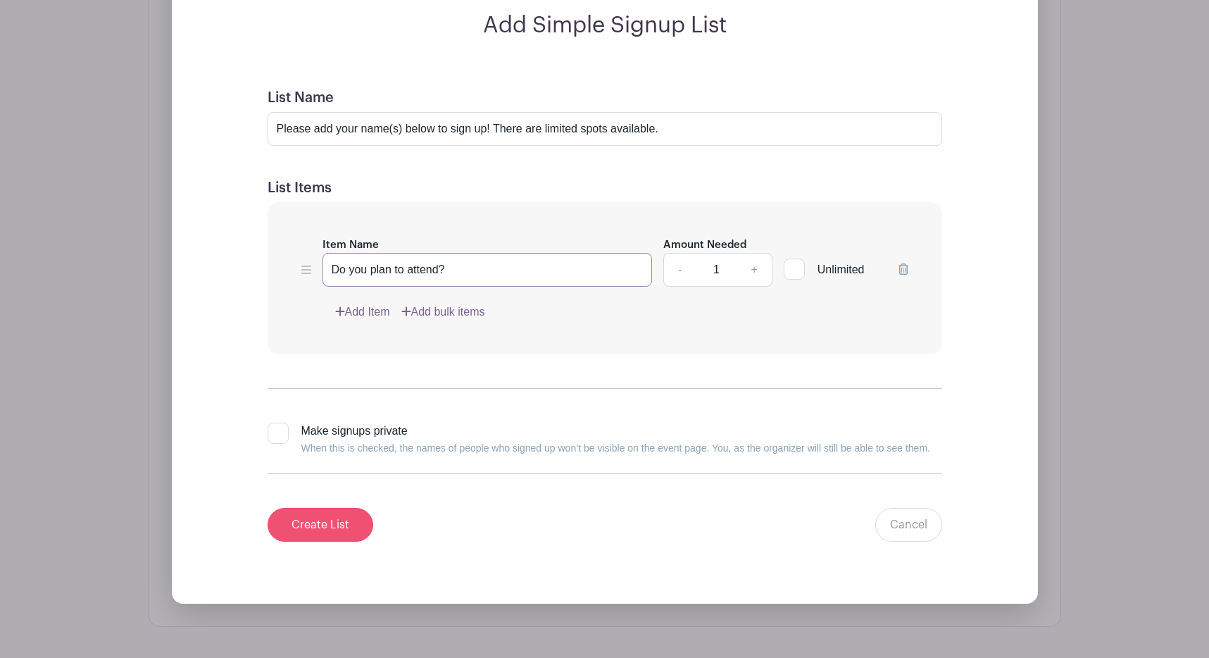
type input "Do you plan to attend?"
click at [316, 511] on input "Create List" at bounding box center [321, 525] width 106 height 34
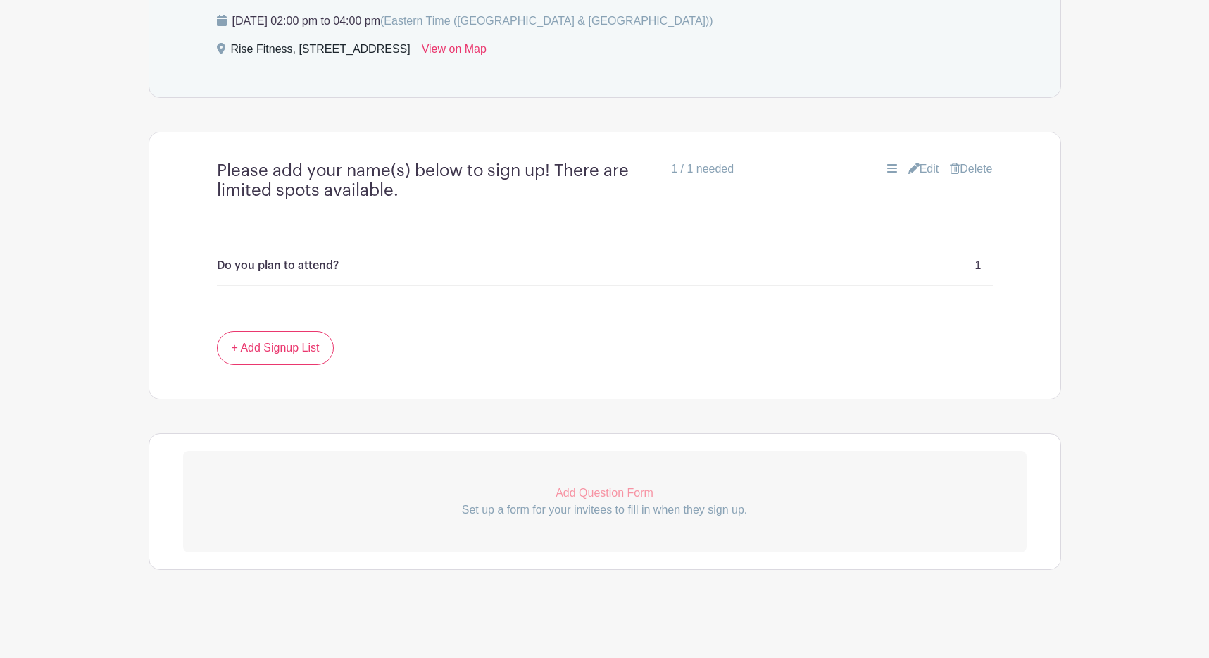
scroll to position [784, 0]
click at [916, 169] on link "Edit" at bounding box center [923, 169] width 31 height 17
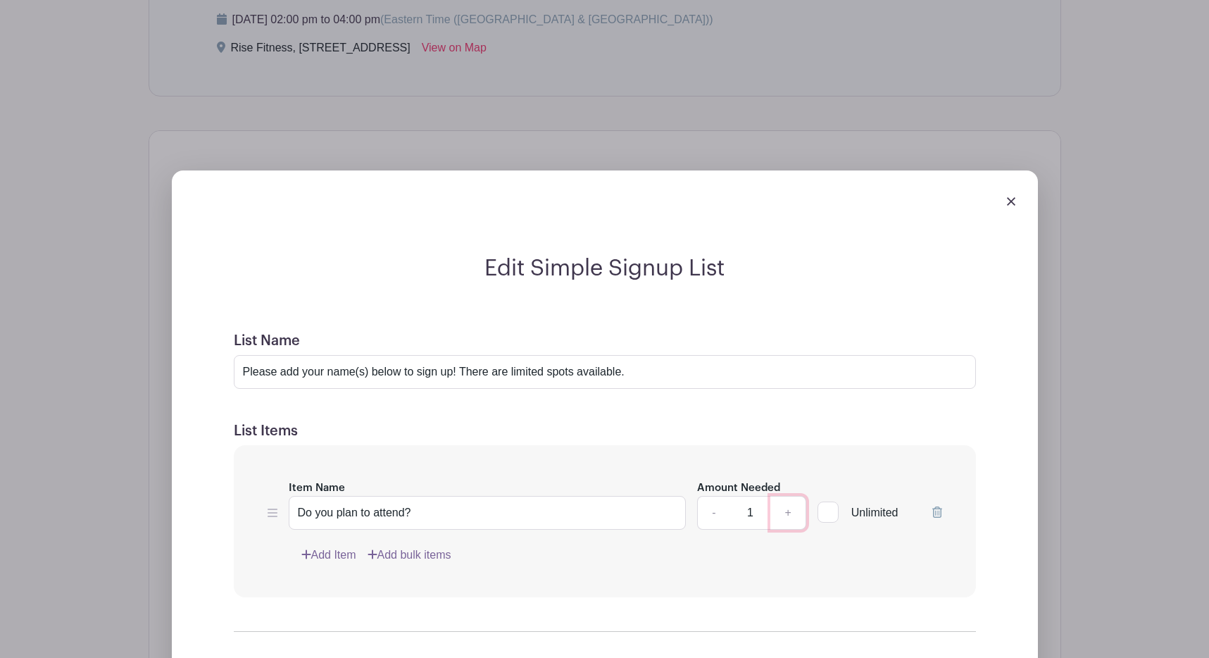
click at [791, 511] on link "+" at bounding box center [787, 513] width 35 height 34
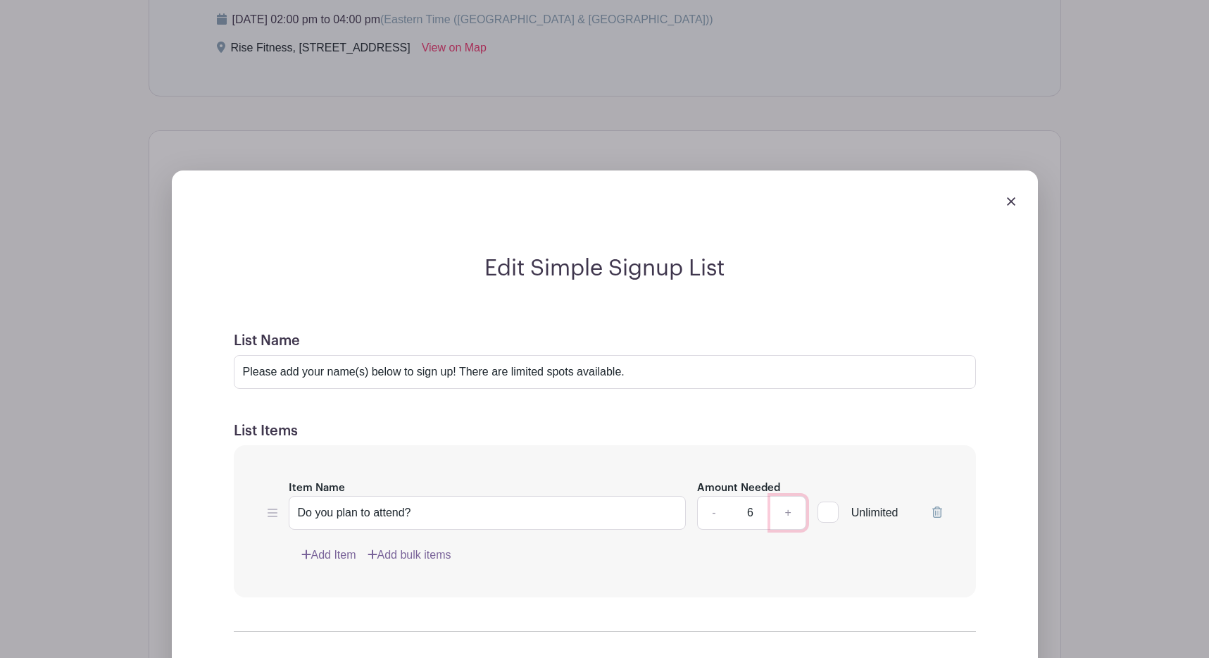
click at [771, 511] on link "+" at bounding box center [787, 513] width 35 height 34
type input "7"
click at [752, 513] on input "7" at bounding box center [750, 513] width 42 height 34
type input "40"
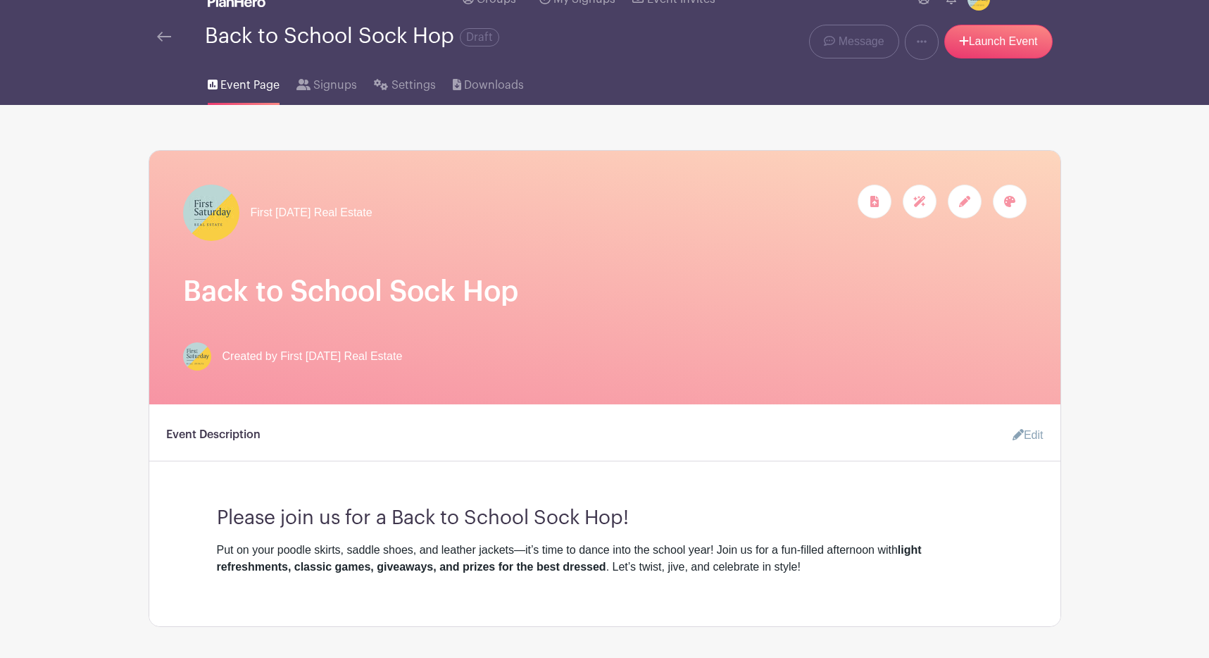
scroll to position [74, 0]
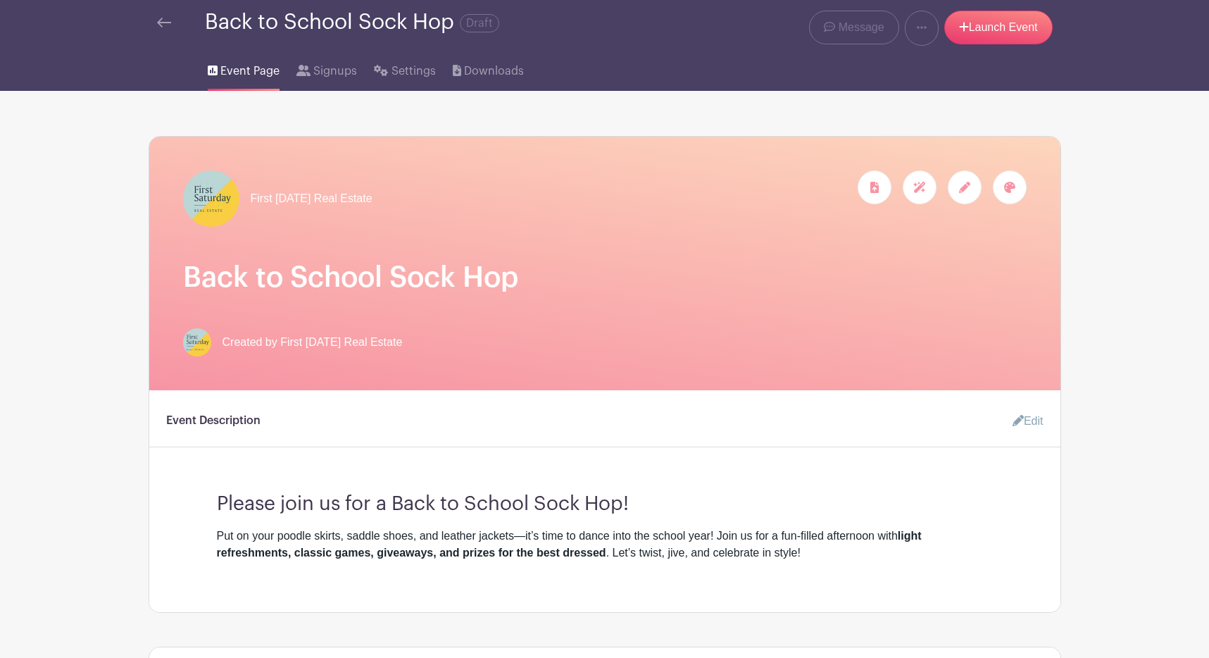
click at [969, 192] on icon at bounding box center [964, 187] width 11 height 11
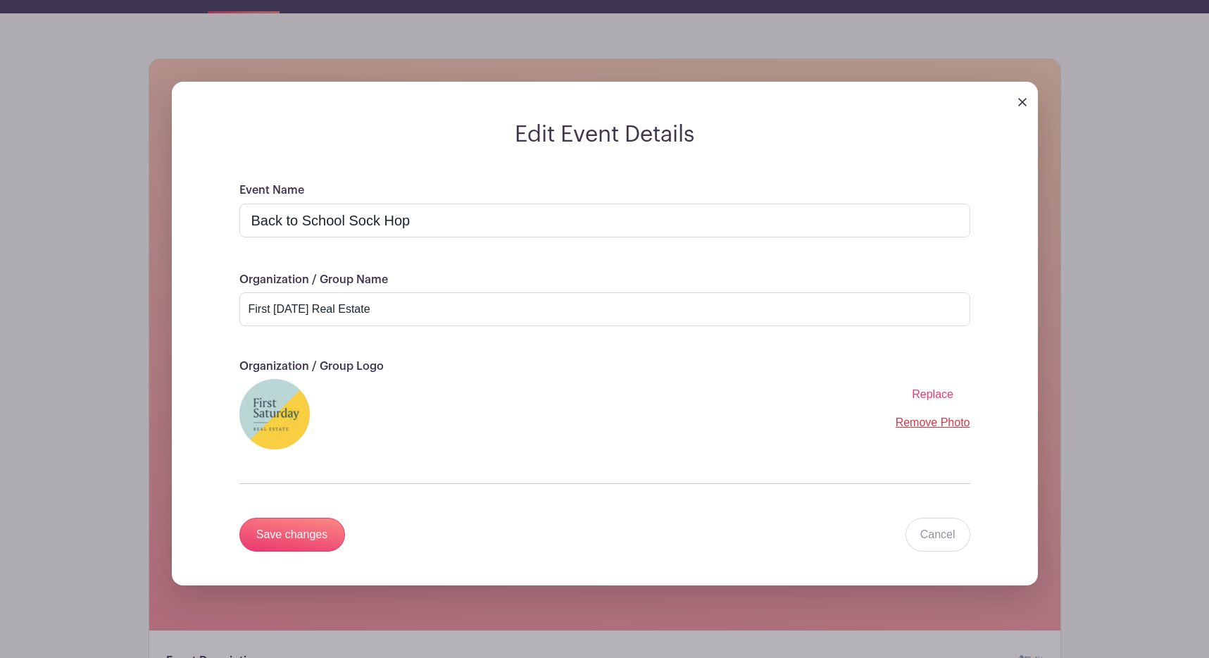
scroll to position [147, 0]
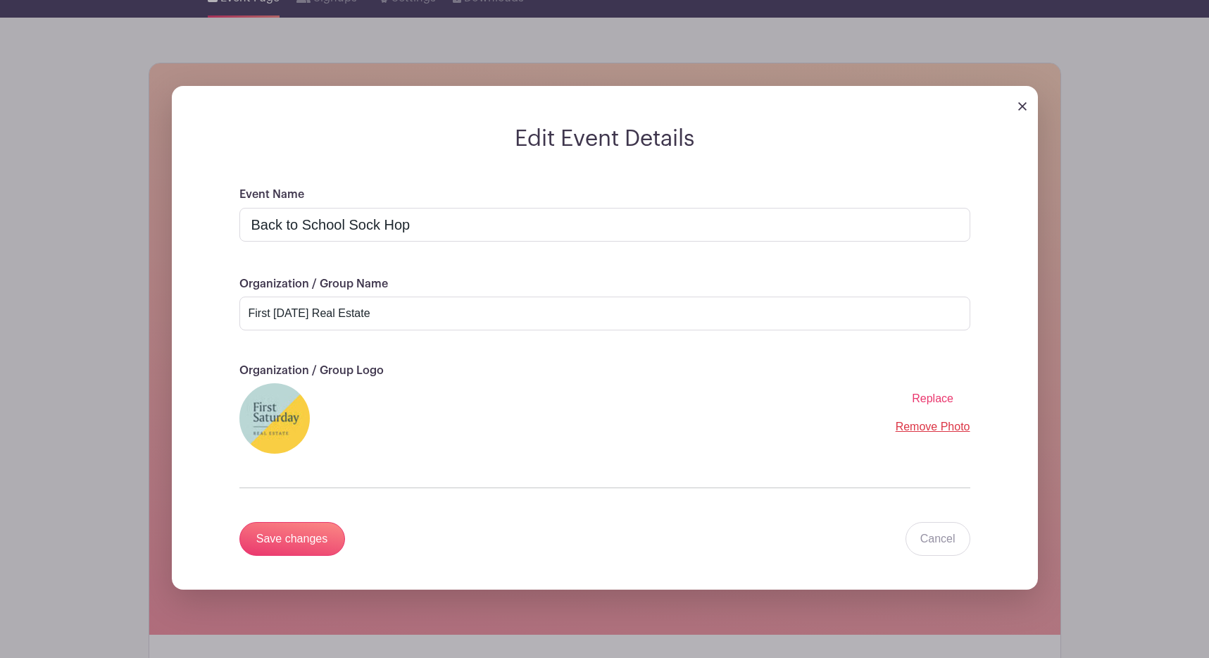
click at [1027, 102] on div at bounding box center [605, 105] width 866 height 39
click at [1016, 110] on div at bounding box center [605, 105] width 866 height 39
click at [1021, 108] on img at bounding box center [1022, 106] width 8 height 8
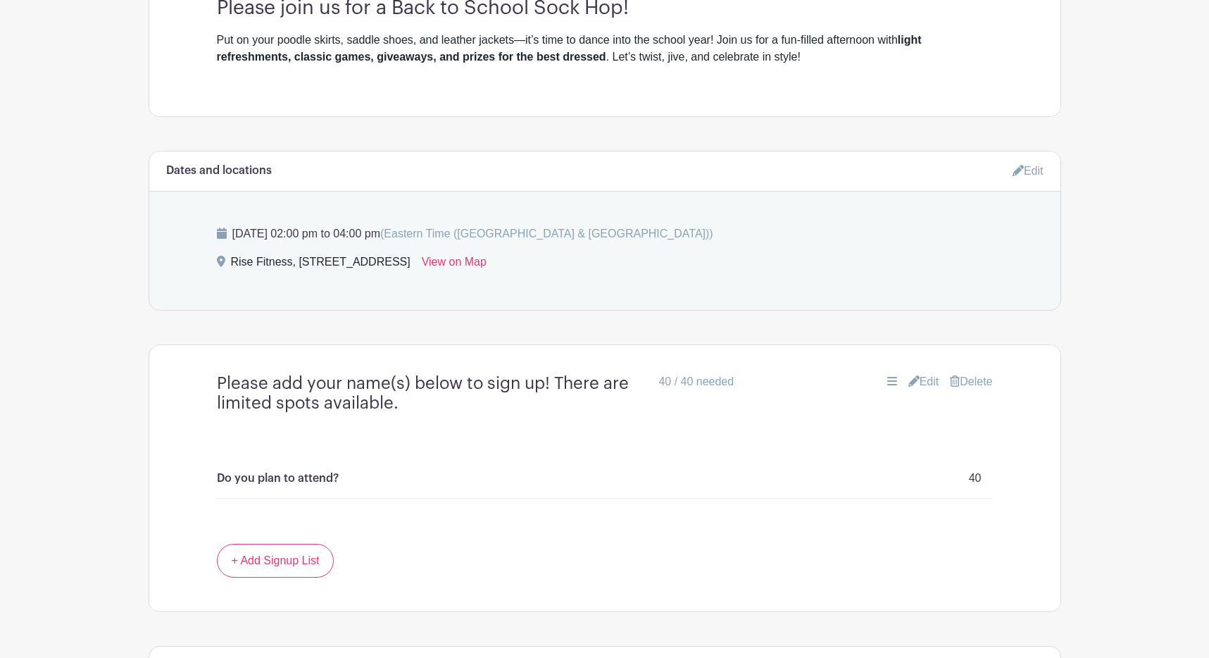
scroll to position [673, 0]
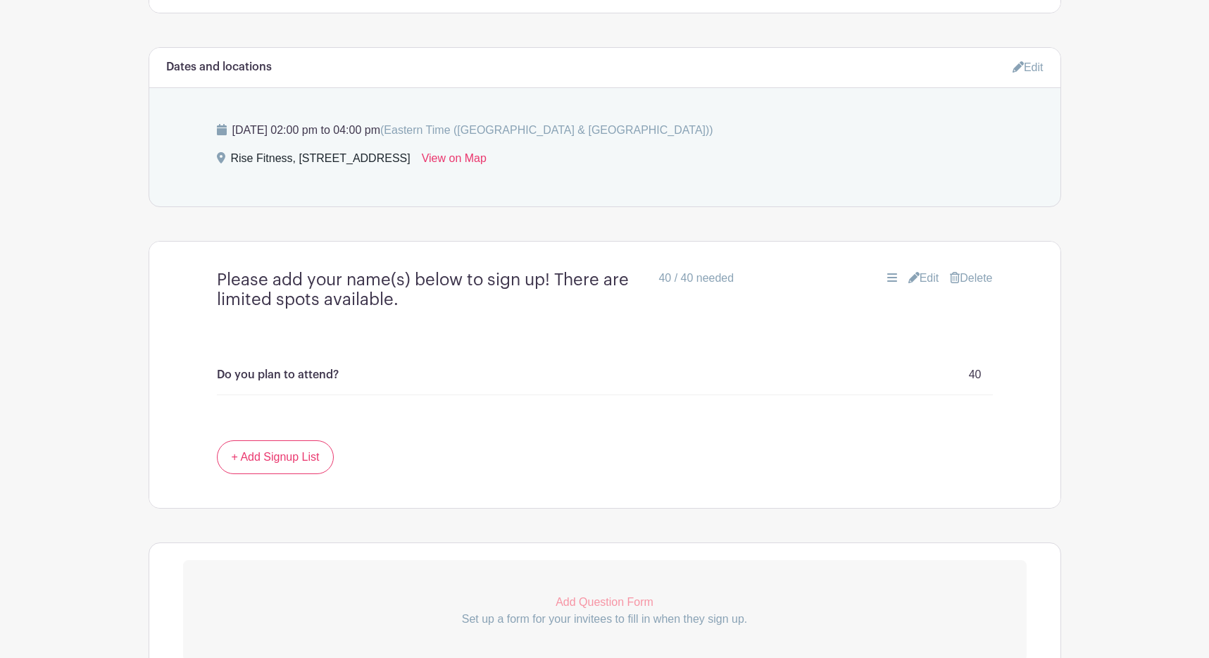
click at [281, 376] on p "Do you plan to attend?" at bounding box center [278, 374] width 122 height 17
click at [955, 379] on div "Do you plan to attend? 40" at bounding box center [605, 375] width 776 height 40
click at [975, 380] on p "40" at bounding box center [975, 374] width 13 height 17
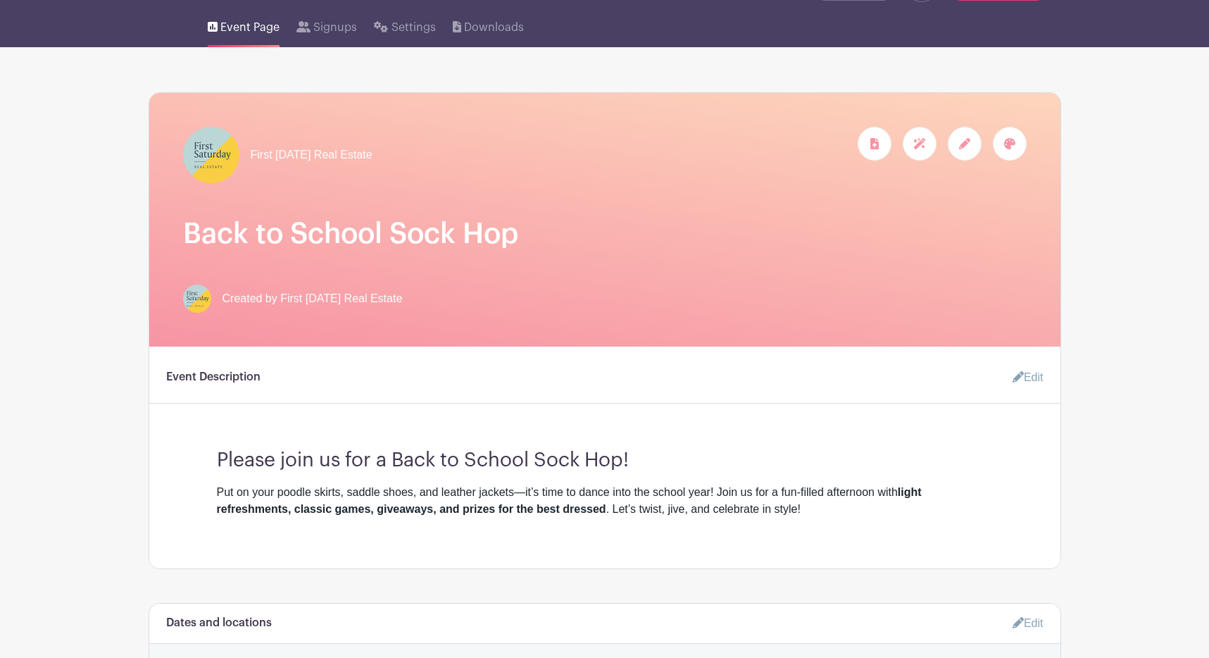
scroll to position [0, 0]
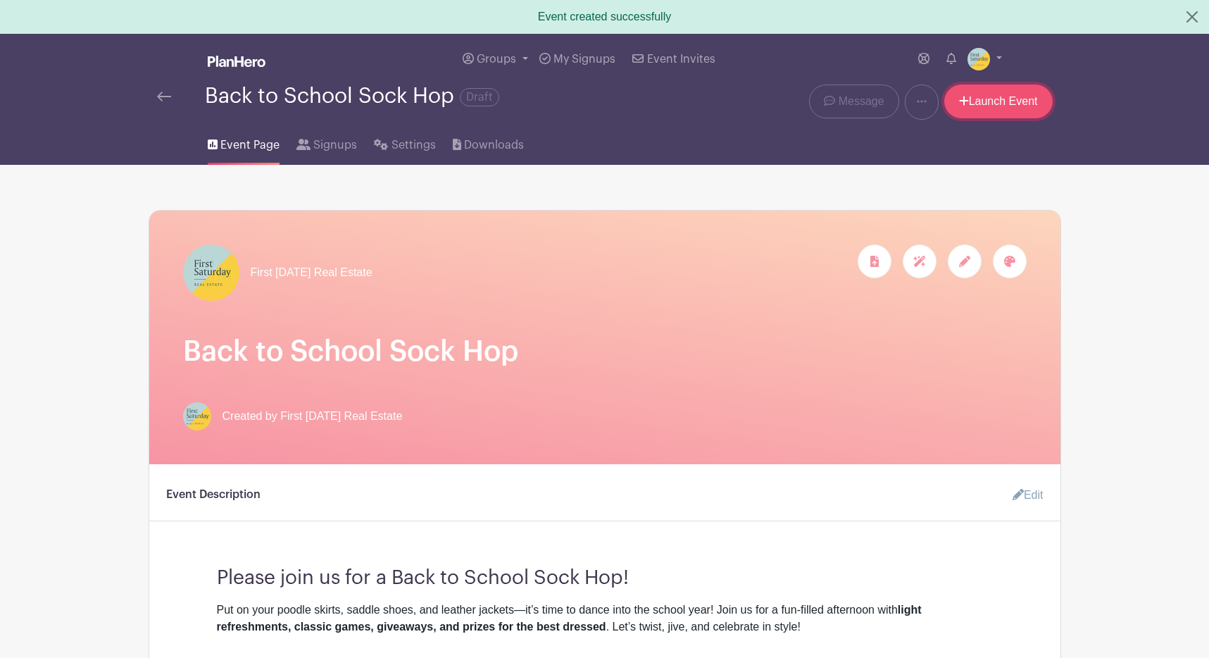
click at [996, 108] on link "Launch Event" at bounding box center [998, 102] width 108 height 34
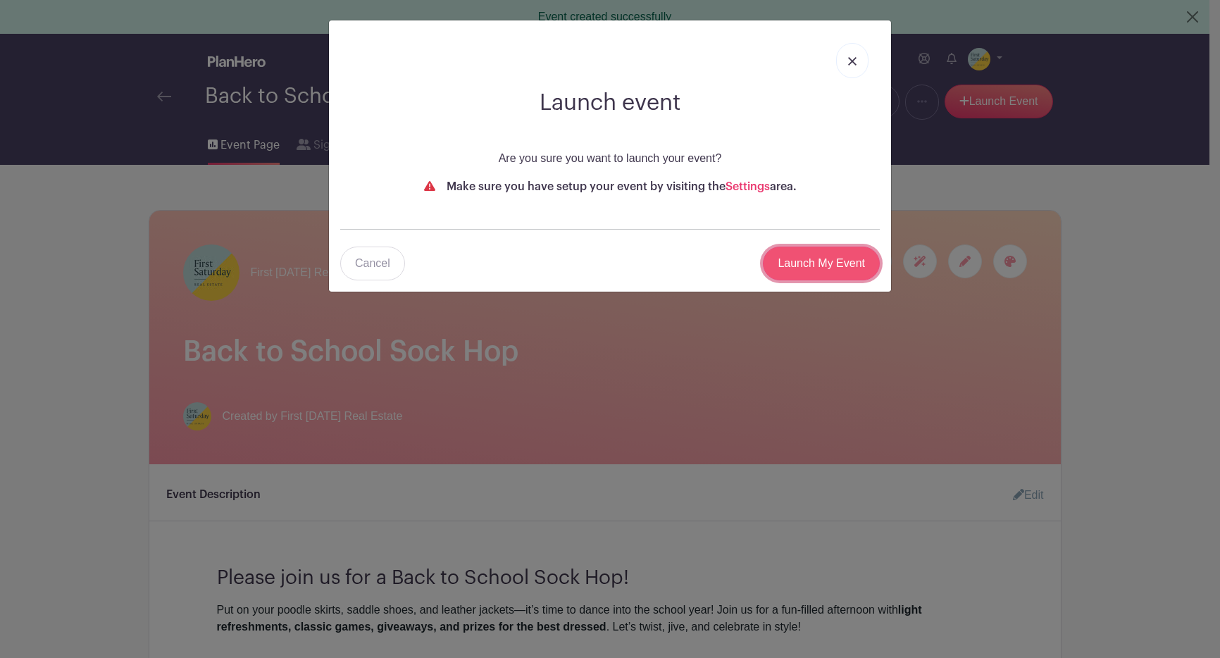
click at [789, 261] on input "Launch My Event" at bounding box center [821, 263] width 117 height 34
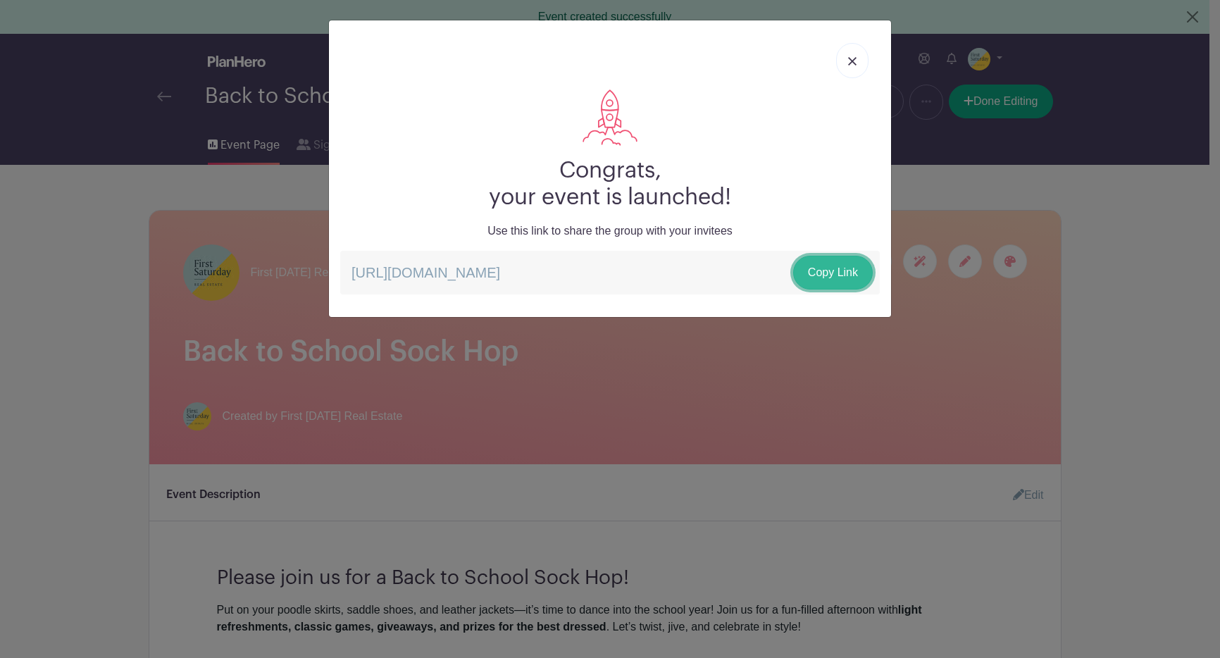
click at [818, 267] on link "Copy Link" at bounding box center [833, 273] width 80 height 34
click at [856, 59] on img at bounding box center [852, 61] width 8 height 8
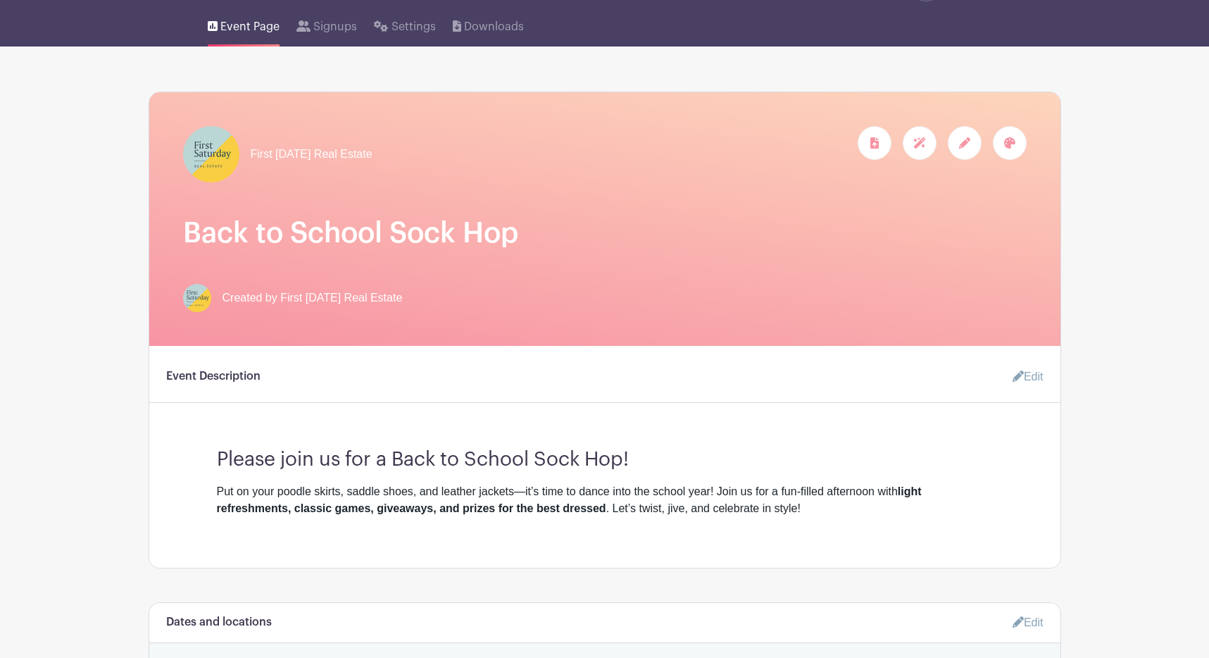
scroll to position [122, 0]
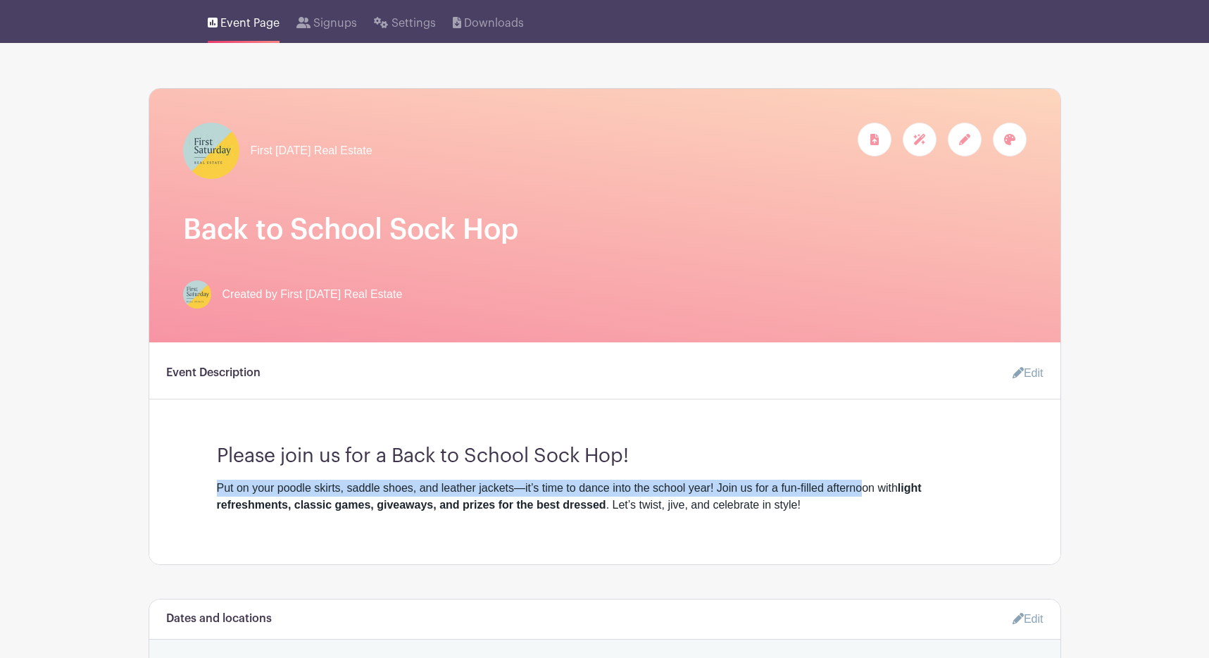
drag, startPoint x: 218, startPoint y: 492, endPoint x: 871, endPoint y: 495, distance: 653.5
click at [871, 495] on div "Put on your poodle skirts, saddle shoes, and leather jackets—it’s time to dance…" at bounding box center [605, 497] width 776 height 34
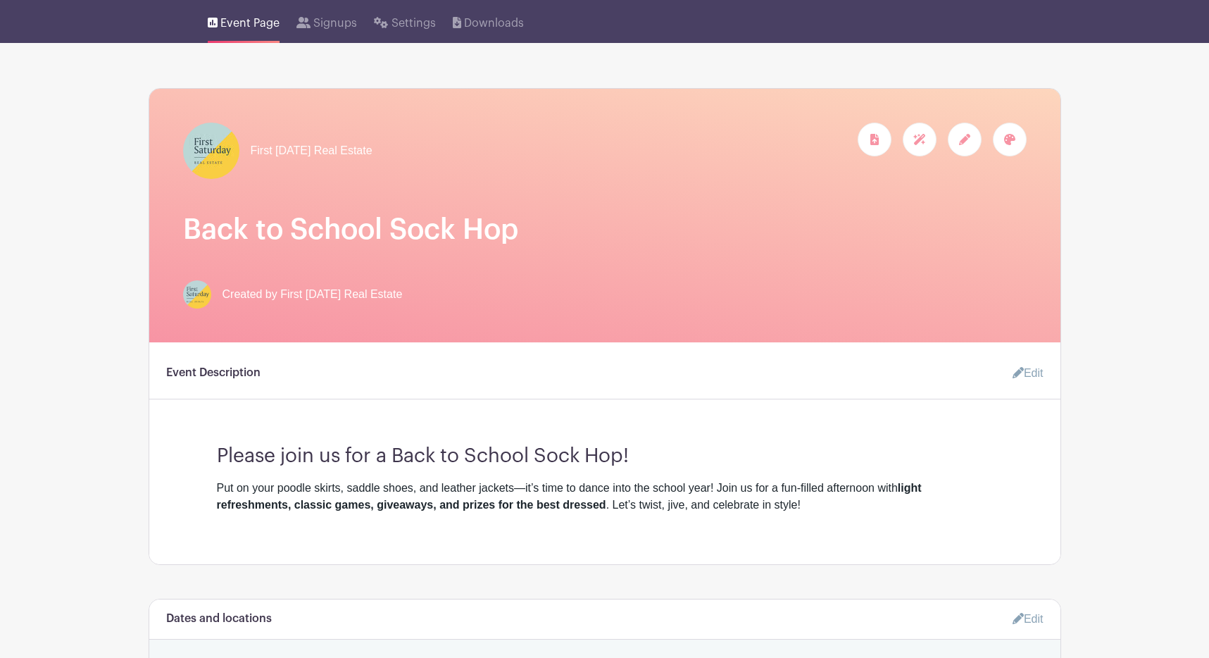
drag, startPoint x: 800, startPoint y: 518, endPoint x: 650, endPoint y: 495, distance: 151.8
click at [799, 518] on div "Event Description Edit Please join us for a Back to School Sock Hop! Put on you…" at bounding box center [604, 453] width 911 height 222
drag, startPoint x: 725, startPoint y: 488, endPoint x: 680, endPoint y: 521, distance: 55.9
click at [682, 522] on div "Event Description Edit Please join us for a Back to School Sock Hop! Put on you…" at bounding box center [604, 453] width 911 height 222
drag, startPoint x: 607, startPoint y: 508, endPoint x: 708, endPoint y: 490, distance: 102.9
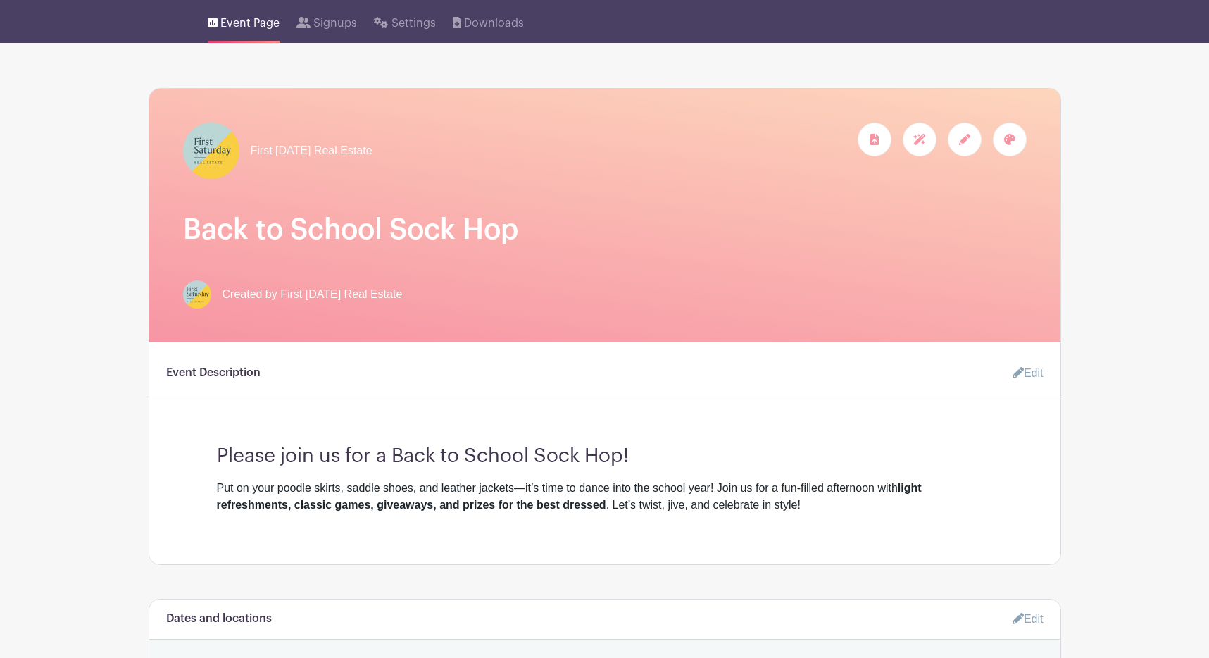
click at [708, 490] on div "Put on your poodle skirts, saddle shoes, and leather jackets—it’s time to dance…" at bounding box center [605, 497] width 776 height 34
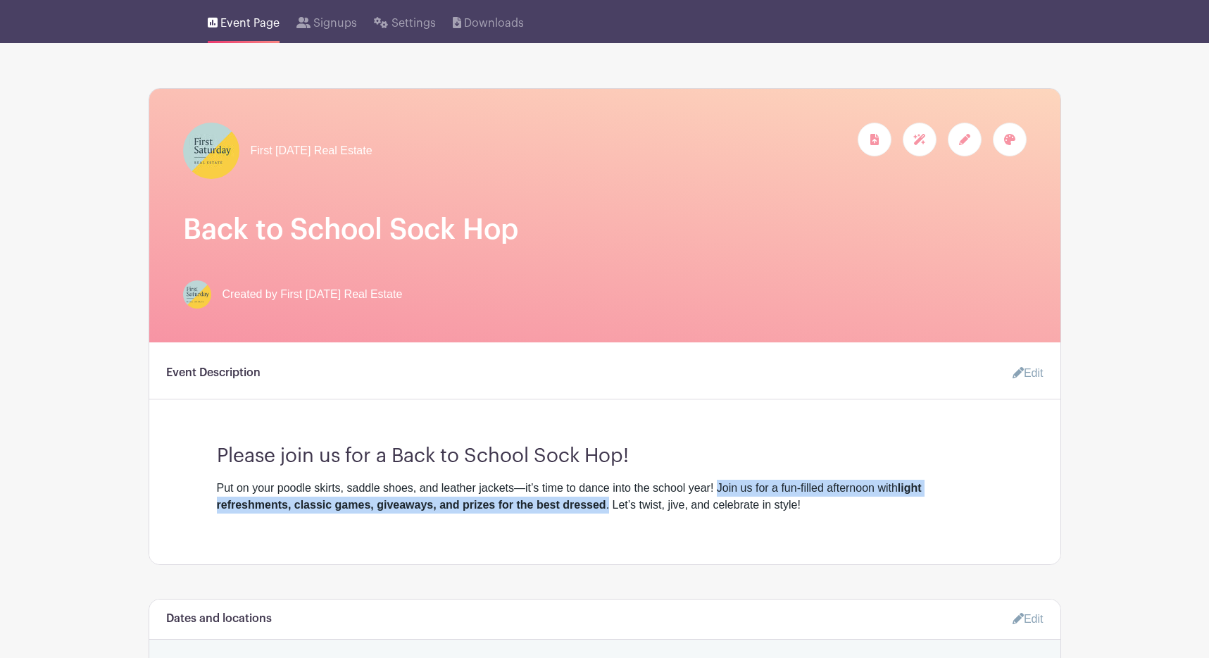
drag, startPoint x: 725, startPoint y: 489, endPoint x: 608, endPoint y: 503, distance: 117.7
click at [608, 503] on div "Put on your poodle skirts, saddle shoes, and leather jackets—it’s time to dance…" at bounding box center [605, 497] width 776 height 34
copy div "Join us for a fun-filled afternoon with light refreshments, classic games, give…"
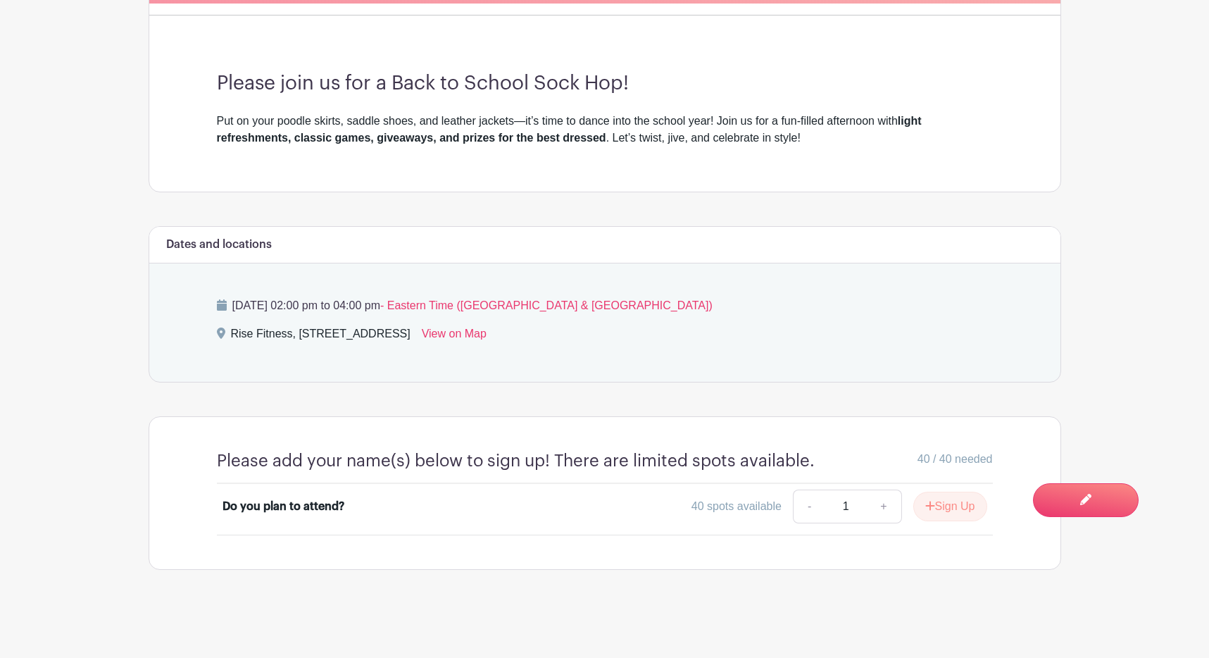
scroll to position [430, 0]
click at [940, 512] on button "Sign Up" at bounding box center [950, 507] width 74 height 30
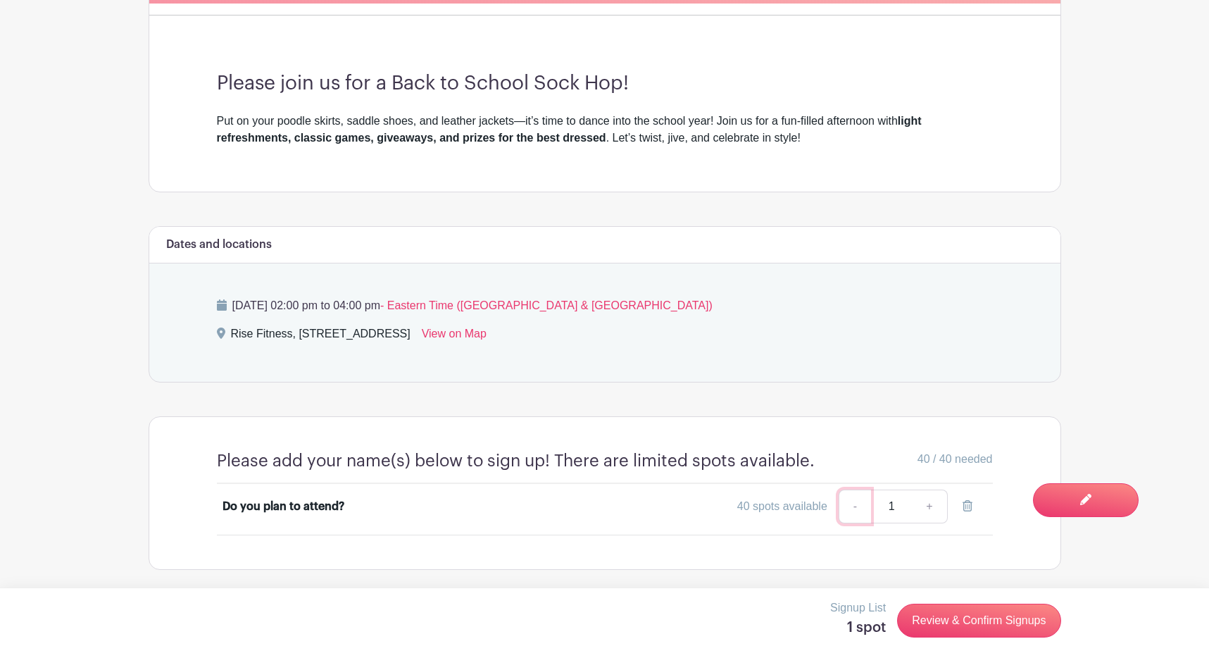
click at [856, 513] on link "-" at bounding box center [855, 506] width 32 height 34
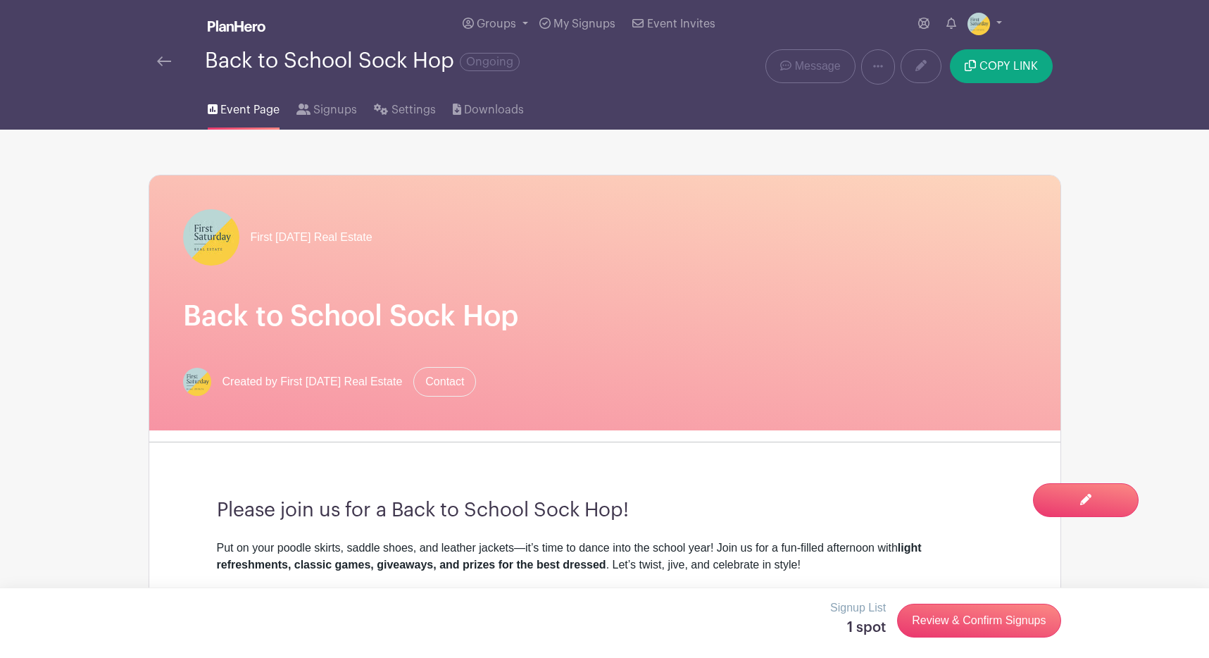
scroll to position [0, 0]
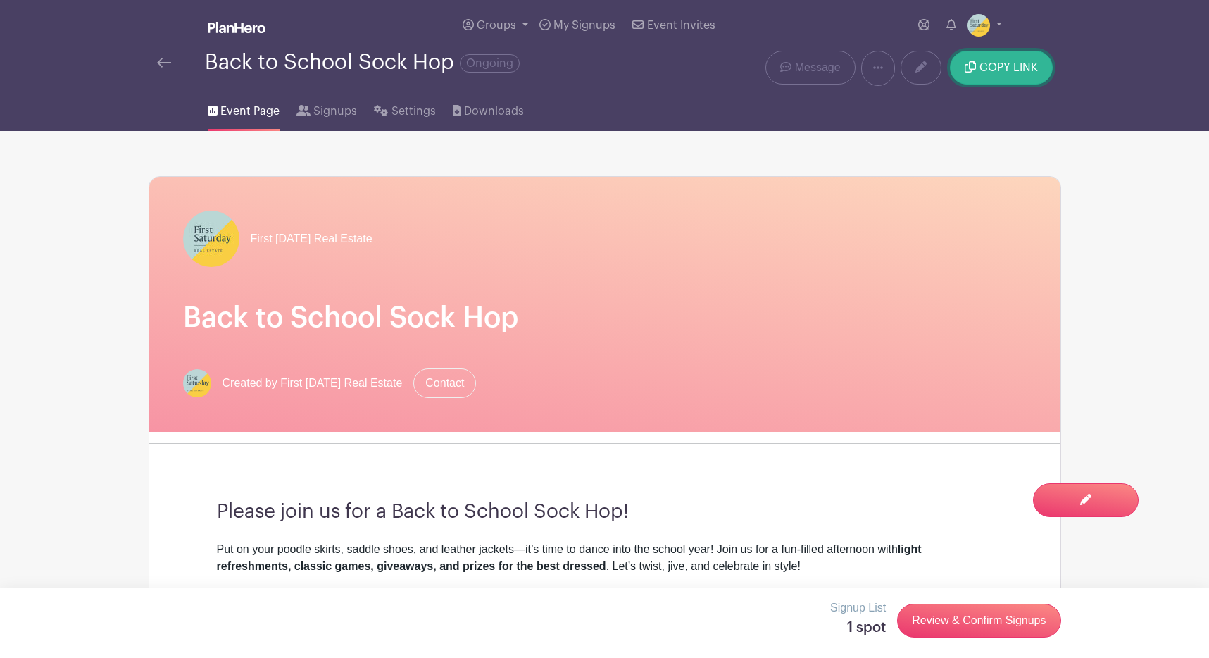
click at [998, 63] on span "COPY LINK" at bounding box center [1009, 67] width 58 height 11
click at [1028, 67] on span "COPY LINK" at bounding box center [1009, 67] width 58 height 11
click at [1089, 198] on main "Groups All Groups First [DATE] Real Estate My Signups Event Invites My account …" at bounding box center [604, 543] width 1209 height 1086
click at [984, 60] on button "COPY LINK" at bounding box center [1001, 68] width 102 height 34
click at [1011, 73] on span "COPY LINK" at bounding box center [1009, 67] width 58 height 11
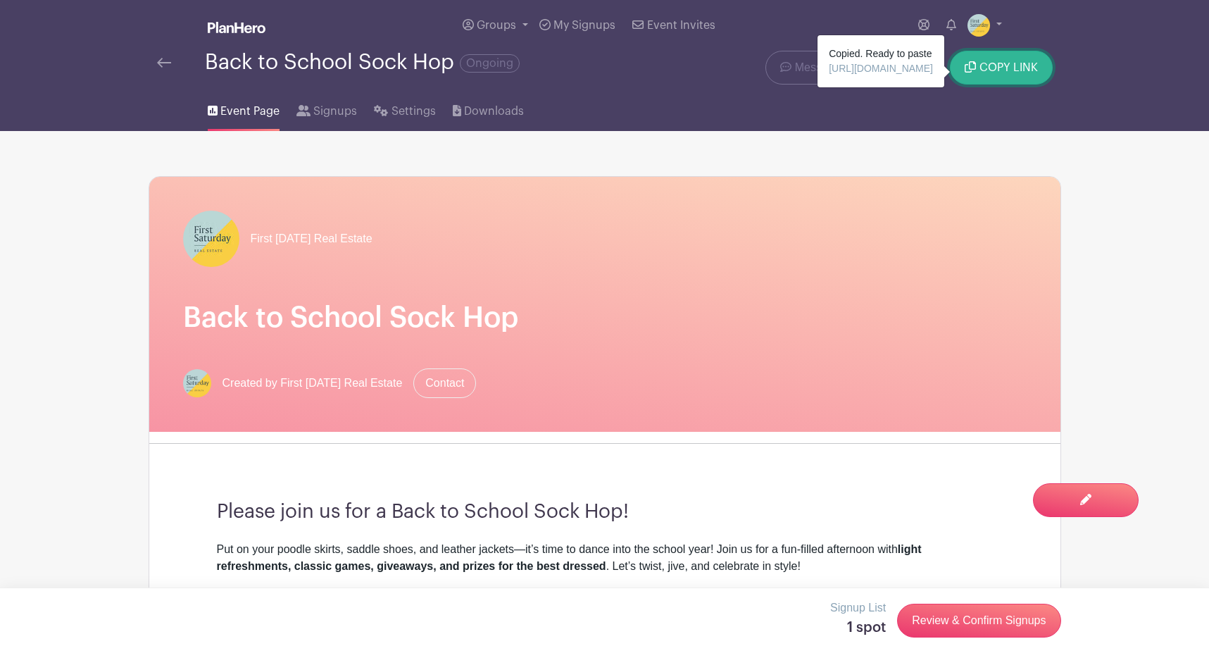
click at [987, 54] on button "COPY LINK" at bounding box center [1001, 68] width 102 height 34
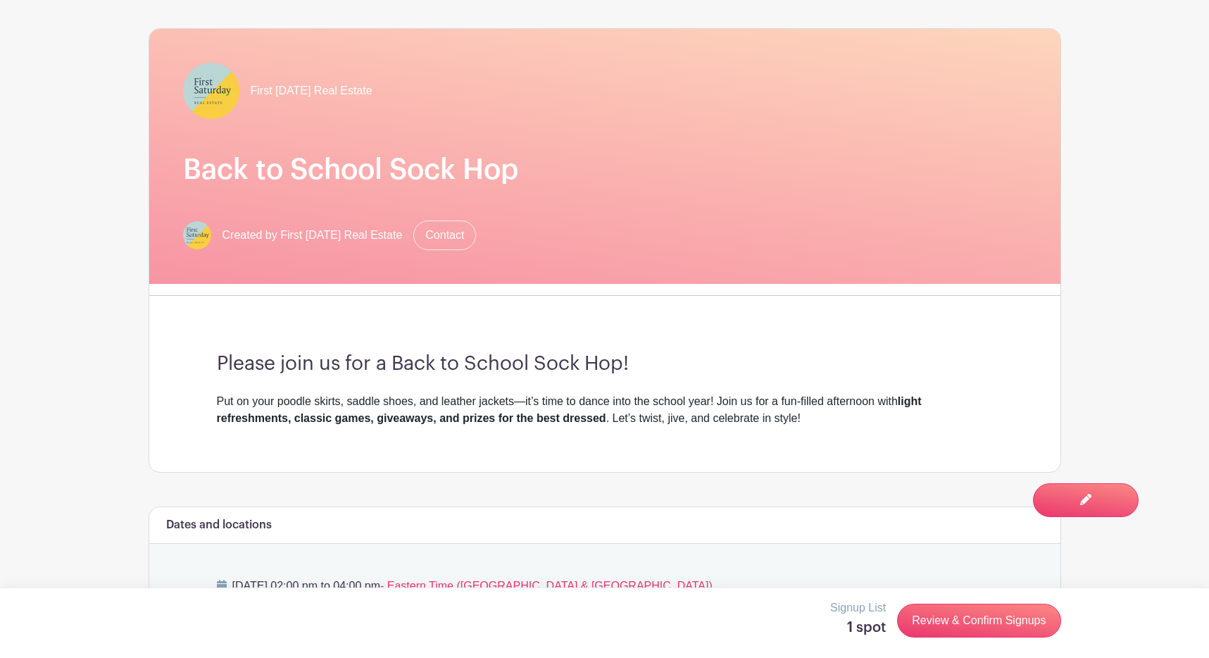
scroll to position [251, 0]
